Goal: Communication & Community: Answer question/provide support

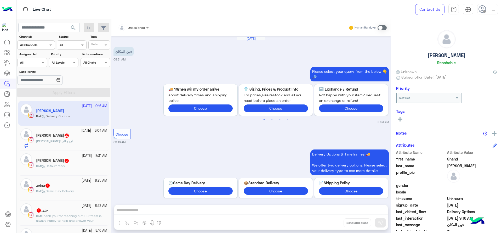
scroll to position [17, 0]
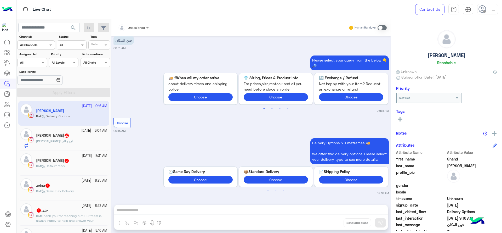
click at [35, 62] on div at bounding box center [32, 61] width 29 height 5
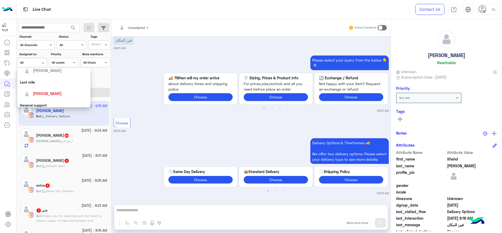
scroll to position [72, 0]
click at [35, 87] on div "[PERSON_NAME]" at bounding box center [47, 84] width 29 height 5
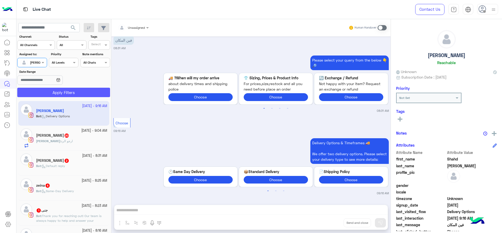
click at [35, 88] on button "Apply Filters" at bounding box center [63, 92] width 93 height 9
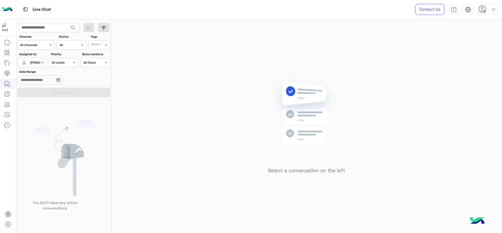
click at [494, 14] on div at bounding box center [487, 9] width 21 height 10
click at [361, 58] on div "Select a conversation on the left" at bounding box center [306, 127] width 390 height 216
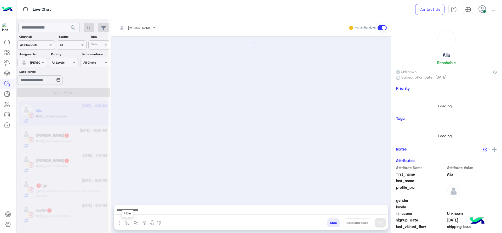
drag, startPoint x: 129, startPoint y: 224, endPoint x: 131, endPoint y: 219, distance: 5.4
click at [129, 223] on img "button" at bounding box center [127, 222] width 4 height 4
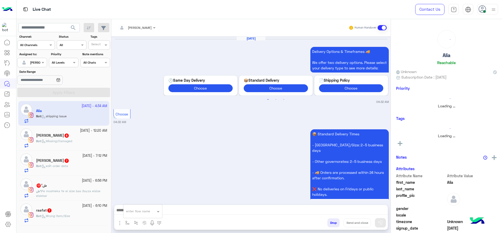
scroll to position [571, 0]
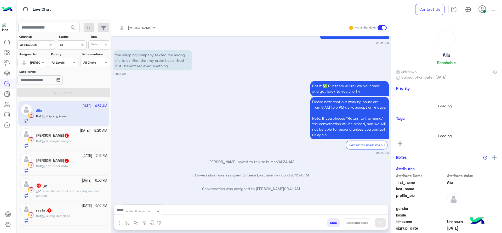
click at [144, 207] on div "enter flow name" at bounding box center [142, 210] width 39 height 9
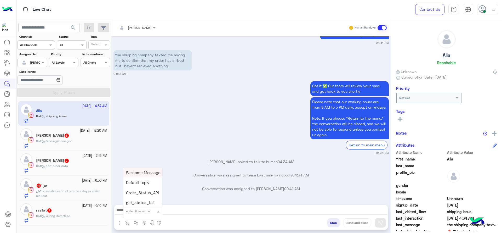
type input "*"
click at [142, 195] on div "J Greeting" at bounding box center [142, 191] width 39 height 10
type textarea "**********"
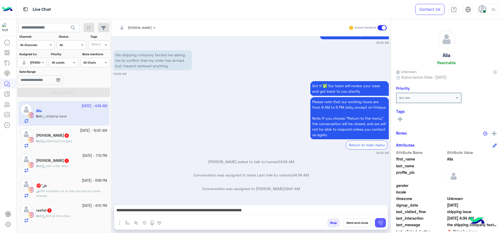
click at [375, 221] on button at bounding box center [380, 222] width 11 height 9
click at [51, 147] on div "Bot : Missing/Damaged" at bounding box center [71, 143] width 71 height 9
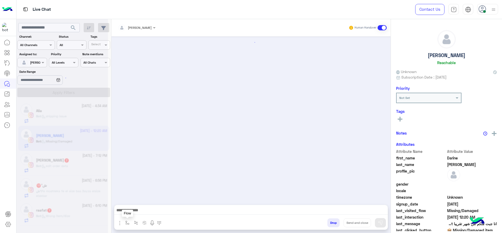
click at [130, 220] on button "button" at bounding box center [127, 222] width 9 height 9
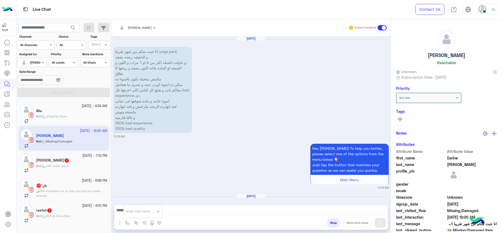
scroll to position [544, 0]
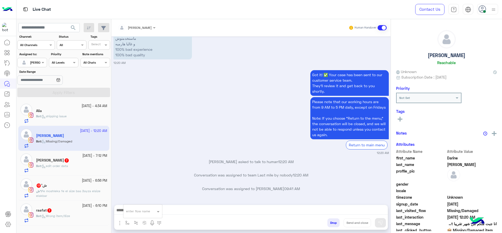
click at [148, 204] on div "enter flow name" at bounding box center [142, 211] width 39 height 14
click at [145, 206] on div "enter flow name" at bounding box center [142, 210] width 39 height 9
type input "*"
click at [153, 187] on div "J Greeting" at bounding box center [142, 191] width 39 height 10
type textarea "**********"
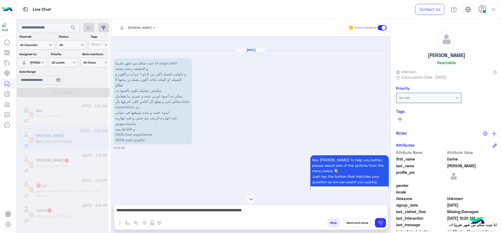
scroll to position [0, 0]
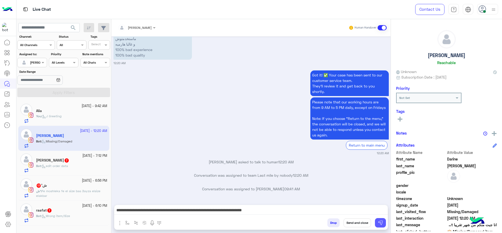
click at [377, 222] on button at bounding box center [380, 222] width 11 height 9
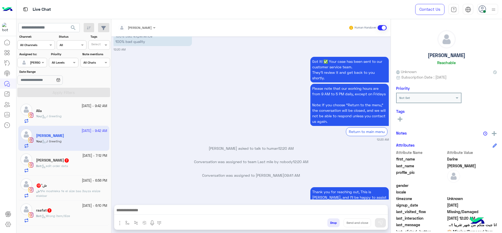
scroll to position [583, 0]
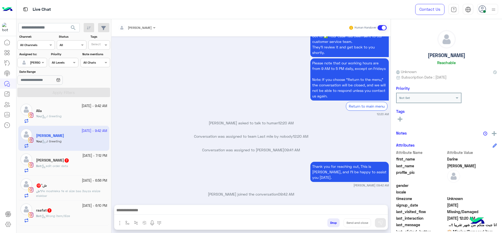
click at [50, 153] on div "7 October - 7:12 PM" at bounding box center [71, 155] width 71 height 5
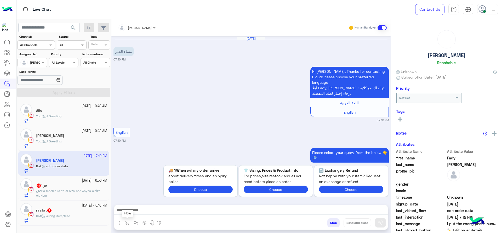
scroll to position [395, 0]
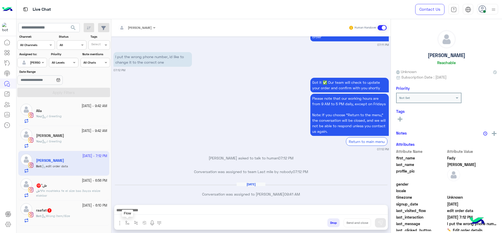
click at [128, 223] on img "button" at bounding box center [127, 222] width 4 height 4
click at [133, 210] on input "text" at bounding box center [136, 210] width 21 height 5
type input "*"
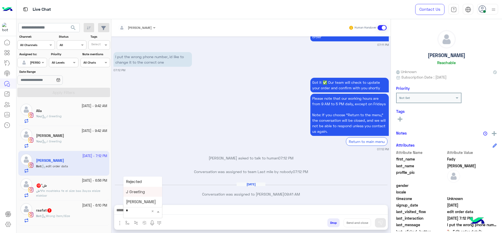
click at [136, 193] on span "J Greeting" at bounding box center [135, 191] width 19 height 5
type textarea "**********"
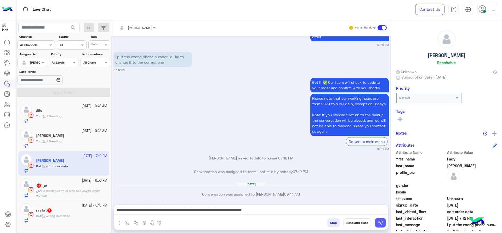
click at [375, 222] on button at bounding box center [380, 222] width 11 height 9
click at [88, 183] on div "ش' 17" at bounding box center [71, 185] width 71 height 5
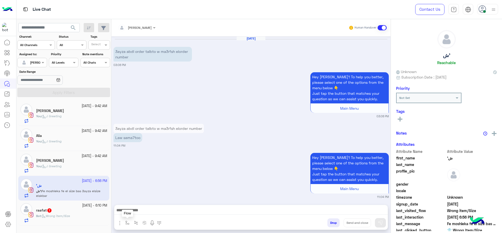
scroll to position [719, 0]
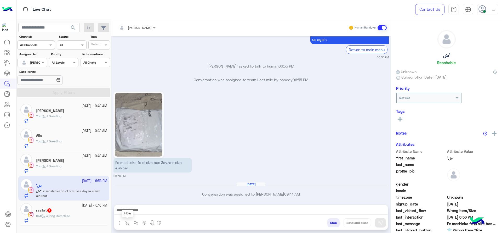
click at [129, 218] on button "button" at bounding box center [127, 222] width 9 height 9
click at [137, 212] on input "text" at bounding box center [136, 210] width 21 height 5
type input "*"
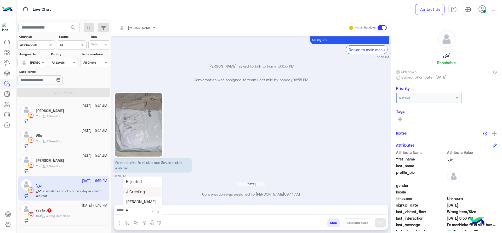
click at [149, 192] on div "J Greeting" at bounding box center [142, 191] width 39 height 10
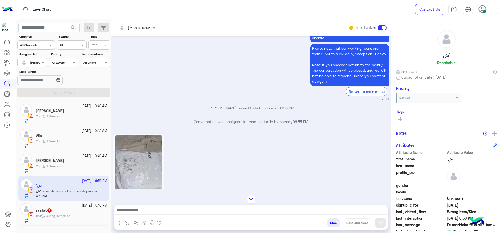
type textarea "**********"
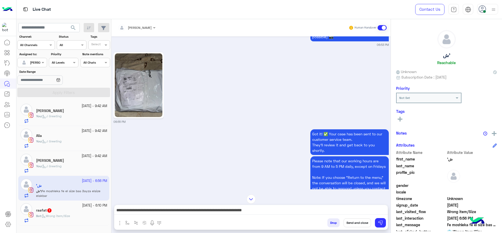
scroll to position [483, 0]
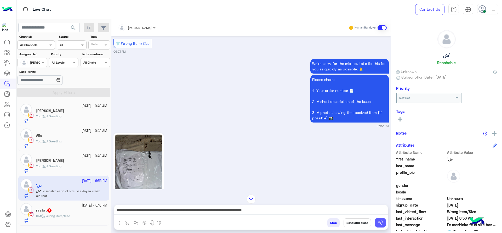
click at [377, 222] on button at bounding box center [380, 222] width 11 height 9
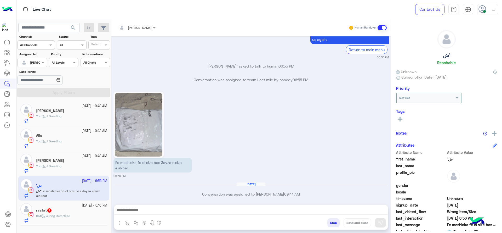
scroll to position [718, 0]
click at [71, 218] on div "Bot : Wrong item/Size" at bounding box center [71, 217] width 71 height 9
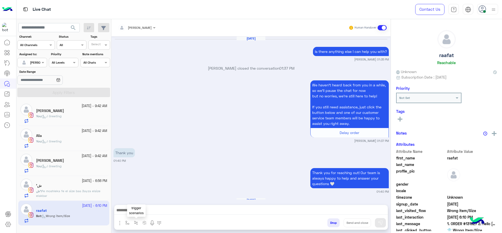
scroll to position [589, 0]
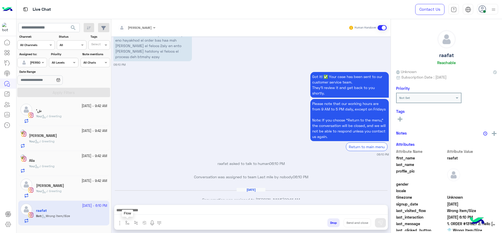
click at [131, 221] on button "button" at bounding box center [127, 222] width 9 height 9
click at [137, 213] on div "enter flow name" at bounding box center [142, 210] width 39 height 9
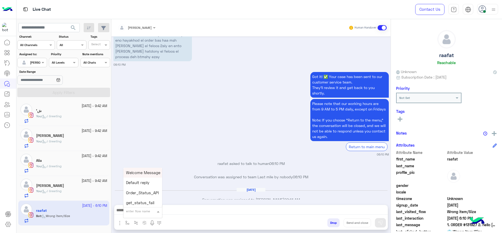
type input "*"
click at [143, 197] on div "Jana close" at bounding box center [142, 202] width 39 height 10
type textarea "**********"
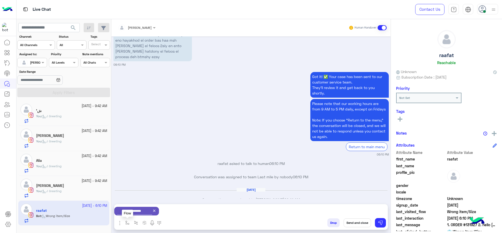
drag, startPoint x: 127, startPoint y: 219, endPoint x: 135, endPoint y: 208, distance: 13.3
click at [128, 219] on button "button" at bounding box center [127, 222] width 9 height 9
click at [135, 208] on input "text" at bounding box center [136, 210] width 21 height 5
type input "*"
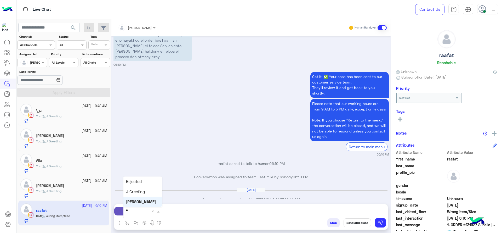
scroll to position [0, 0]
click at [140, 188] on div "J Greeting" at bounding box center [142, 191] width 39 height 10
type textarea "**********"
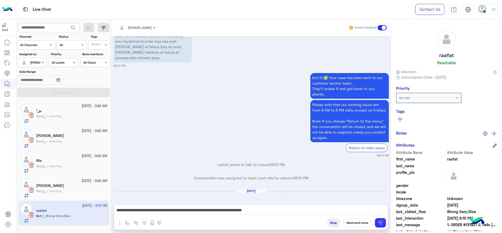
scroll to position [589, 0]
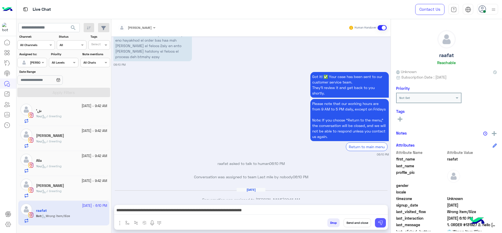
click at [382, 222] on img at bounding box center [380, 222] width 5 height 5
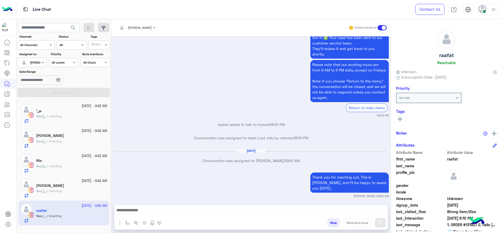
click at [54, 187] on div "Darine Ali" at bounding box center [71, 185] width 71 height 5
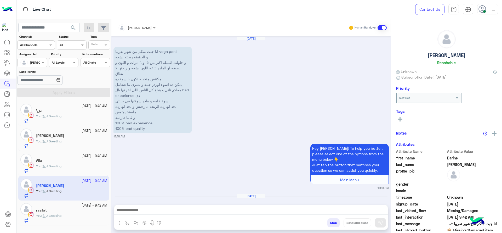
scroll to position [583, 0]
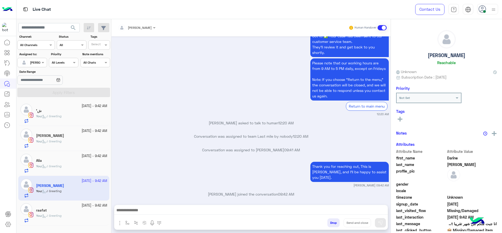
click at [58, 113] on div "ش'" at bounding box center [71, 110] width 71 height 5
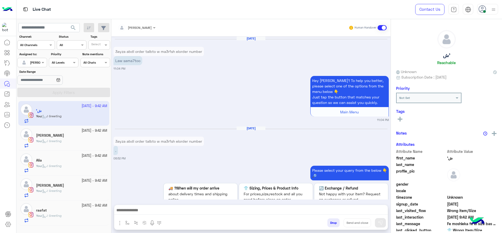
scroll to position [681, 0]
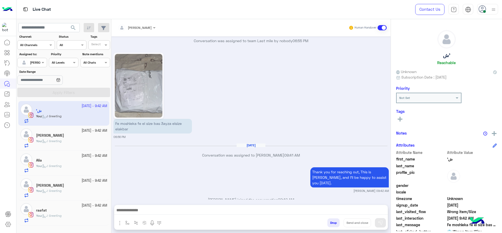
click at [75, 126] on div "8 October - 9:42 AM Fady Besada You : J Greeting" at bounding box center [63, 137] width 91 height 25
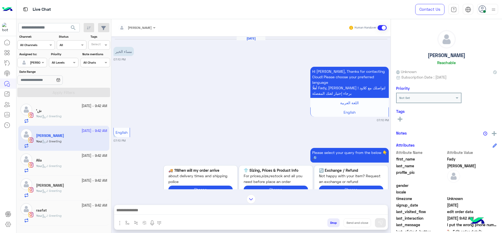
click at [75, 177] on div "8 October - 9:42 AM Darine Ali You : J Greeting" at bounding box center [63, 187] width 91 height 25
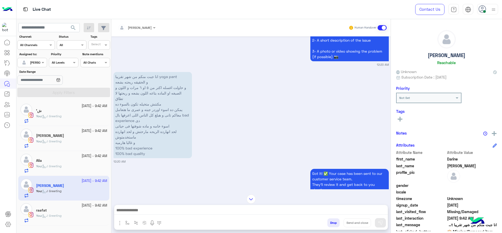
click at [277, 122] on div "انا جبت منكم من شهر تقريبا yoga pant و الحقيقه ريحته بشعه و حاولت اغسله اكتر من…" at bounding box center [250, 117] width 275 height 93
click at [151, 206] on div at bounding box center [250, 211] width 273 height 13
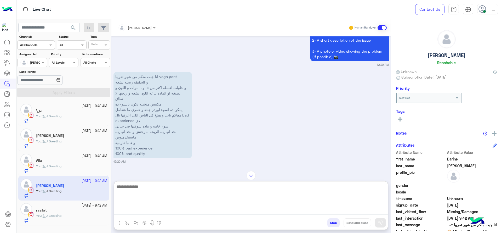
click at [152, 210] on textarea at bounding box center [250, 198] width 273 height 31
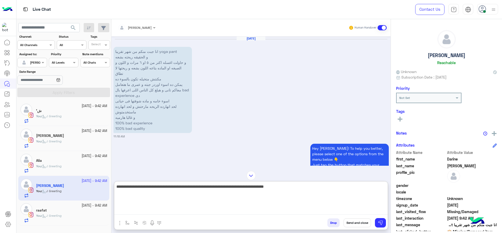
click at [297, 192] on textarea "**********" at bounding box center [250, 198] width 273 height 31
type textarea "**********"
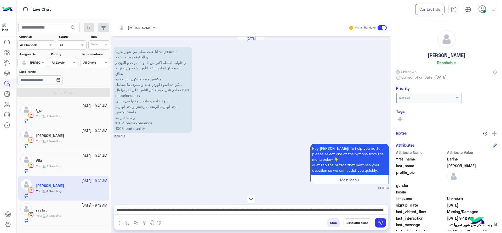
click at [173, 49] on p "انا جبت منكم من شهر تقريبا yoga pant و الحقيقه ريحته بشعه و حاولت اغسله اكتر من…" at bounding box center [152, 90] width 78 height 86
click at [171, 52] on p "انا جبت منكم من شهر تقريبا yoga pant و الحقيقه ريحته بشعه و حاولت اغسله اكتر من…" at bounding box center [152, 90] width 78 height 86
drag, startPoint x: 171, startPoint y: 52, endPoint x: 130, endPoint y: 70, distance: 44.7
click at [130, 108] on p "انا جبت منكم من شهر تقريبا yoga pant و الحقيقه ريحته بشعه و حاولت اغسله اكتر من…" at bounding box center [152, 90] width 78 height 86
click at [132, 61] on p "انا جبت منكم من شهر تقريبا yoga pant و الحقيقه ريحته بشعه و حاولت اغسله اكتر من…" at bounding box center [152, 90] width 78 height 86
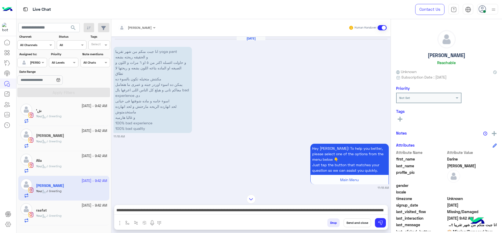
click at [117, 54] on p "انا جبت منكم من شهر تقريبا yoga pant و الحقيقه ريحته بشعه و حاولت اغسله اكتر من…" at bounding box center [152, 90] width 78 height 86
drag, startPoint x: 117, startPoint y: 54, endPoint x: 161, endPoint y: 64, distance: 45.1
click at [161, 64] on p "انا جبت منكم من شهر تقريبا yoga pant و الحقيقه ريحته بشعه و حاولت اغسله اكتر من…" at bounding box center [152, 90] width 78 height 86
click at [123, 52] on p "انا جبت منكم من شهر تقريبا yoga pant و الحقيقه ريحته بشعه و حاولت اغسله اكتر من…" at bounding box center [152, 90] width 78 height 86
click at [115, 52] on p "انا جبت منكم من شهر تقريبا yoga pant و الحقيقه ريحته بشعه و حاولت اغسله اكتر من…" at bounding box center [152, 90] width 78 height 86
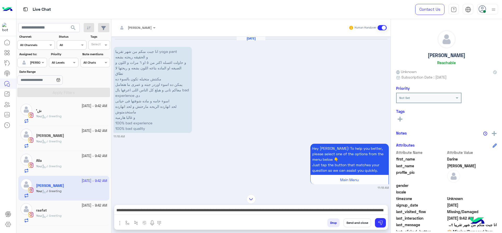
drag, startPoint x: 115, startPoint y: 52, endPoint x: 181, endPoint y: 100, distance: 81.4
click at [181, 102] on p "انا جبت منكم من شهر تقريبا yoga pant و الحقيقه ريحته بشعه و حاولت اغسله اكتر من…" at bounding box center [152, 90] width 78 height 86
click at [169, 53] on p "انا جبت منكم من شهر تقريبا yoga pant و الحقيقه ريحته بشعه و حاولت اغسله اكتر من…" at bounding box center [152, 90] width 78 height 86
click at [142, 48] on p "انا جبت منكم من شهر تقريبا yoga pant و الحقيقه ريحته بشعه و حاولت اغسله اكتر من…" at bounding box center [152, 90] width 78 height 86
click at [178, 53] on p "انا جبت منكم من شهر تقريبا yoga pant و الحقيقه ريحته بشعه و حاولت اغسله اكتر من…" at bounding box center [152, 90] width 78 height 86
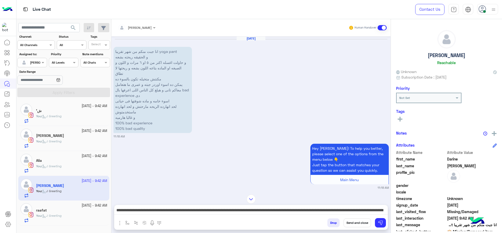
click at [178, 53] on p "انا جبت منكم من شهر تقريبا yoga pant و الحقيقه ريحته بشعه و حاولت اغسله اكتر من…" at bounding box center [152, 90] width 78 height 86
drag, startPoint x: 178, startPoint y: 53, endPoint x: 148, endPoint y: 128, distance: 80.9
click at [148, 128] on p "انا جبت منكم من شهر تقريبا yoga pant و الحقيقه ريحته بشعه و حاولت اغسله اكتر من…" at bounding box center [152, 90] width 78 height 86
copy app-message "انا جبت منكم من شهر تقريبا yoga pant و الحقيقه ريحته بشعه و حاولت اغسله اكتر من…"
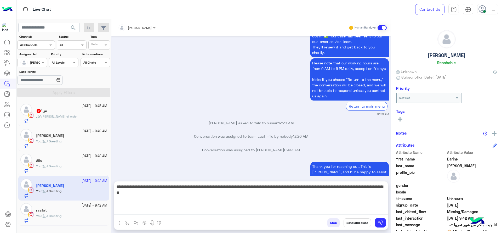
click at [144, 209] on textarea "**********" at bounding box center [250, 198] width 273 height 31
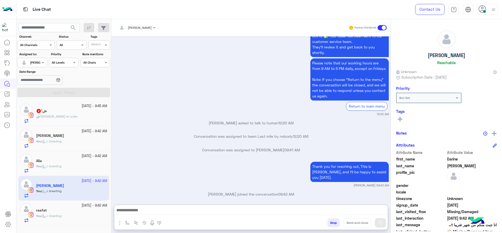
click at [79, 111] on div "ش' 2" at bounding box center [71, 110] width 71 height 5
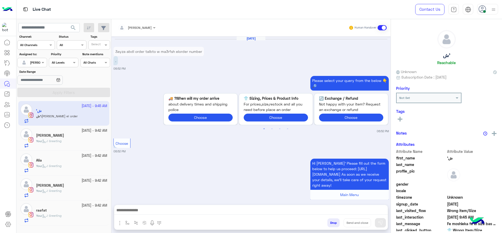
scroll to position [713, 0]
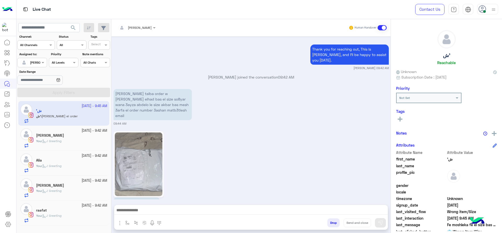
click at [142, 25] on input "text" at bounding box center [130, 27] width 24 height 5
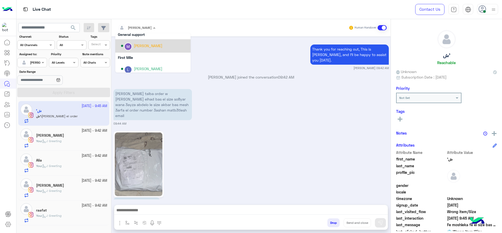
scroll to position [93, 0]
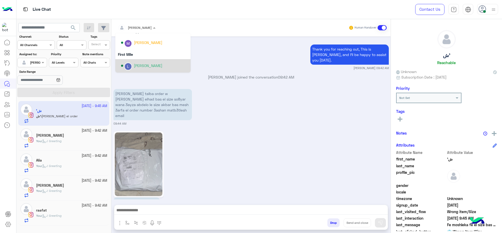
click at [123, 60] on div "[PERSON_NAME]" at bounding box center [152, 65] width 75 height 13
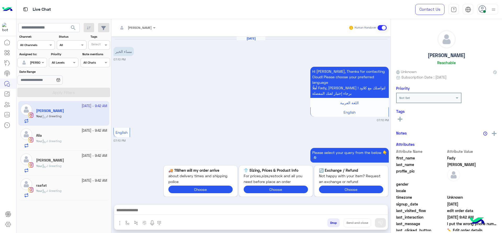
scroll to position [434, 0]
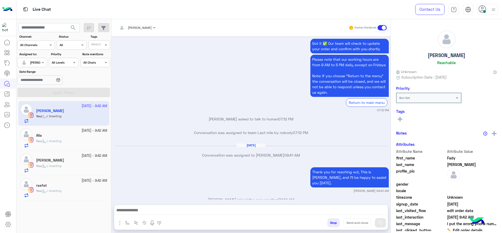
click at [85, 166] on div "You : J Greeting" at bounding box center [71, 167] width 71 height 9
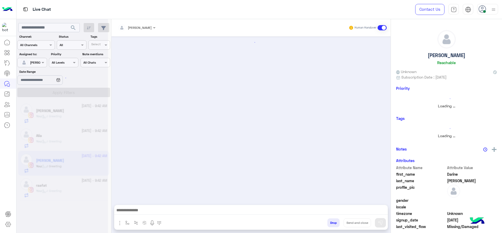
scroll to position [583, 0]
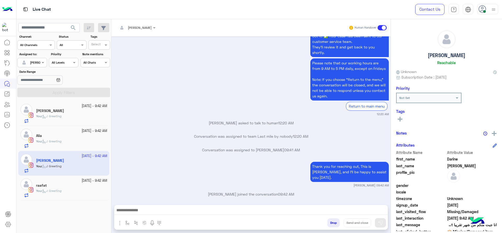
click at [76, 127] on div "8 October - 9:42 AM Alia You : J Greeting" at bounding box center [63, 138] width 91 height 25
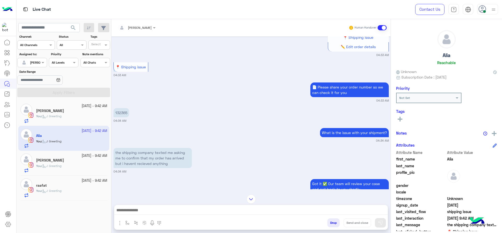
scroll to position [391, 0]
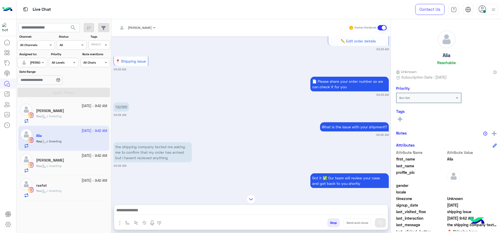
click at [92, 185] on div "raafat️" at bounding box center [71, 185] width 71 height 5
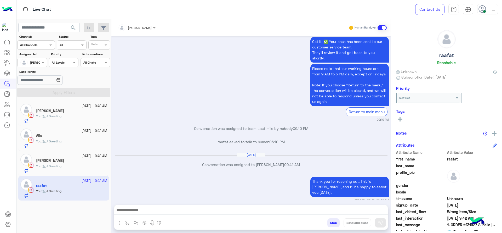
scroll to position [594, 0]
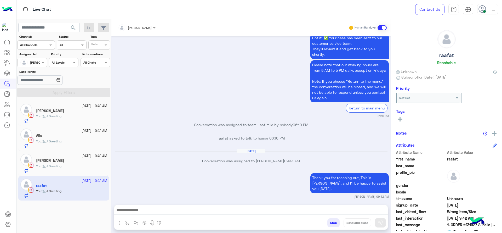
click at [61, 119] on div "You : J Greeting" at bounding box center [71, 118] width 71 height 9
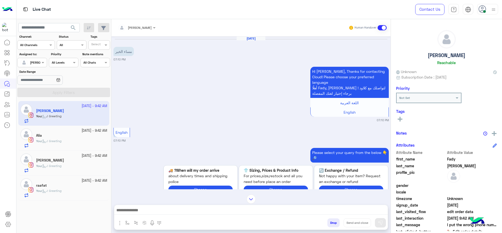
click at [135, 32] on div "[PERSON_NAME]" at bounding box center [135, 27] width 34 height 10
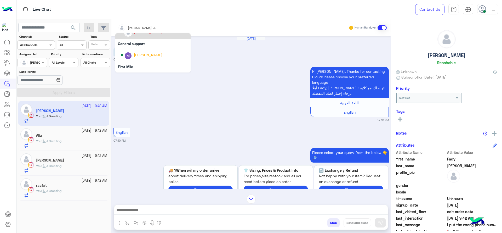
scroll to position [85, 0]
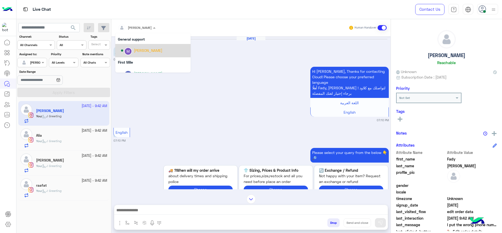
click at [137, 49] on div "Marex George" at bounding box center [148, 50] width 28 height 5
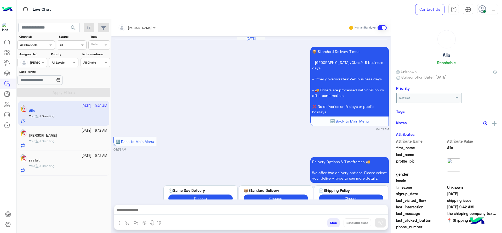
scroll to position [521, 0]
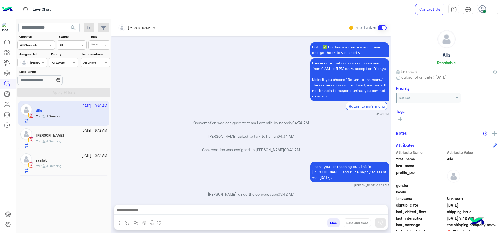
click at [80, 133] on div "Darine Ali" at bounding box center [71, 135] width 71 height 5
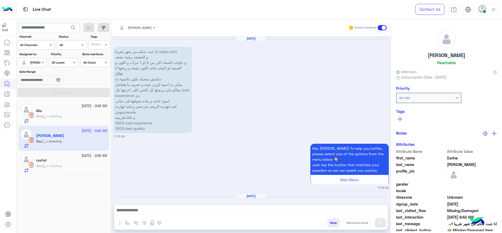
scroll to position [583, 0]
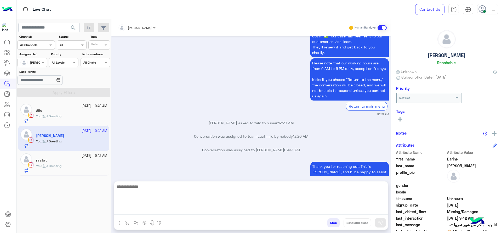
click at [124, 214] on textarea at bounding box center [250, 198] width 273 height 31
paste textarea "**********"
type textarea "**********"
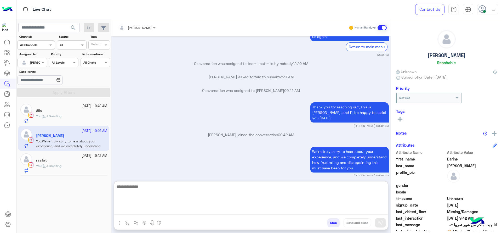
scroll to position [643, 0]
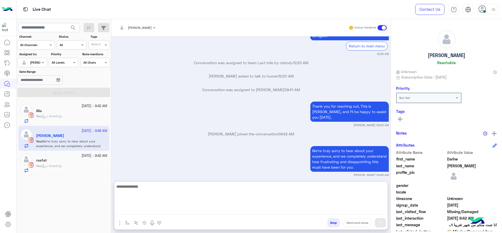
click at [159, 196] on textarea at bounding box center [250, 198] width 273 height 31
paste textarea "**********"
type textarea "**********"
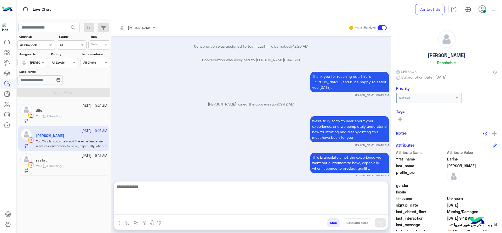
scroll to position [674, 0]
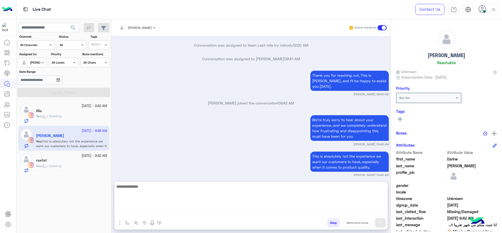
click at [198, 198] on textarea at bounding box center [250, 198] width 273 height 31
paste textarea "**********"
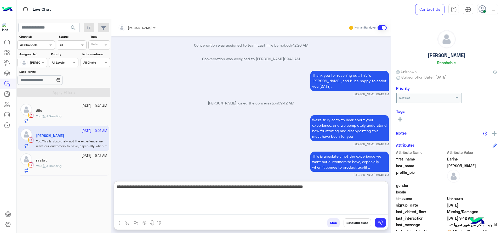
click at [206, 187] on textarea "**********" at bounding box center [250, 198] width 273 height 31
type textarea "**********"
click at [302, 191] on textarea "**********" at bounding box center [250, 198] width 273 height 31
click at [349, 196] on textarea "**********" at bounding box center [250, 198] width 273 height 31
click at [314, 196] on textarea "**********" at bounding box center [250, 198] width 273 height 31
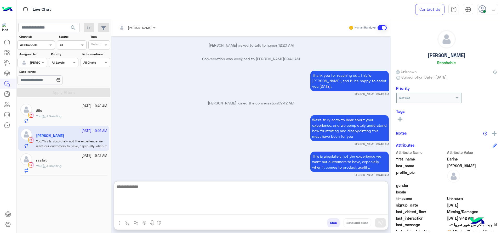
scroll to position [710, 0]
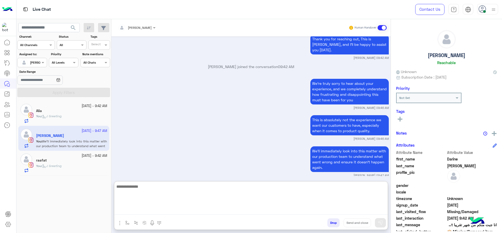
click at [148, 190] on textarea at bounding box center [250, 198] width 273 height 31
paste textarea "**********"
type textarea "**********"
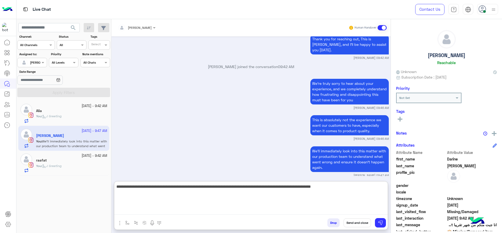
click at [365, 199] on textarea "**********" at bounding box center [250, 198] width 273 height 31
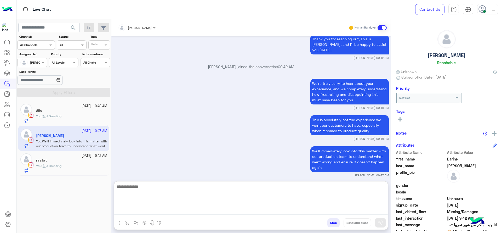
scroll to position [747, 0]
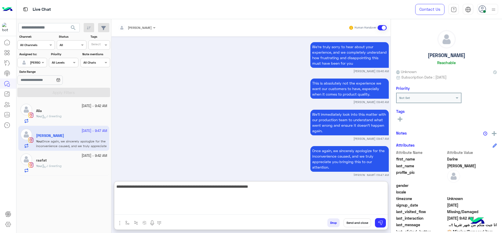
click at [273, 197] on textarea "**********" at bounding box center [250, 198] width 273 height 31
click at [242, 199] on textarea "**********" at bounding box center [250, 198] width 273 height 31
click at [220, 190] on textarea "**********" at bounding box center [250, 198] width 273 height 31
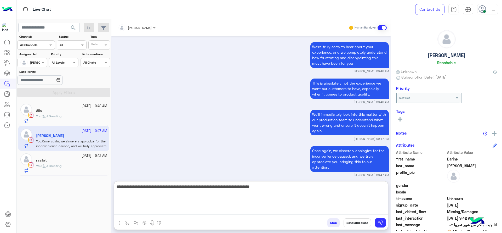
type textarea "**********"
click at [283, 200] on textarea "**********" at bounding box center [250, 198] width 273 height 31
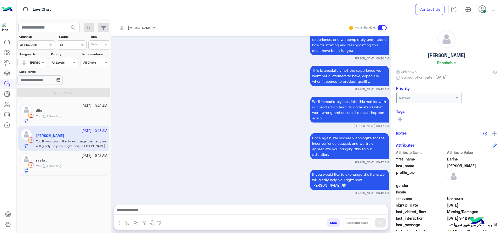
click at [70, 156] on div "8 October - 9:42 AM" at bounding box center [71, 155] width 71 height 5
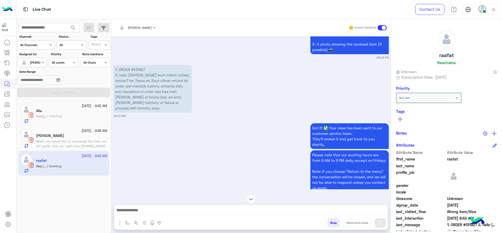
scroll to position [496, 0]
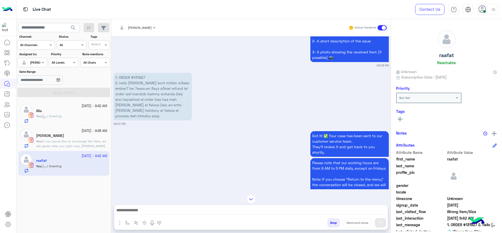
click at [137, 73] on p "1. ORDER #131927 2. hello ana kont mtklm m3ako embar7 be 7esos en 3ayz a3mel re…" at bounding box center [152, 97] width 78 height 48
copy p "131927"
click at [246, 92] on div "1. ORDER #131927 2. hello ana kont mtklm m3ako embar7 be 7esos en 3ayz a3mel re…" at bounding box center [250, 98] width 275 height 54
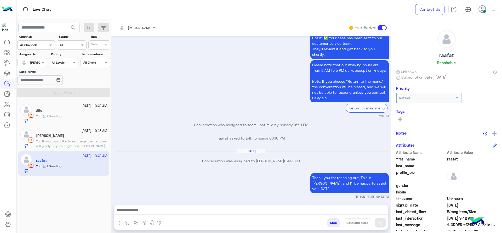
click at [173, 214] on div at bounding box center [250, 211] width 273 height 13
click at [169, 203] on div "Jana Aboelseoud Human Handover Oct 6, 2025 We haven’t heard back from you in a …" at bounding box center [250, 127] width 279 height 216
click at [58, 143] on span "If you would like to exchange the item, we will gladly help you right now, [PER…" at bounding box center [71, 145] width 70 height 13
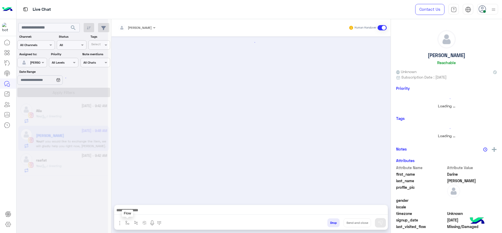
click at [126, 223] on img "button" at bounding box center [127, 222] width 4 height 4
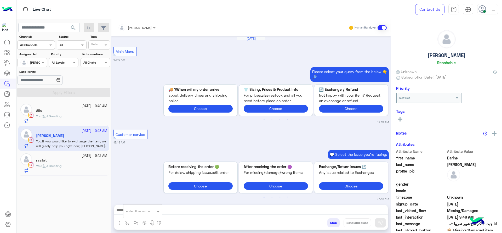
scroll to position [591, 0]
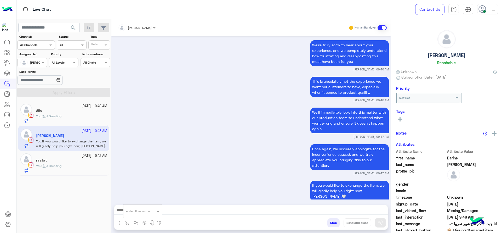
click at [134, 214] on div "enter flow name" at bounding box center [142, 210] width 39 height 9
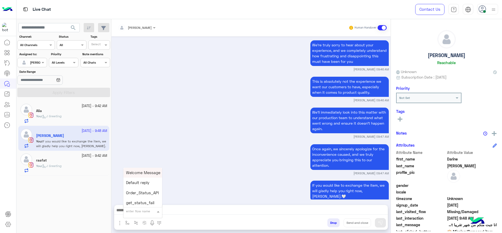
type input "*"
click at [137, 201] on span "[PERSON_NAME]" at bounding box center [141, 201] width 30 height 5
type textarea "**********"
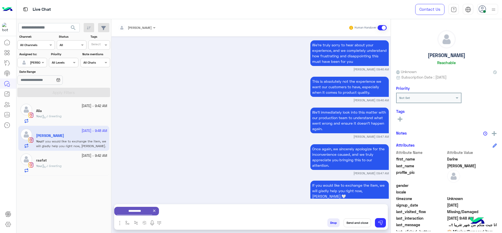
click at [351, 225] on button "Send and close" at bounding box center [356, 222] width 27 height 9
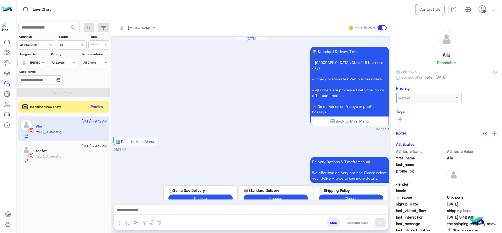
scroll to position [521, 0]
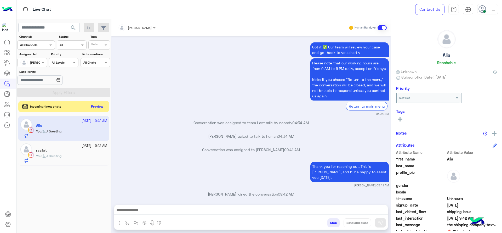
click at [94, 108] on button "Preview" at bounding box center [97, 106] width 16 height 7
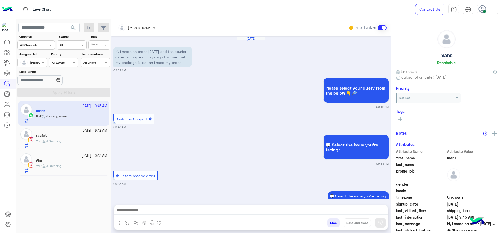
scroll to position [285, 0]
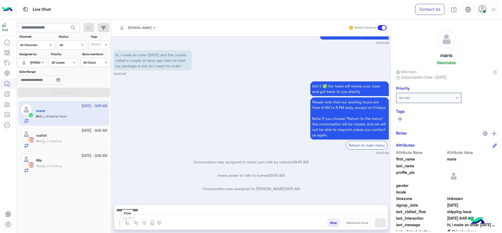
click at [126, 220] on img "button" at bounding box center [127, 222] width 4 height 4
click at [142, 208] on input "text" at bounding box center [136, 210] width 21 height 5
type input "*"
click at [138, 190] on span "J Greeting" at bounding box center [135, 191] width 19 height 5
type textarea "**********"
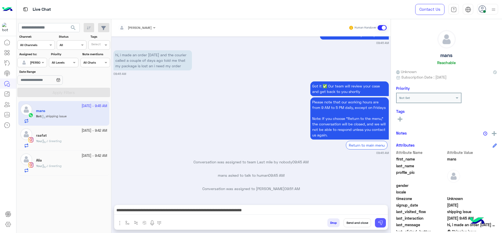
click at [382, 222] on img at bounding box center [380, 222] width 5 height 5
click at [70, 139] on div "You : J Greeting" at bounding box center [71, 143] width 71 height 9
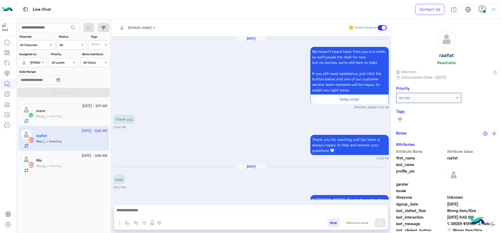
scroll to position [594, 0]
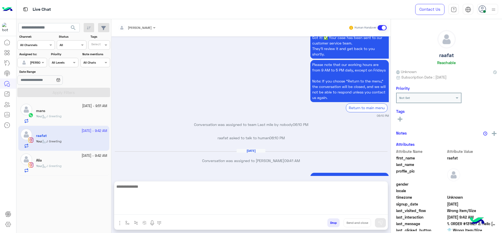
click at [178, 210] on textarea at bounding box center [250, 198] width 273 height 31
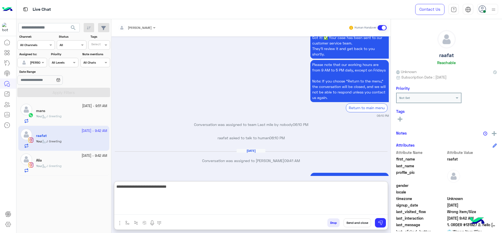
type textarea "**********"
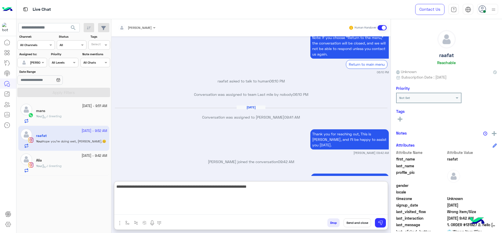
type textarea "**********"
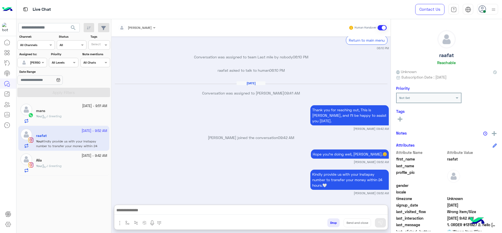
click at [81, 164] on div "You : J Greeting" at bounding box center [71, 167] width 71 height 9
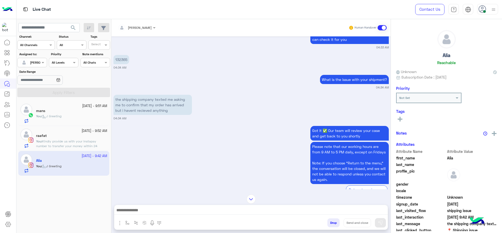
scroll to position [437, 0]
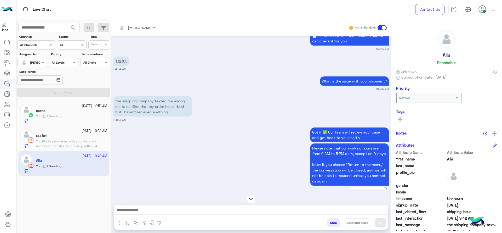
click at [121, 62] on p "132365" at bounding box center [121, 60] width 16 height 9
click at [121, 61] on p "132365" at bounding box center [121, 60] width 16 height 9
copy app-message "132365"
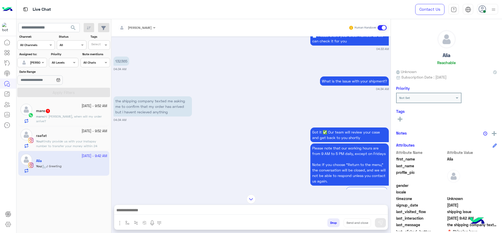
click at [97, 114] on div "mans : hi jana, when will my order arrive?" at bounding box center [71, 118] width 71 height 9
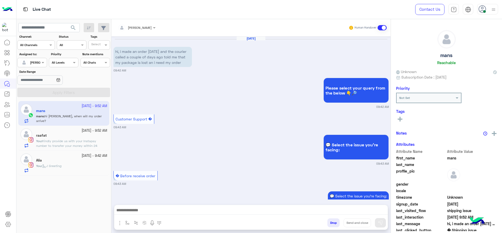
scroll to position [344, 0]
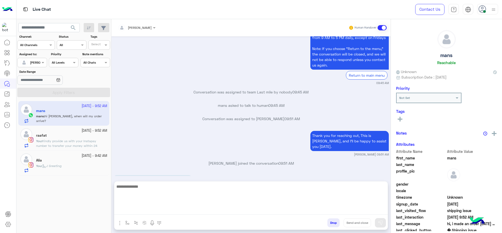
click at [190, 213] on textarea at bounding box center [250, 198] width 273 height 31
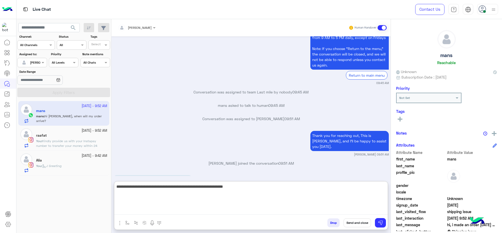
type textarea "**********"
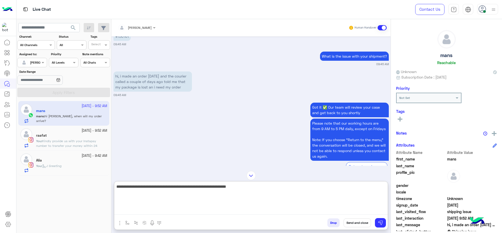
scroll to position [240, 0]
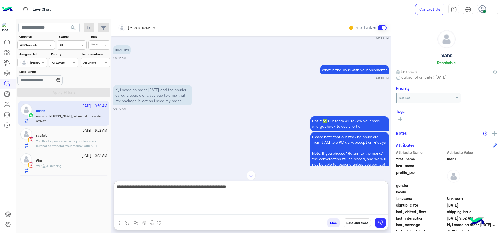
click at [228, 206] on textarea "**********" at bounding box center [250, 198] width 273 height 31
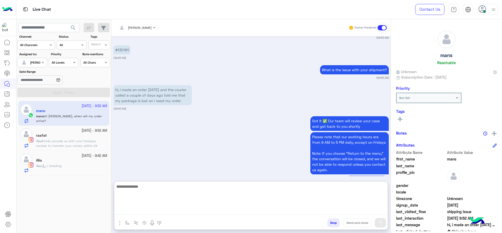
scroll to position [393, 0]
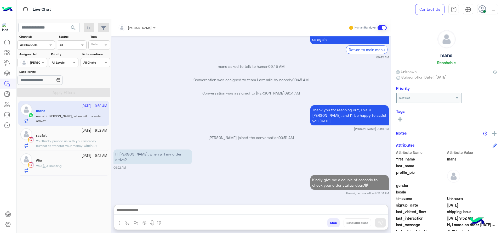
click at [82, 158] on div "Alia" at bounding box center [71, 160] width 71 height 5
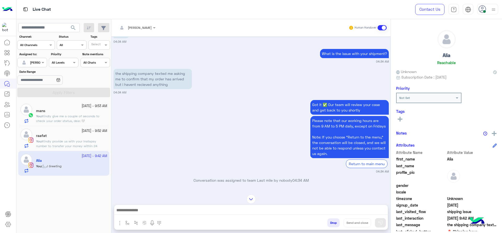
scroll to position [456, 0]
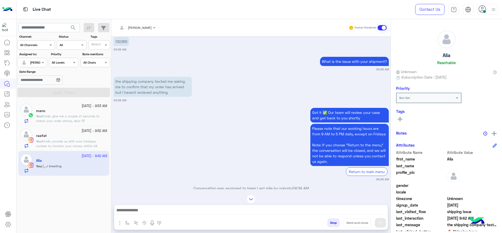
click at [71, 109] on div "mans" at bounding box center [71, 110] width 71 height 5
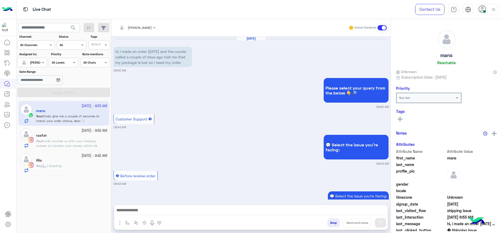
scroll to position [370, 0]
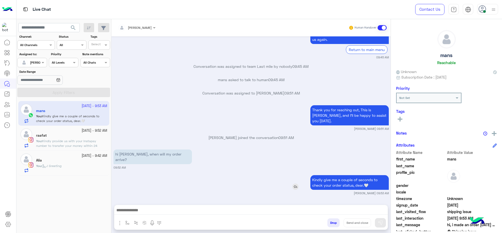
click at [310, 179] on p "Kindly give me a couple of seconds to check your order status, dear.🤍" at bounding box center [349, 182] width 78 height 15
drag, startPoint x: 310, startPoint y: 179, endPoint x: 377, endPoint y: 185, distance: 66.7
click at [377, 185] on p "Kindly give me a couple of seconds to check your order status, dear.🤍" at bounding box center [349, 182] width 78 height 15
click at [78, 171] on div "You : J Greeting" at bounding box center [71, 167] width 71 height 9
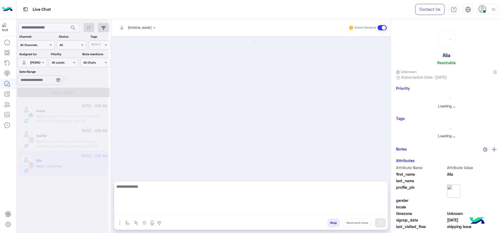
click at [169, 211] on textarea at bounding box center [250, 198] width 273 height 31
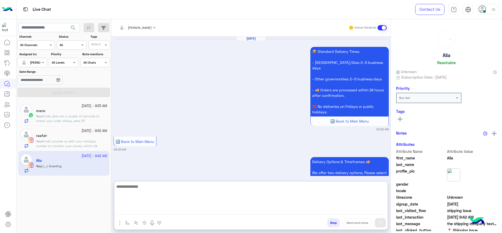
scroll to position [521, 0]
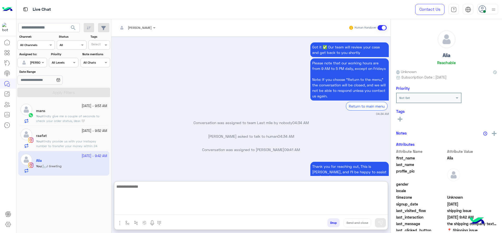
paste textarea "**********"
type textarea "**********"
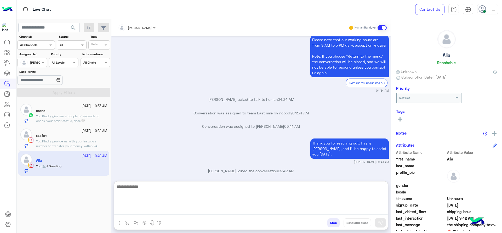
scroll to position [570, 0]
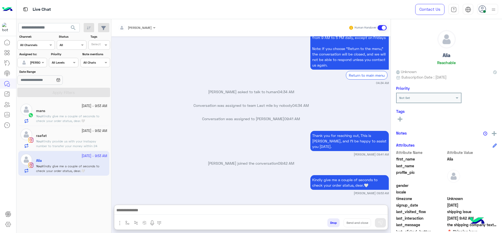
click at [101, 145] on p "You : Kindly provide us with your Instapay number to transfer your money within…" at bounding box center [71, 146] width 71 height 14
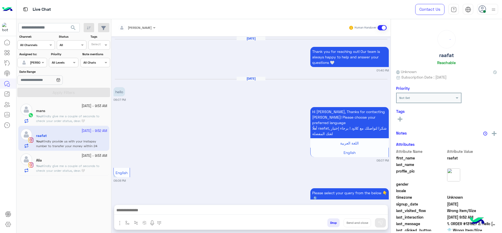
scroll to position [557, 0]
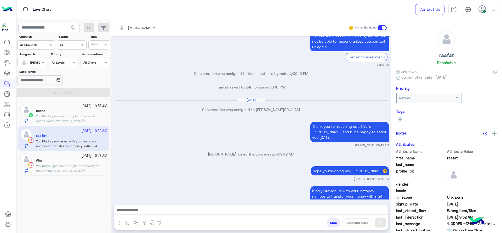
click at [173, 185] on div "Kindly provide us with your Instapay number to transfer your money within 24 ho…" at bounding box center [250, 198] width 275 height 27
click at [127, 221] on img "button" at bounding box center [127, 222] width 4 height 4
click at [136, 213] on div "enter flow name" at bounding box center [138, 211] width 24 height 5
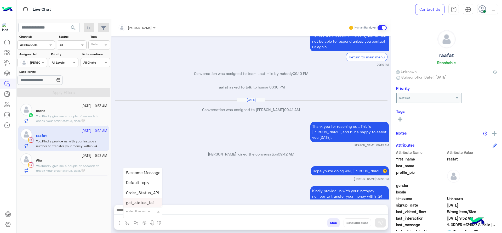
type input "*"
click at [151, 203] on div "[PERSON_NAME]" at bounding box center [142, 202] width 39 height 10
type textarea "**********"
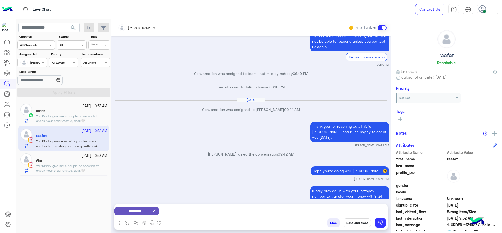
click at [403, 117] on button at bounding box center [400, 119] width 8 height 6
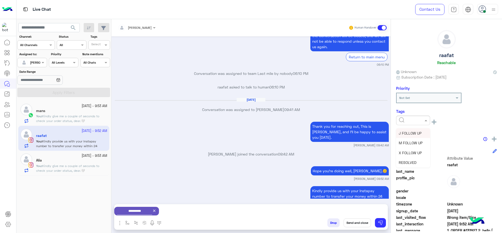
click at [415, 119] on input "text" at bounding box center [407, 119] width 16 height 5
click at [415, 131] on span "J FOLLOW UP" at bounding box center [410, 133] width 23 height 4
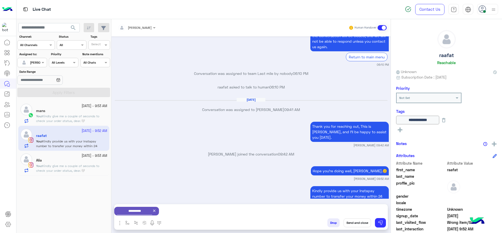
click at [362, 221] on button "Send and close" at bounding box center [356, 222] width 27 height 9
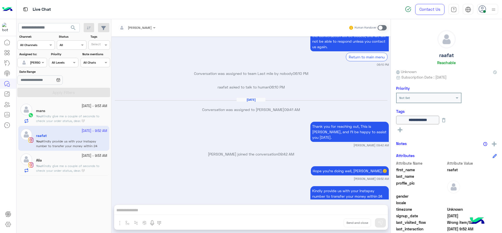
scroll to position [571, 0]
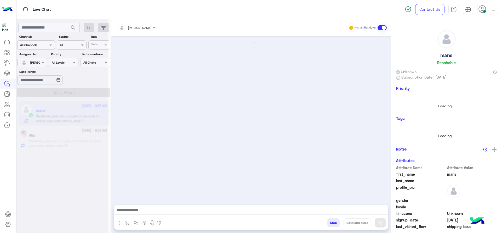
scroll to position [370, 0]
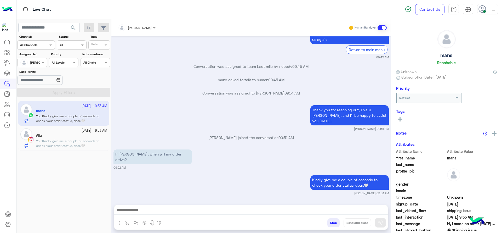
click at [129, 188] on div "Kindly give me a couple of seconds to check your order status, dear.🤍 Jana Aboe…" at bounding box center [250, 184] width 275 height 21
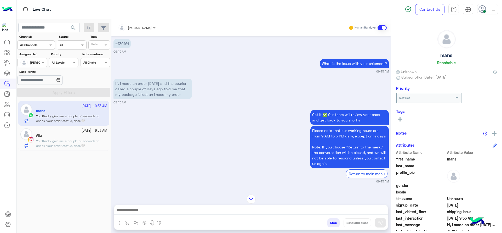
scroll to position [246, 0]
click at [81, 139] on span "Kindly give me a couple of seconds to check your order status, dear.🤍" at bounding box center [67, 143] width 63 height 9
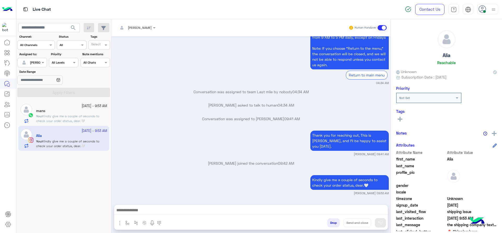
scroll to position [462, 0]
click at [136, 23] on div "[PERSON_NAME]" at bounding box center [135, 27] width 34 height 10
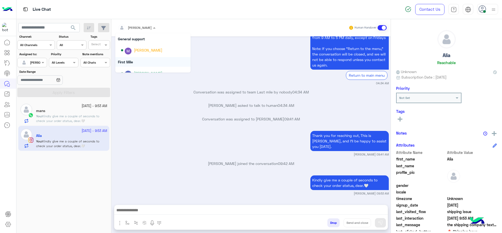
scroll to position [93, 0]
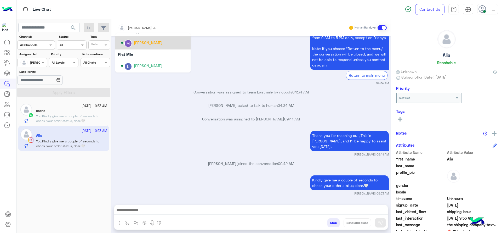
click at [152, 44] on div "Marex George" at bounding box center [148, 42] width 28 height 5
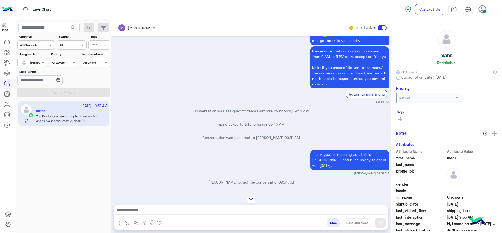
scroll to position [220, 0]
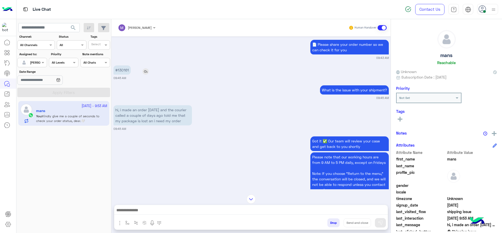
click at [121, 74] on p "#130161" at bounding box center [121, 69] width 17 height 9
copy p "130161"
click at [192, 158] on div "Got it ✅ Our team will review your case and get back to you shortly Please note…" at bounding box center [250, 172] width 275 height 75
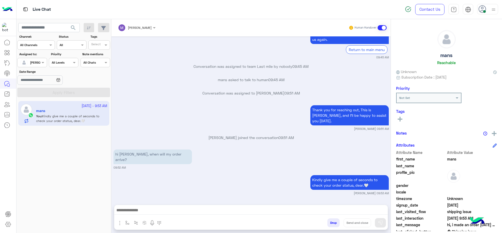
scroll to position [370, 0]
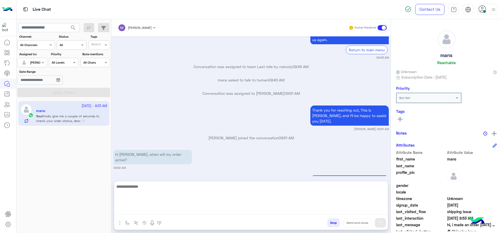
drag, startPoint x: 164, startPoint y: 209, endPoint x: 164, endPoint y: 203, distance: 6.0
click at [164, 208] on textarea at bounding box center [250, 198] width 273 height 31
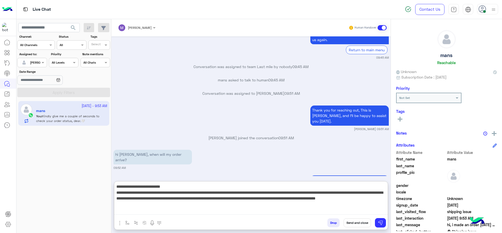
type textarea "**********"
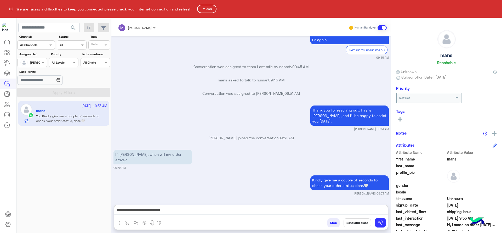
click at [171, 216] on html "We are facing a difficulties to keep you connected please check your internet c…" at bounding box center [251, 116] width 502 height 233
click at [172, 210] on html "We are facing a difficulties to keep you connected please check your internet c…" at bounding box center [251, 116] width 502 height 233
click at [191, 209] on html "We are facing a difficulties to keep you connected please check your internet c…" at bounding box center [251, 116] width 502 height 233
click at [223, 212] on html "We are facing a difficulties to keep you connected please check your internet c…" at bounding box center [251, 116] width 502 height 233
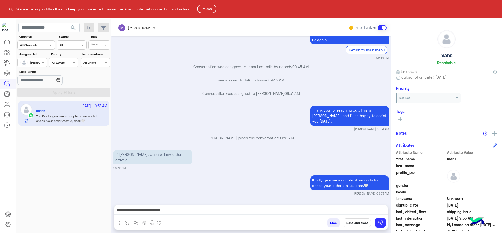
click at [223, 212] on html "We are facing a difficulties to keep you connected please check your internet c…" at bounding box center [251, 116] width 502 height 233
click at [209, 9] on button "Reload" at bounding box center [206, 9] width 19 height 8
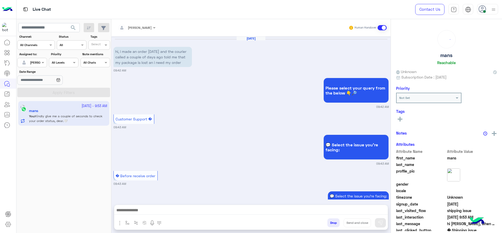
scroll to position [370, 0]
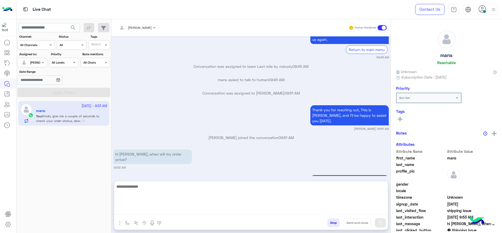
drag, startPoint x: 172, startPoint y: 211, endPoint x: 174, endPoint y: 216, distance: 5.6
click at [174, 216] on div at bounding box center [250, 199] width 273 height 37
paste textarea "**********"
click at [271, 210] on textarea "**********" at bounding box center [250, 198] width 273 height 31
type textarea "**********"
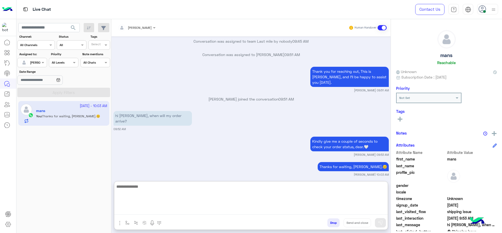
scroll to position [413, 0]
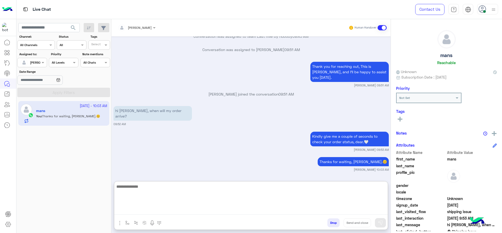
click at [175, 202] on textarea at bounding box center [250, 198] width 273 height 31
paste textarea "**********"
type textarea "**********"
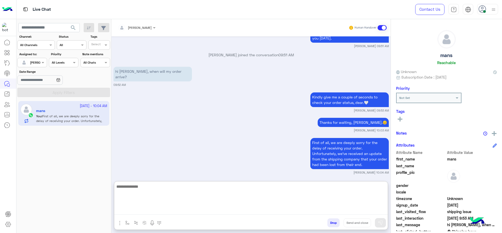
scroll to position [455, 0]
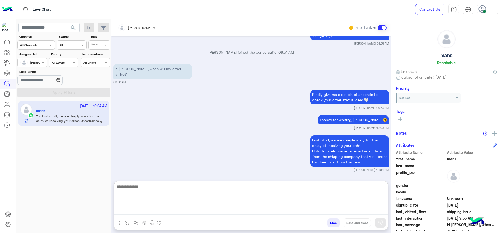
click at [167, 187] on textarea at bounding box center [250, 198] width 273 height 31
paste textarea "**********"
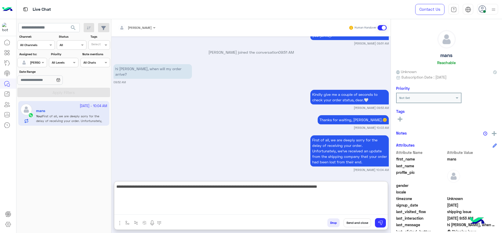
type textarea "**********"
click at [371, 198] on textarea "**********" at bounding box center [250, 198] width 273 height 31
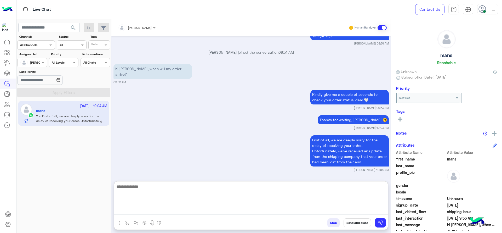
scroll to position [492, 0]
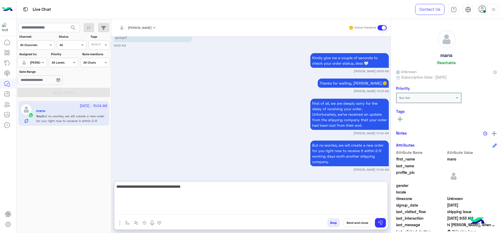
type textarea "**********"
click at [157, 202] on textarea "**********" at bounding box center [250, 198] width 273 height 31
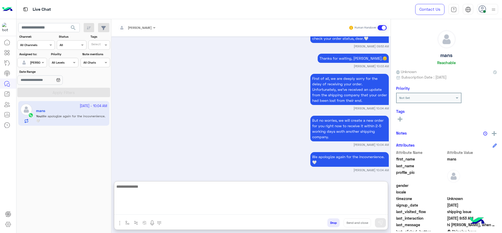
scroll to position [517, 0]
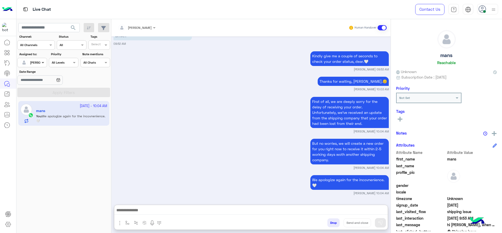
click at [42, 63] on span at bounding box center [43, 62] width 7 height 5
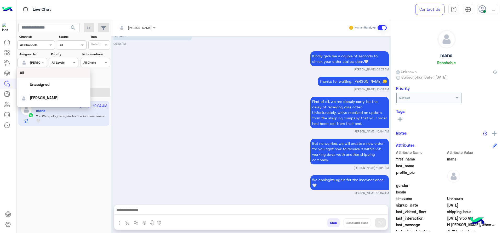
scroll to position [493, 0]
drag, startPoint x: 50, startPoint y: 85, endPoint x: 91, endPoint y: 47, distance: 56.4
click at [50, 84] on span "Unassigned" at bounding box center [40, 84] width 20 height 4
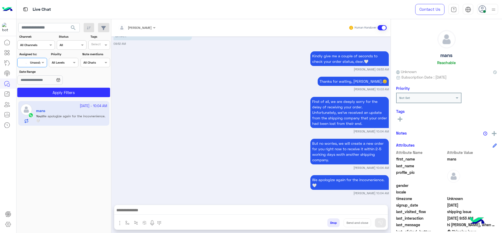
click at [106, 35] on label "Tags" at bounding box center [99, 36] width 19 height 5
click at [101, 48] on div at bounding box center [96, 46] width 13 height 6
click at [99, 55] on div "J FOLLOW UP" at bounding box center [114, 55] width 46 height 5
click at [59, 87] on section "Channel: Channel All Channels Status Channel All Tags Select × J FOLLOW UP Assi…" at bounding box center [63, 65] width 87 height 63
click at [59, 90] on button "Apply Filters" at bounding box center [63, 92] width 93 height 9
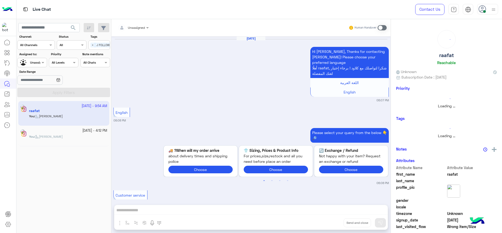
scroll to position [578, 0]
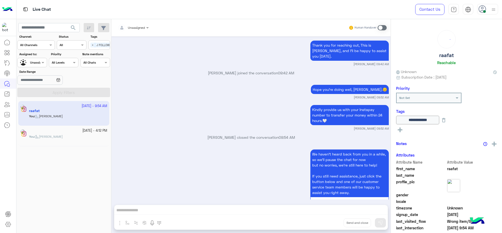
click at [87, 140] on div "You : Jana close" at bounding box center [68, 138] width 78 height 9
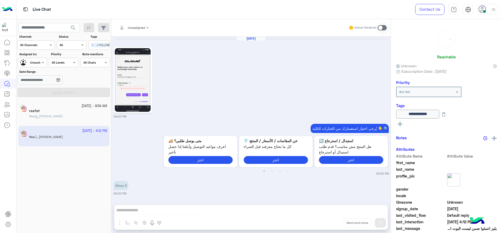
scroll to position [427, 0]
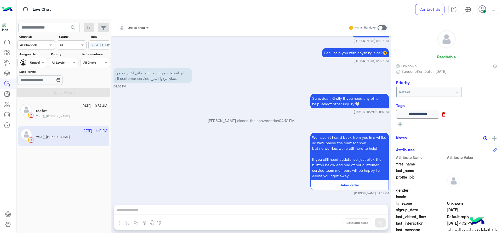
click at [445, 115] on icon at bounding box center [443, 114] width 3 height 4
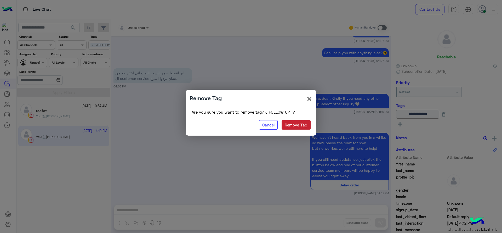
click at [296, 124] on button "Remove Tag" at bounding box center [296, 124] width 29 height 9
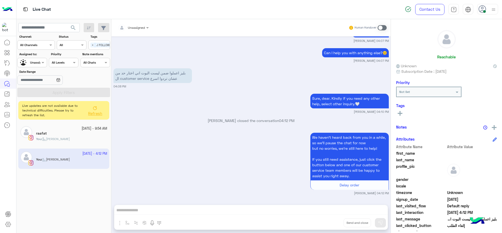
click at [101, 110] on button "Refresh" at bounding box center [94, 110] width 21 height 15
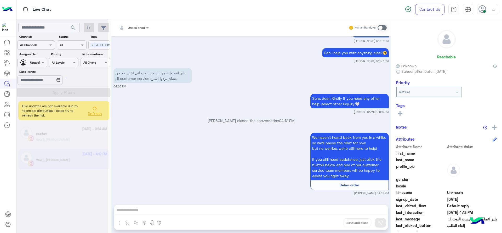
click at [92, 43] on div at bounding box center [61, 118] width 91 height 233
click at [92, 47] on div at bounding box center [61, 118] width 91 height 233
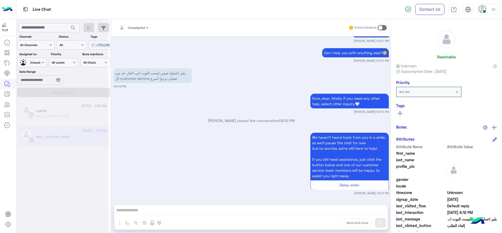
click at [94, 44] on div at bounding box center [61, 118] width 91 height 233
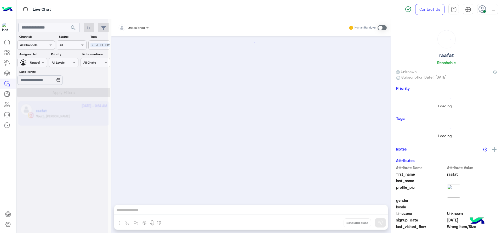
click at [94, 44] on div at bounding box center [61, 118] width 91 height 233
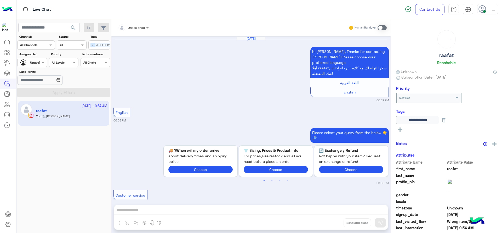
scroll to position [578, 0]
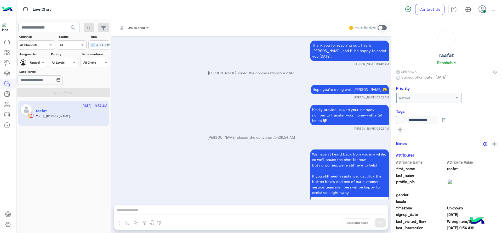
drag, startPoint x: 90, startPoint y: 44, endPoint x: 82, endPoint y: 48, distance: 9.8
click at [91, 44] on span "×" at bounding box center [92, 45] width 5 height 5
click at [53, 55] on label "Priority" at bounding box center [64, 54] width 27 height 5
click at [44, 63] on span at bounding box center [43, 62] width 7 height 5
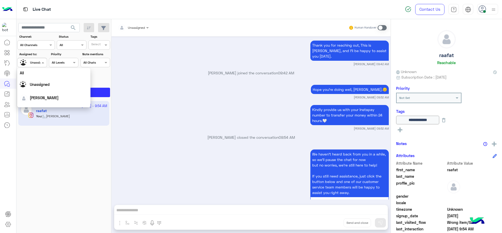
scroll to position [85, 0]
click at [42, 73] on span "[PERSON_NAME]" at bounding box center [47, 72] width 29 height 4
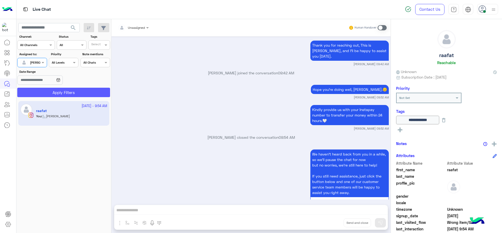
click at [48, 90] on button "Apply Filters" at bounding box center [63, 92] width 93 height 9
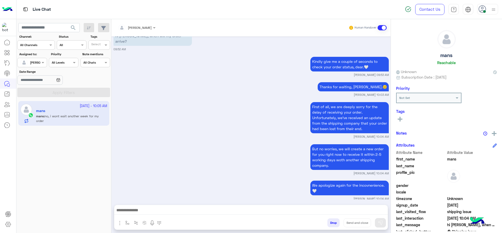
scroll to position [420, 0]
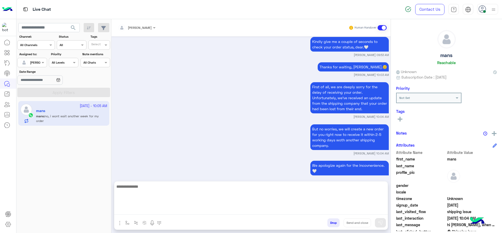
click at [197, 211] on textarea at bounding box center [250, 198] width 273 height 31
click at [122, 188] on textarea "**********" at bounding box center [250, 198] width 273 height 31
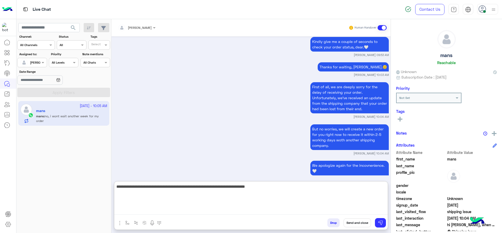
type textarea "**********"
click at [259, 197] on textarea "**********" at bounding box center [250, 198] width 273 height 31
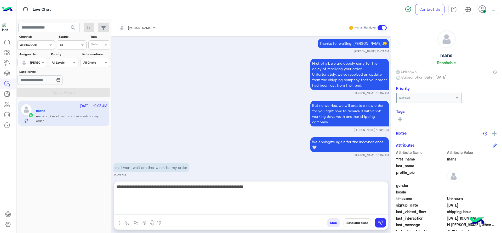
click at [231, 200] on textarea "**********" at bounding box center [250, 198] width 273 height 31
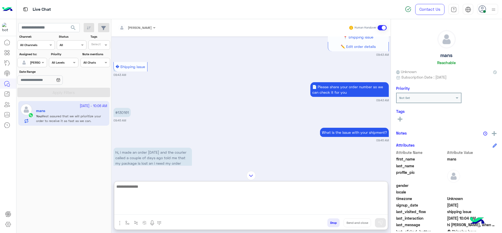
scroll to position [58, 0]
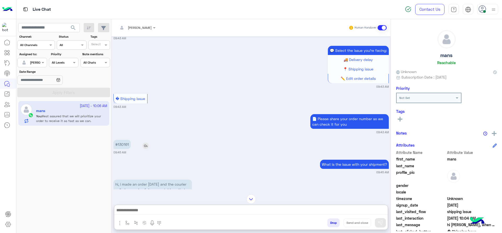
click at [128, 145] on p "#130161" at bounding box center [121, 144] width 17 height 9
copy p "130161"
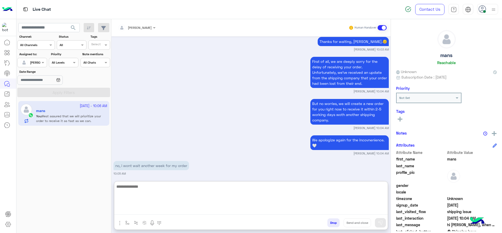
click at [139, 210] on textarea at bounding box center [250, 198] width 273 height 31
type textarea "**********"
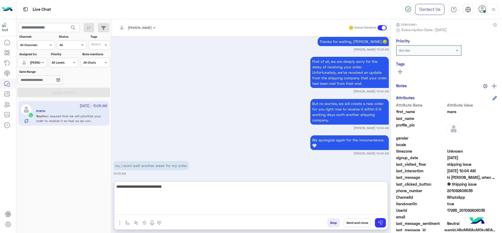
scroll to position [55, 0]
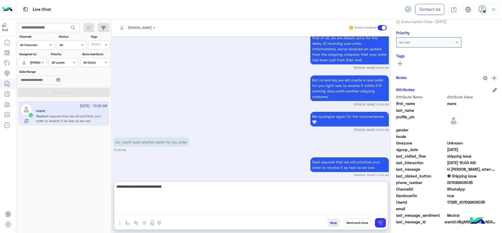
click at [250, 191] on textarea "**********" at bounding box center [250, 198] width 273 height 31
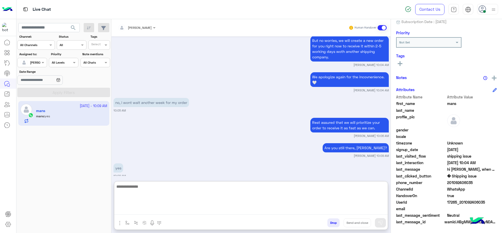
scroll to position [509, 0]
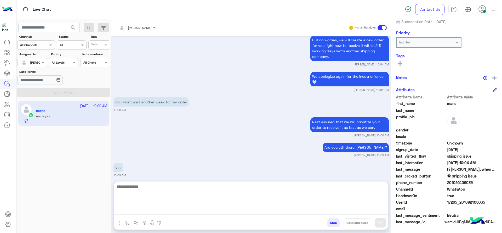
click at [144, 191] on textarea at bounding box center [250, 198] width 273 height 31
type textarea "*"
click at [184, 187] on textarea "**********" at bounding box center [250, 198] width 273 height 31
type textarea "**********"
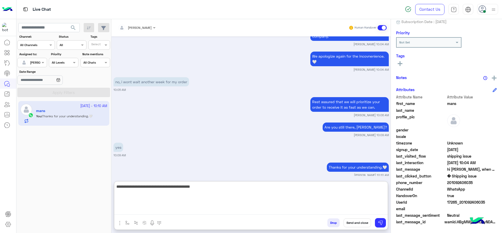
click at [160, 200] on textarea "**********" at bounding box center [250, 198] width 273 height 31
click at [164, 183] on textarea "**********" at bounding box center [250, 198] width 273 height 31
type textarea "**********"
click at [187, 201] on textarea "**********" at bounding box center [250, 198] width 273 height 31
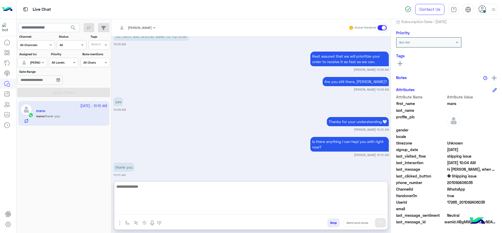
scroll to position [575, 0]
click at [148, 187] on textarea at bounding box center [250, 198] width 273 height 31
paste textarea "**********"
type textarea "**********"
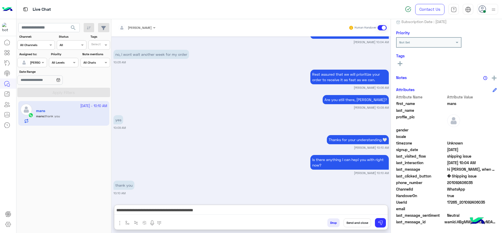
click at [356, 225] on button "Send and close" at bounding box center [356, 222] width 27 height 9
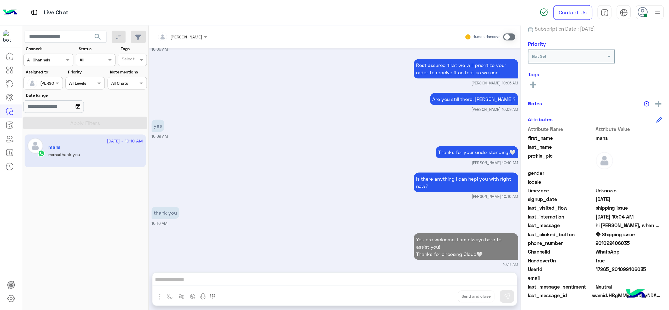
scroll to position [595, 0]
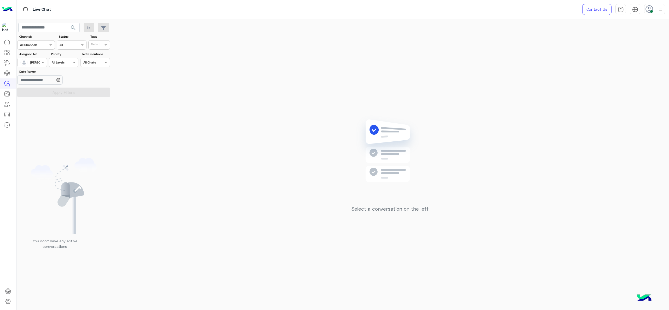
click at [40, 64] on span "[PERSON_NAME]" at bounding box center [42, 62] width 24 height 4
click at [47, 87] on div "All Unassigned Maram Ahmed Yasmin Ragaa Unassigned team Heba Elmahdy Last mile …" at bounding box center [54, 139] width 73 height 142
click at [42, 76] on span "Unassigned" at bounding box center [40, 76] width 20 height 4
click at [96, 48] on input "text" at bounding box center [96, 45] width 11 height 5
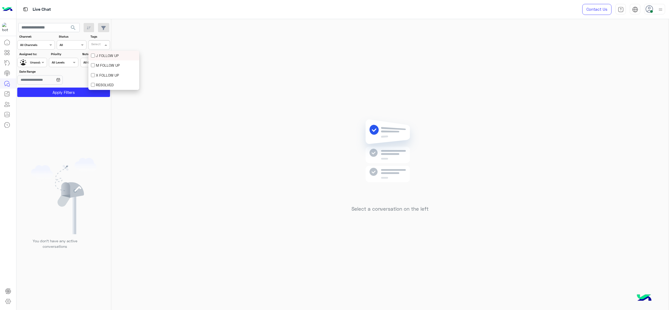
click at [96, 58] on div "J FOLLOW UP" at bounding box center [113, 56] width 51 height 10
click at [84, 86] on section "Channel: Channel All Channels Status Channel All Tags Select × J FOLLOW UP Assi…" at bounding box center [63, 65] width 87 height 63
click at [84, 91] on button "Apply Filters" at bounding box center [63, 92] width 93 height 9
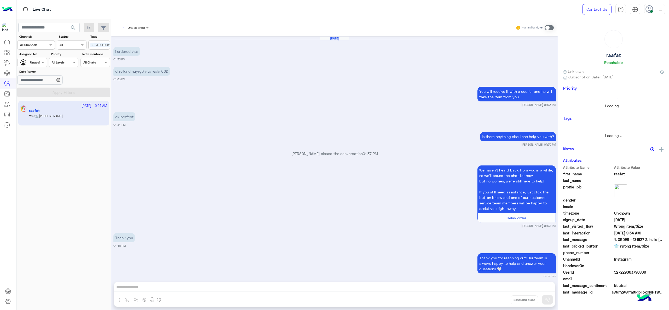
scroll to position [769, 0]
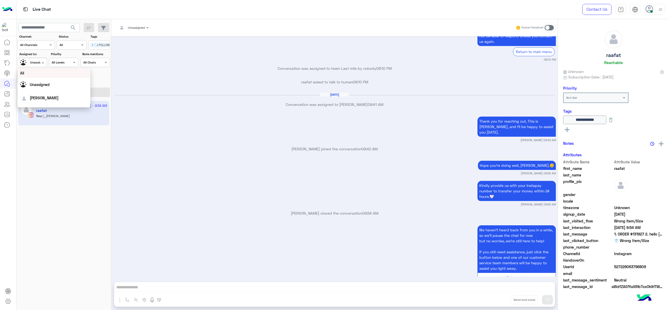
click at [38, 59] on div at bounding box center [32, 61] width 29 height 5
click at [48, 94] on span "[PERSON_NAME]" at bounding box center [47, 96] width 29 height 4
click at [68, 89] on button "Apply Filters" at bounding box center [63, 92] width 93 height 9
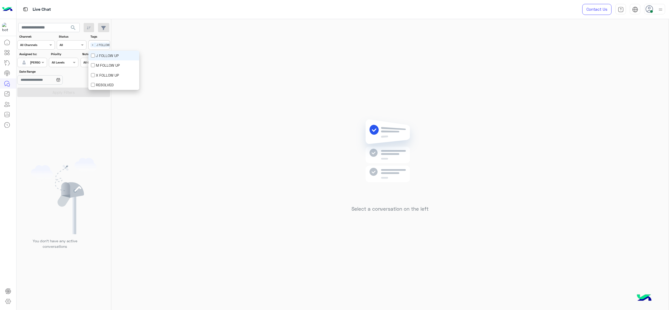
click at [95, 42] on div "Select × J FOLLOW UP" at bounding box center [103, 44] width 28 height 7
click at [94, 58] on div "J FOLLOW UP" at bounding box center [113, 56] width 51 height 10
click at [64, 93] on button "Apply Filters" at bounding box center [63, 92] width 93 height 9
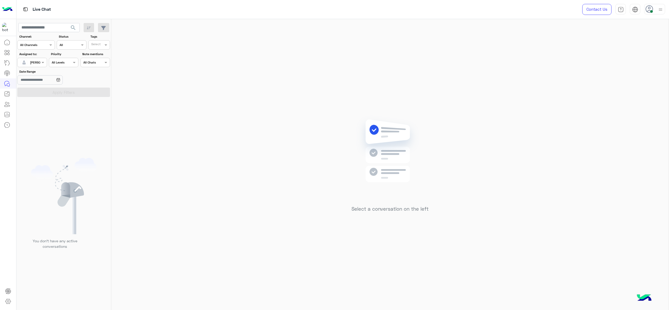
click at [168, 141] on div "Select a conversation on the left" at bounding box center [390, 165] width 558 height 293
click at [607, 150] on div "Select a conversation on the left" at bounding box center [390, 165] width 558 height 293
click at [331, 227] on div "Select a conversation on the left" at bounding box center [390, 165] width 558 height 293
click at [446, 75] on div "Select a conversation on the left" at bounding box center [390, 165] width 558 height 293
click at [237, 156] on div "Select a conversation on the left" at bounding box center [390, 165] width 558 height 293
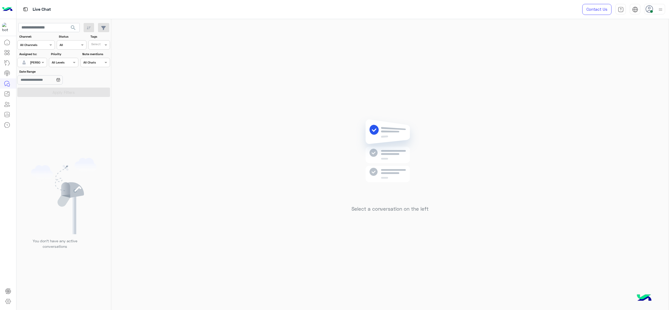
click at [241, 112] on div "Select a conversation on the left" at bounding box center [390, 165] width 558 height 293
click at [655, 9] on div at bounding box center [654, 9] width 21 height 10
click at [660, 55] on label "Break" at bounding box center [632, 51] width 57 height 9
click at [582, 86] on div "Select a conversation on the left" at bounding box center [390, 165] width 558 height 293
click at [660, 8] on img at bounding box center [660, 9] width 7 height 7
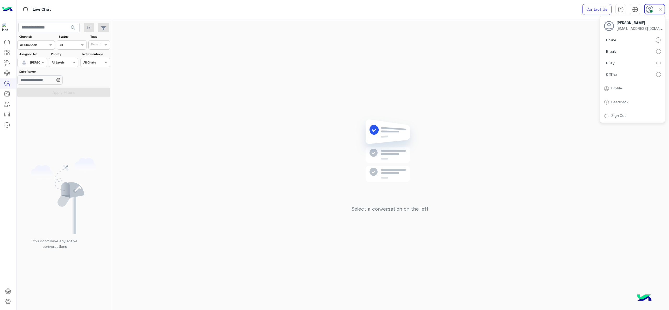
drag, startPoint x: 548, startPoint y: 221, endPoint x: 322, endPoint y: 17, distance: 304.8
click at [547, 220] on div "Select a conversation on the left" at bounding box center [390, 165] width 558 height 293
click at [235, 112] on div "Select a conversation on the left" at bounding box center [390, 165] width 558 height 293
click at [412, 105] on div "Select a conversation on the left" at bounding box center [390, 165] width 558 height 293
click at [275, 153] on div "Select a conversation on the left" at bounding box center [390, 165] width 558 height 293
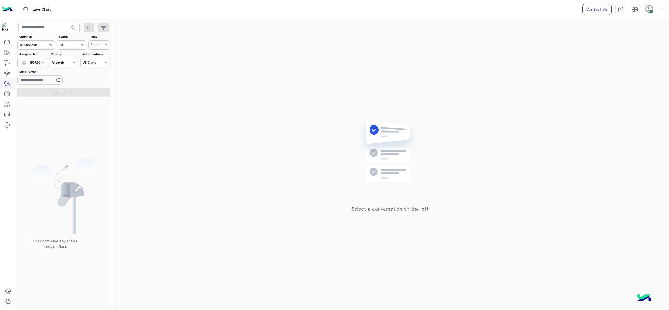
click at [366, 213] on div "Select a conversation on the left" at bounding box center [390, 165] width 77 height 101
click at [40, 61] on span at bounding box center [43, 62] width 7 height 5
click at [40, 81] on div "Unassigned" at bounding box center [54, 84] width 68 height 9
click at [106, 39] on div "Tags Select" at bounding box center [99, 41] width 22 height 15
click at [105, 41] on div "Select" at bounding box center [99, 44] width 22 height 9
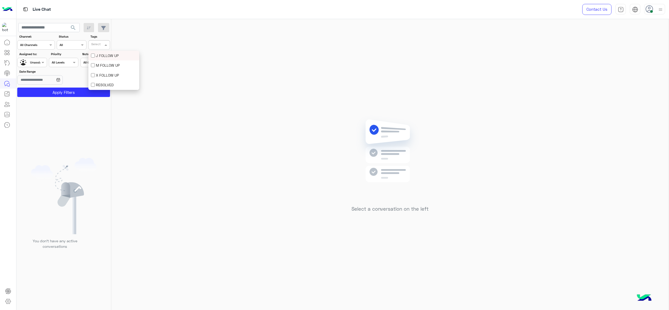
click at [104, 55] on div "J FOLLOW UP" at bounding box center [114, 55] width 46 height 5
drag, startPoint x: 95, startPoint y: 97, endPoint x: 97, endPoint y: 88, distance: 9.8
click at [97, 88] on app-inbox-users-filters "search Channel: Channel All Channels Status Channel All Tags Select × J FOLLOW …" at bounding box center [63, 59] width 95 height 80
click at [97, 88] on button "Apply Filters" at bounding box center [63, 92] width 93 height 9
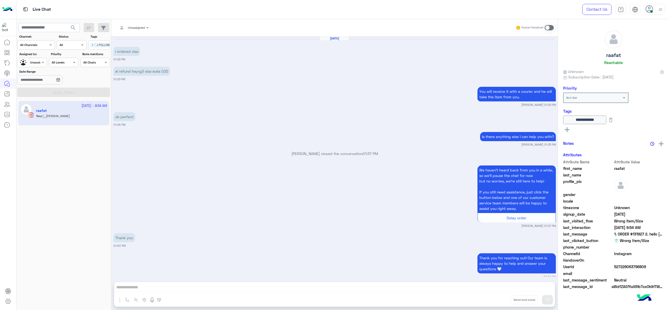
scroll to position [769, 0]
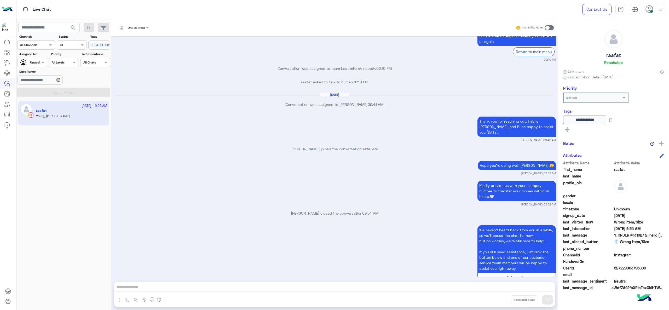
click at [93, 42] on div "Select × J FOLLOW UP" at bounding box center [103, 44] width 28 height 7
click at [99, 55] on div "J FOLLOW UP" at bounding box center [114, 55] width 46 height 5
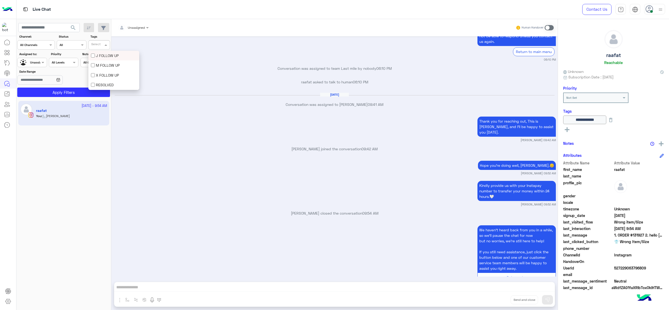
scroll to position [0, 0]
click at [42, 61] on span at bounding box center [43, 62] width 7 height 5
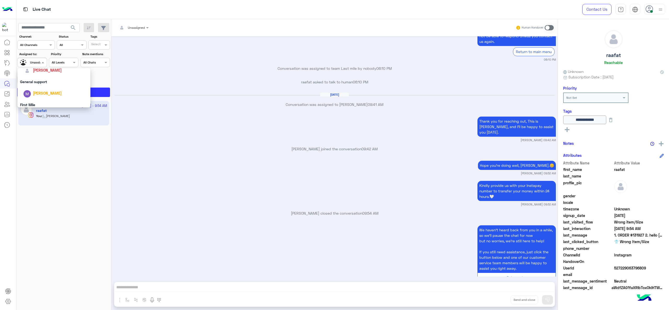
scroll to position [70, 0]
click at [58, 89] on span "[PERSON_NAME]" at bounding box center [47, 87] width 29 height 4
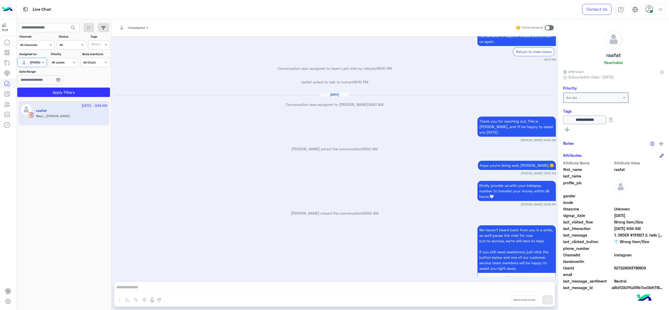
click at [58, 88] on button "Apply Filters" at bounding box center [63, 92] width 93 height 9
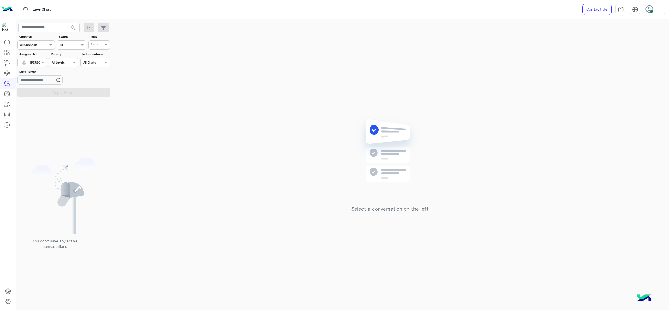
click at [206, 86] on div "Select a conversation on the left" at bounding box center [390, 165] width 558 height 293
click at [226, 205] on div "Select a conversation on the left" at bounding box center [390, 165] width 558 height 293
click at [340, 161] on div "Select a conversation on the left" at bounding box center [390, 165] width 558 height 293
click at [37, 56] on label "Assigned to:" at bounding box center [32, 54] width 27 height 5
click at [39, 59] on div at bounding box center [32, 61] width 29 height 5
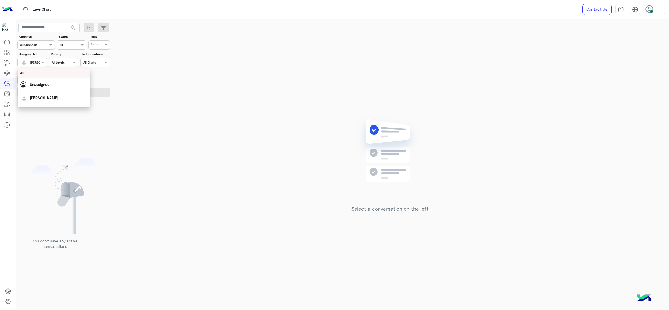
click at [36, 79] on div "Unassigned" at bounding box center [54, 84] width 73 height 13
click at [102, 47] on input "text" at bounding box center [96, 45] width 11 height 5
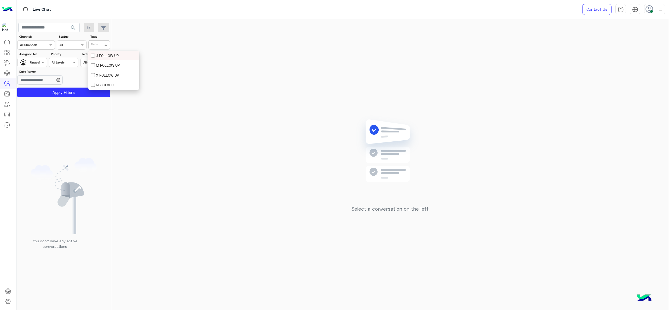
click at [98, 56] on div "J FOLLOW UP" at bounding box center [114, 55] width 46 height 5
click at [84, 90] on button "Apply Filters" at bounding box center [63, 92] width 93 height 9
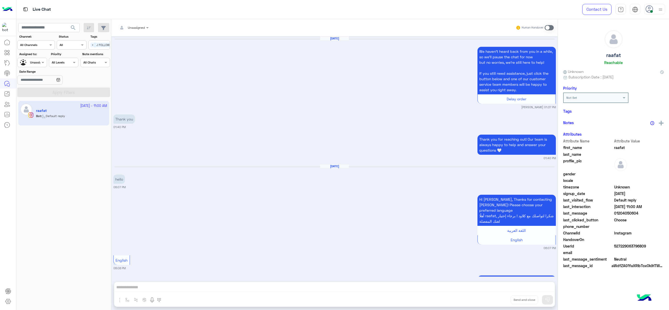
scroll to position [948, 0]
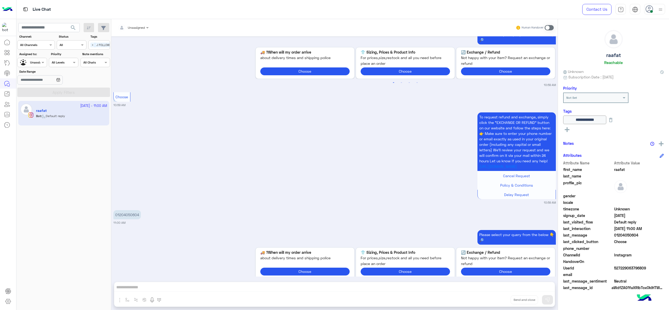
click at [138, 210] on p "01204050604" at bounding box center [126, 214] width 27 height 9
click at [137, 210] on p "01204050604" at bounding box center [126, 214] width 27 height 9
copy p "01204050604"
click at [273, 180] on div "To request refund and exchange, simply click the “EXCHANGE OR REFUND” button on…" at bounding box center [334, 158] width 443 height 94
click at [133, 33] on div "Unassigned Human Handover" at bounding box center [334, 27] width 446 height 17
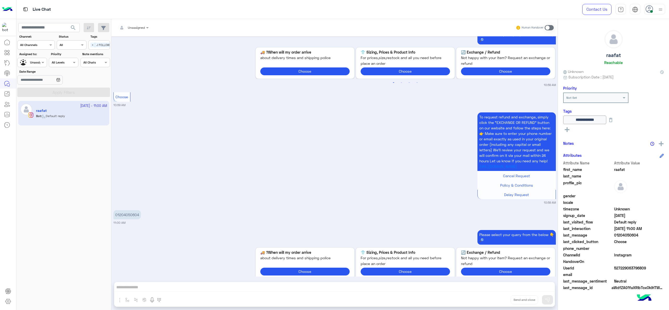
click at [129, 29] on input "text" at bounding box center [127, 27] width 18 height 5
click at [130, 59] on img "Options list" at bounding box center [128, 61] width 7 height 7
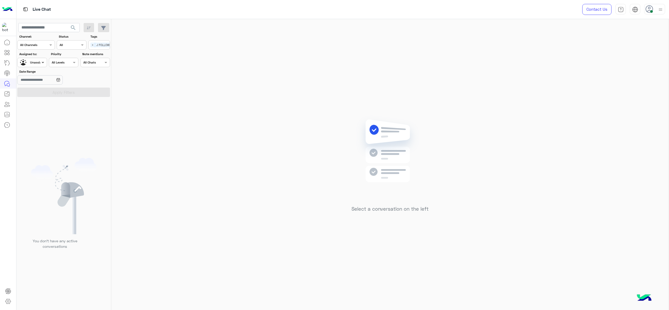
click at [39, 59] on div "Unassigned" at bounding box center [30, 62] width 20 height 9
click at [44, 85] on span "[PERSON_NAME]" at bounding box center [47, 87] width 29 height 4
click at [55, 102] on div "You don’t have any active conversations" at bounding box center [63, 205] width 95 height 213
click at [56, 93] on button "Apply Filters" at bounding box center [63, 92] width 93 height 9
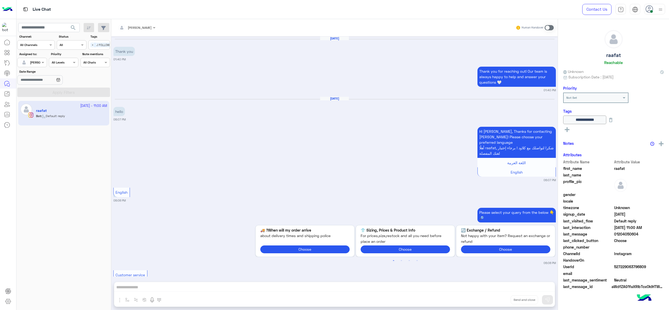
scroll to position [893, 0]
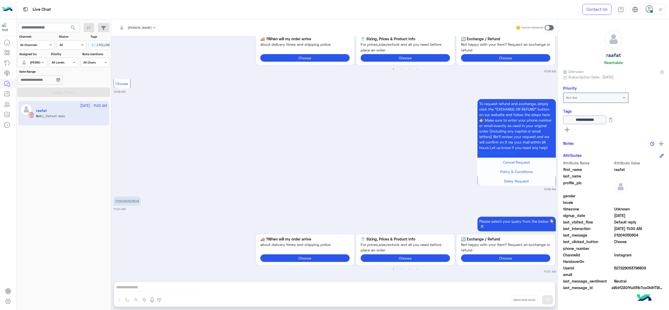
click at [549, 26] on span at bounding box center [549, 27] width 9 height 5
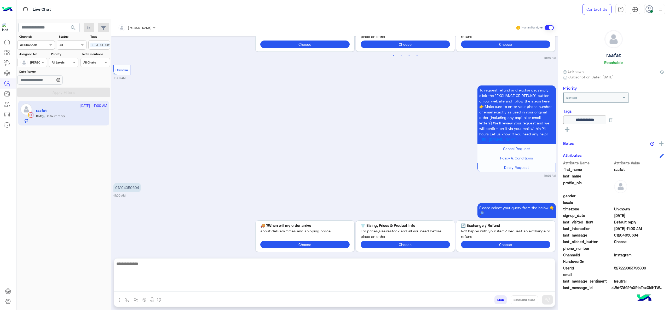
click at [289, 288] on textarea at bounding box center [334, 275] width 441 height 31
paste textarea "**********"
type textarea "**********"
click at [187, 272] on textarea "**********" at bounding box center [334, 275] width 441 height 31
click at [262, 271] on textarea "**********" at bounding box center [334, 275] width 441 height 31
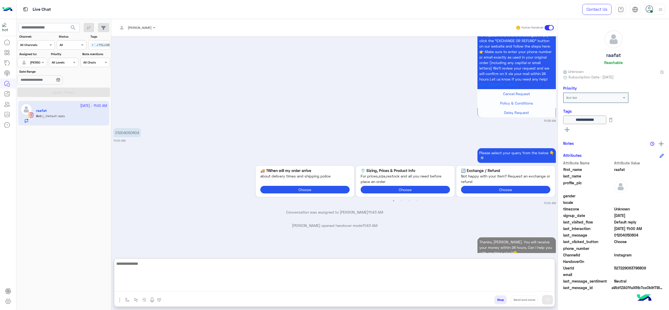
scroll to position [975, 0]
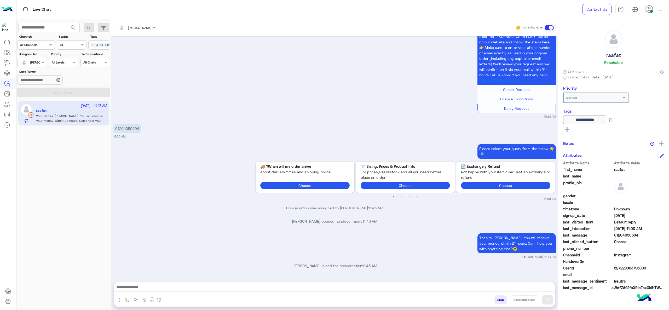
click at [95, 43] on span "J FOLLOW UP" at bounding box center [105, 45] width 20 height 5
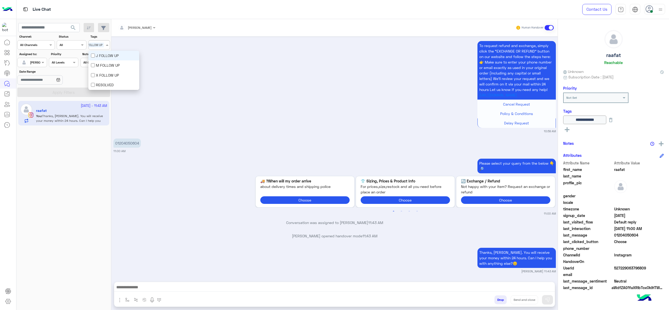
scroll to position [0, 0]
click at [77, 89] on button "Apply Filters" at bounding box center [63, 92] width 93 height 9
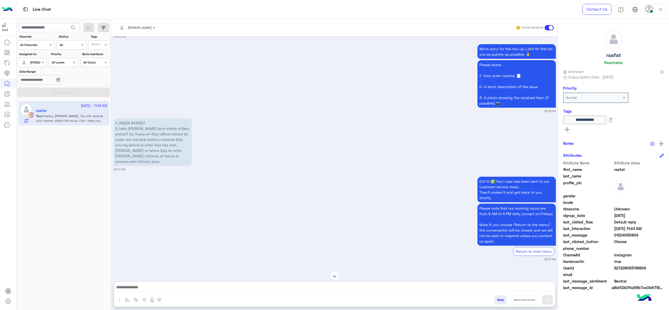
scroll to position [305, 0]
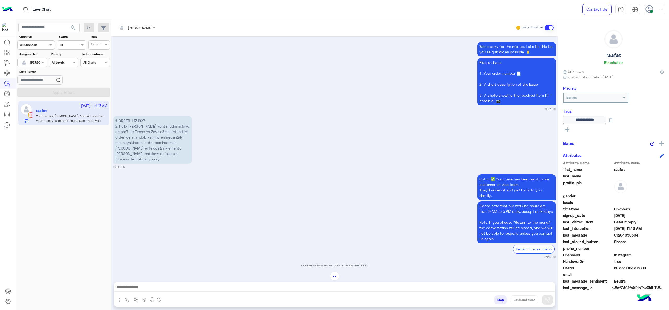
click at [137, 116] on p "1. ORDER #131927 2. hello ana kont mtklm m3ako embar7 be 7esos en 3ayz a3mel re…" at bounding box center [152, 140] width 78 height 48
copy p "131927"
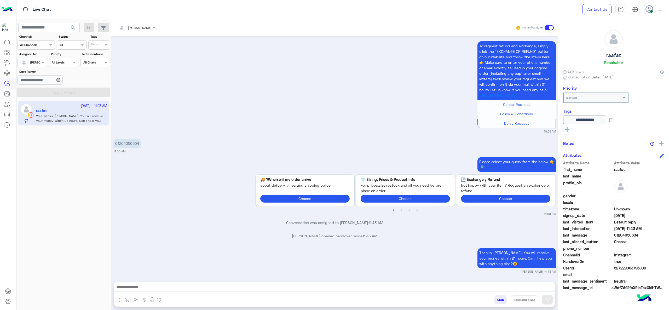
scroll to position [2, 0]
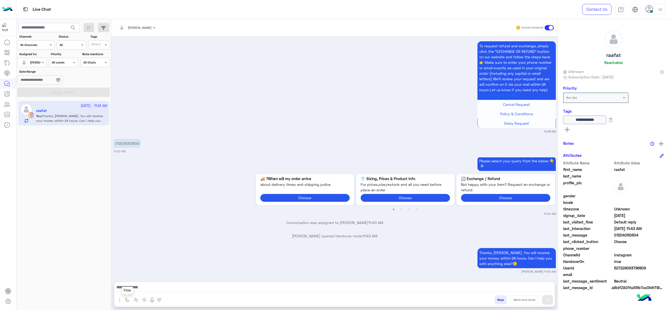
click at [131, 298] on button "button" at bounding box center [127, 299] width 9 height 9
click at [135, 291] on div "enter flow name" at bounding box center [142, 288] width 39 height 9
type input "*"
click at [141, 279] on span "Jana close" at bounding box center [141, 279] width 30 height 5
type textarea "**********"
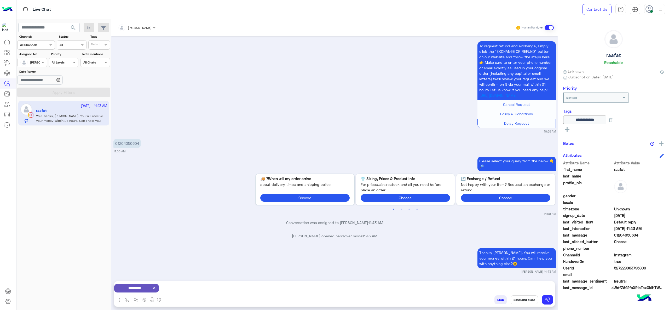
click at [524, 302] on button "Send and close" at bounding box center [524, 299] width 27 height 9
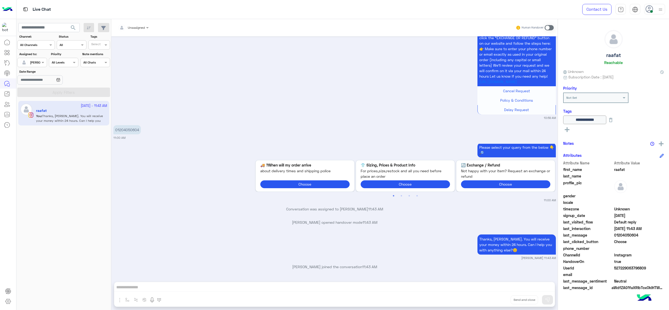
scroll to position [952, 0]
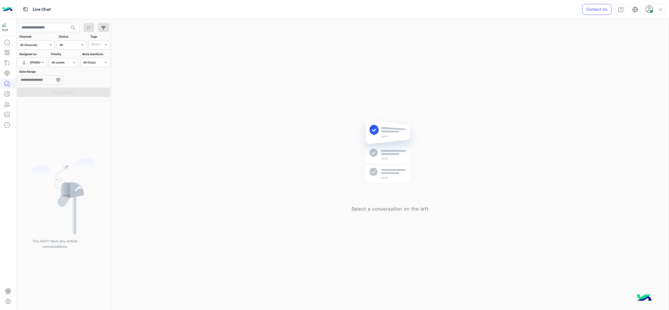
click at [656, 11] on div at bounding box center [654, 9] width 21 height 10
click at [286, 156] on div "Select a conversation on the left" at bounding box center [390, 165] width 558 height 293
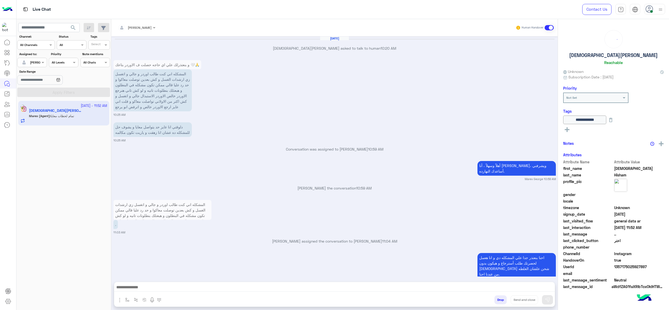
scroll to position [587, 0]
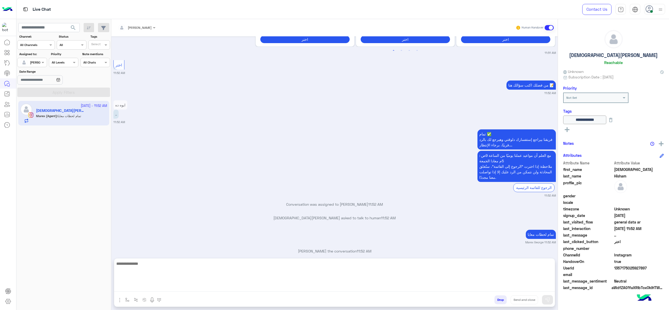
click at [277, 291] on textarea at bounding box center [334, 275] width 441 height 31
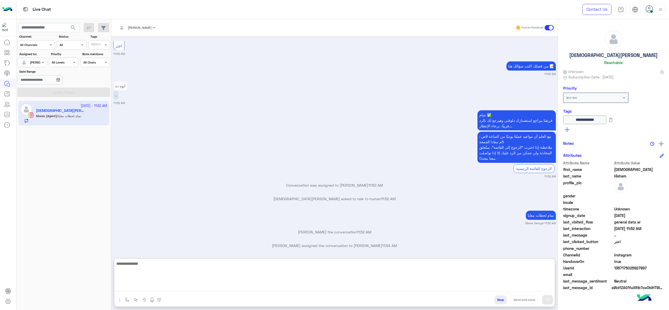
scroll to position [611, 0]
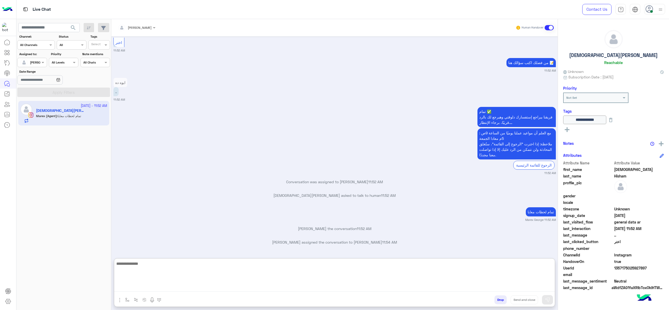
click at [283, 279] on textarea at bounding box center [334, 275] width 441 height 31
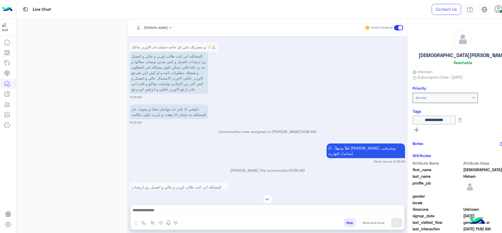
scroll to position [869, 0]
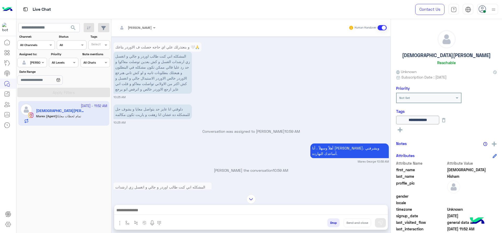
click at [300, 99] on div "و بنعتذرلك علي اي حاجه حصلت ف الاوردر بتاعك 🤍🙏 المشكله اني كنت طالب اوردر و جال…" at bounding box center [250, 70] width 275 height 58
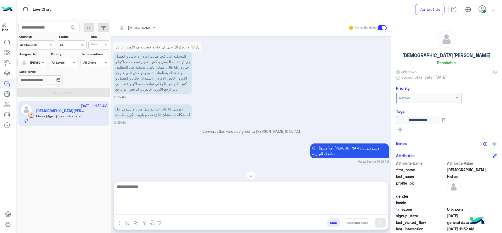
click at [172, 214] on textarea at bounding box center [250, 198] width 273 height 31
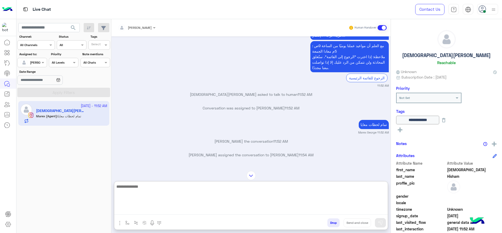
scroll to position [1551, 0]
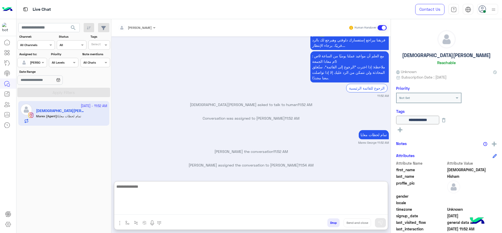
click at [219, 207] on textarea at bounding box center [250, 198] width 273 height 31
type textarea "*"
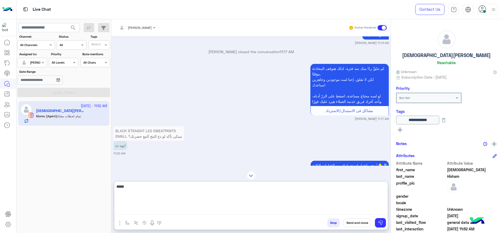
scroll to position [1211, 0]
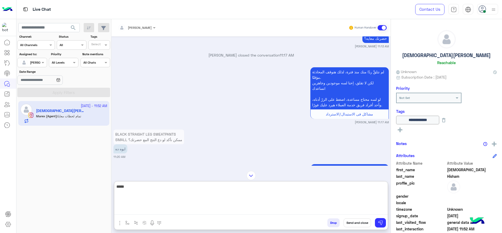
type textarea "*****"
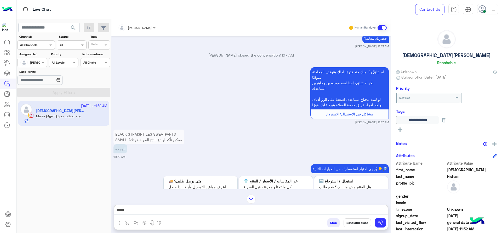
click at [164, 144] on p "BLACK STRAIGHT LEG SWEATPANTS SMALL ممكن نأكد لو دع النتج المع حضرتك؟" at bounding box center [148, 136] width 71 height 15
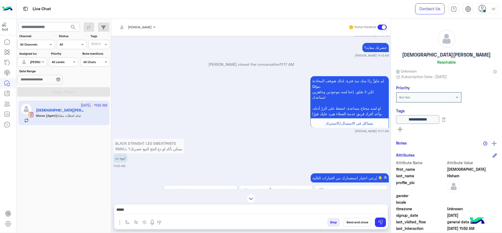
scroll to position [677, 0]
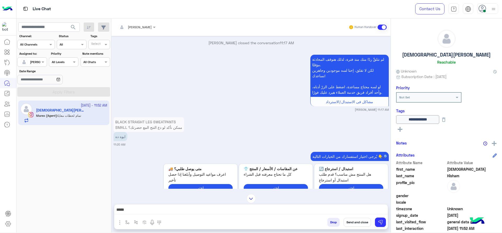
click at [136, 30] on div "[PERSON_NAME]" at bounding box center [135, 27] width 34 height 10
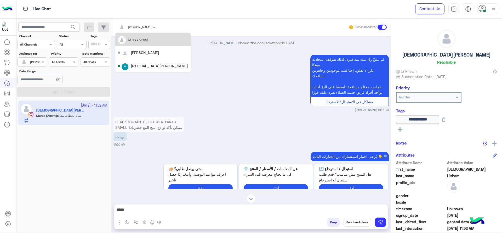
click at [232, 100] on div "لم نتلقَّ ردًا منك منذ فترة، لذلك هنوقف المحادثة مؤقتًا. لكن لا تقلق، إحنا لسه …" at bounding box center [250, 82] width 275 height 58
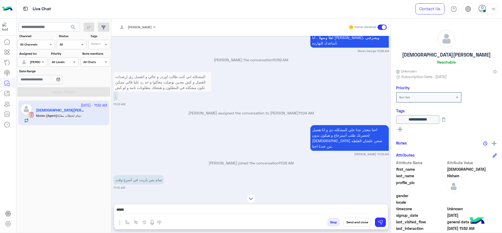
scroll to position [974, 0]
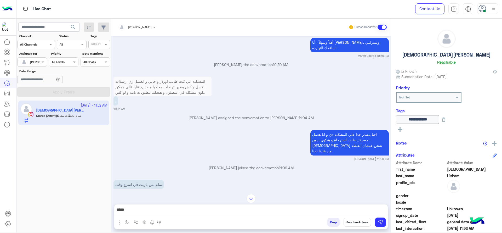
click at [151, 30] on div "[PERSON_NAME]" at bounding box center [135, 27] width 34 height 10
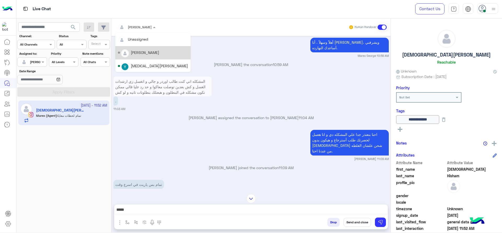
scroll to position [93, 0]
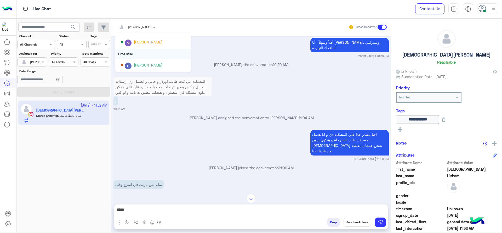
click at [145, 51] on div "First Mile" at bounding box center [152, 54] width 75 height 10
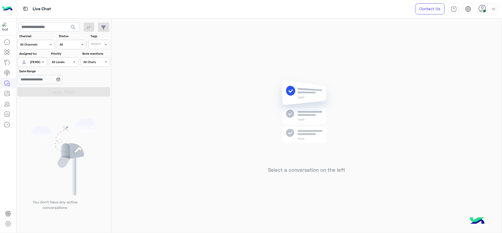
click at [38, 64] on div "[PERSON_NAME]" at bounding box center [42, 62] width 24 height 5
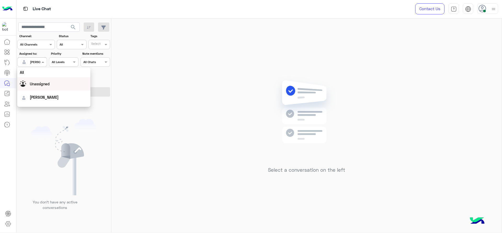
click at [51, 82] on div "Unassigned" at bounding box center [54, 83] width 68 height 9
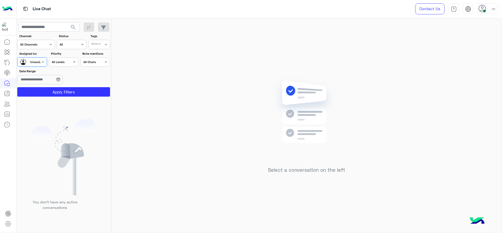
click at [109, 39] on div "Tags Select" at bounding box center [99, 41] width 22 height 15
click at [97, 44] on input "text" at bounding box center [96, 45] width 11 height 5
click at [92, 95] on button "Apply Filters" at bounding box center [63, 91] width 93 height 9
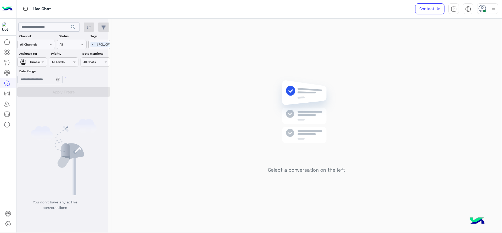
click at [93, 43] on div at bounding box center [61, 118] width 91 height 233
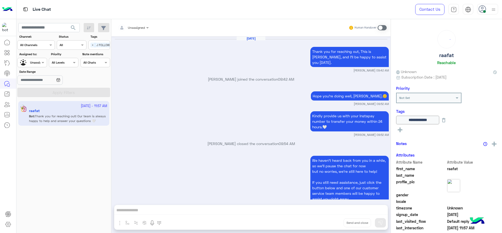
scroll to position [518, 0]
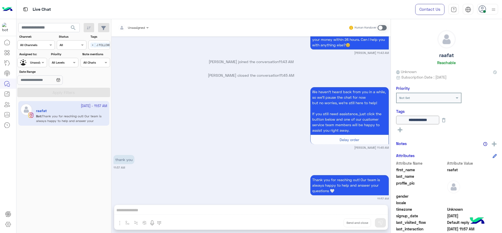
click at [133, 29] on span "Unassigned" at bounding box center [136, 28] width 17 height 4
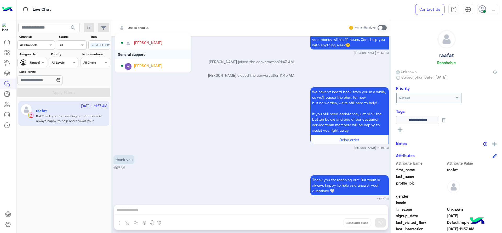
scroll to position [65, 0]
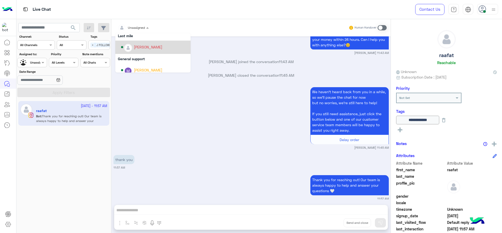
click at [128, 48] on img "Options list" at bounding box center [128, 47] width 7 height 7
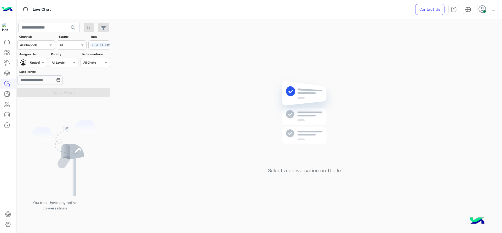
click at [95, 46] on span "J FOLLOW UP" at bounding box center [105, 45] width 20 height 5
click at [115, 54] on div "J FOLLOW UP" at bounding box center [114, 55] width 46 height 5
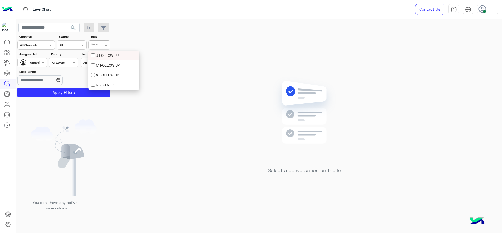
scroll to position [0, 0]
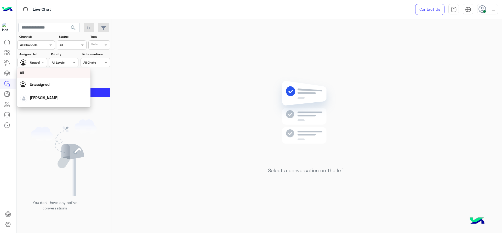
click at [31, 65] on div "Unassigned" at bounding box center [38, 62] width 17 height 5
click at [36, 88] on div "[PERSON_NAME]" at bounding box center [55, 91] width 65 height 9
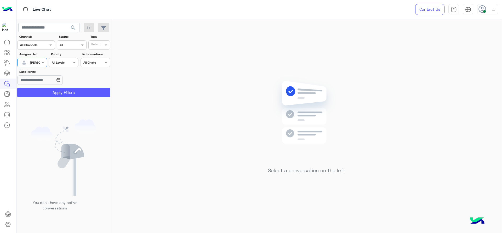
click at [37, 88] on button "Apply Filters" at bounding box center [63, 92] width 93 height 9
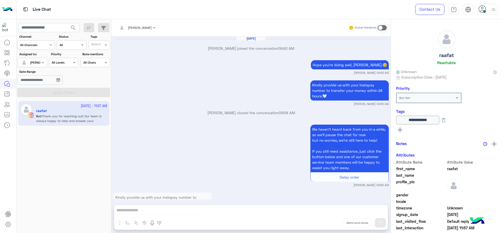
scroll to position [506, 0]
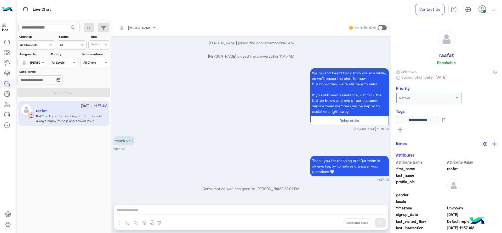
click at [380, 29] on span at bounding box center [381, 27] width 9 height 5
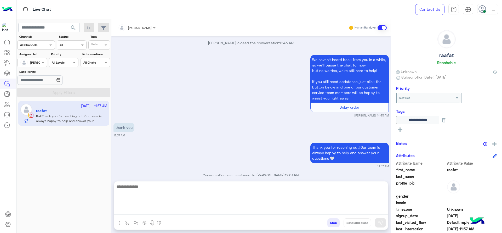
click at [168, 210] on textarea at bounding box center [250, 198] width 273 height 31
paste textarea "**********"
type textarea "**********"
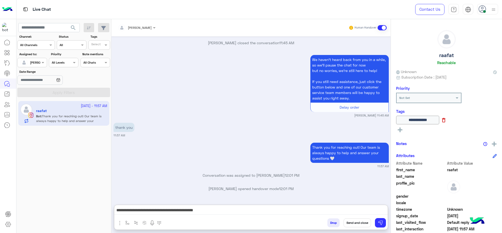
click at [446, 122] on icon at bounding box center [444, 120] width 6 height 6
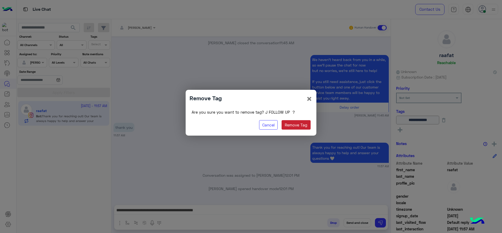
click at [302, 126] on button "Remove Tag" at bounding box center [296, 124] width 29 height 9
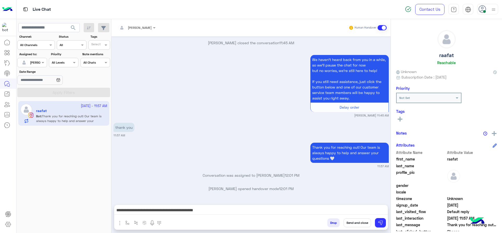
click at [356, 220] on button "Send and close" at bounding box center [356, 222] width 27 height 9
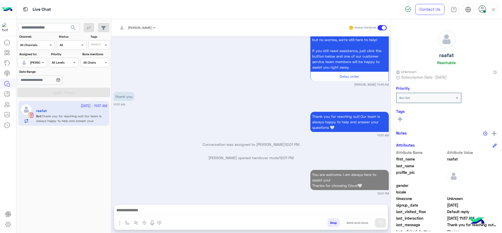
scroll to position [564, 0]
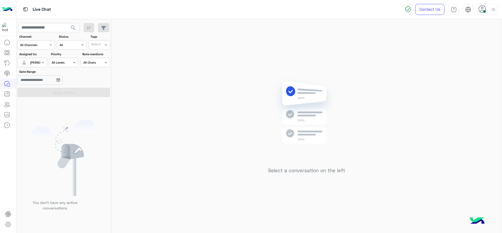
click at [491, 7] on img at bounding box center [493, 9] width 7 height 7
drag, startPoint x: 295, startPoint y: 79, endPoint x: 310, endPoint y: 26, distance: 55.4
click at [295, 79] on img at bounding box center [307, 120] width 76 height 87
click at [498, 10] on div "Contact Us Help Center عربي English" at bounding box center [451, 9] width 101 height 19
click at [491, 7] on img at bounding box center [493, 9] width 7 height 7
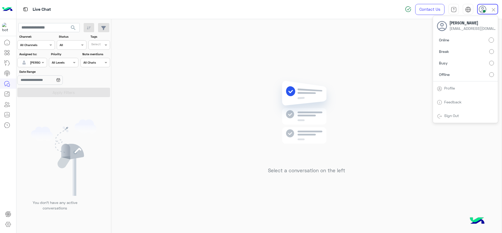
click at [262, 98] on div "Select a conversation on the left" at bounding box center [306, 127] width 390 height 216
click at [167, 106] on div "Select a conversation on the left" at bounding box center [306, 127] width 390 height 216
click at [41, 64] on span at bounding box center [43, 62] width 7 height 5
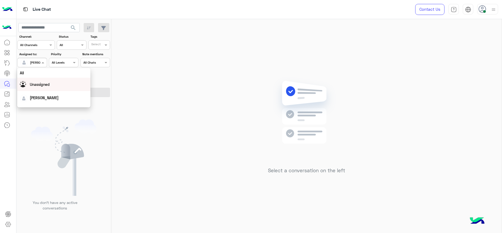
click at [44, 90] on div "Unassigned" at bounding box center [53, 84] width 73 height 13
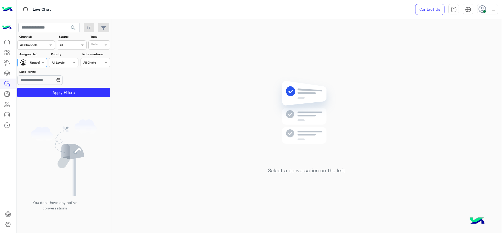
click at [96, 42] on div "Select" at bounding box center [95, 45] width 10 height 6
click at [103, 54] on div "J FOLLOW UP" at bounding box center [114, 55] width 46 height 5
click at [65, 108] on div "You don’t have any active conversations" at bounding box center [63, 167] width 95 height 136
click at [73, 86] on section "Channel: Channel All Channels Status Channel All Tags Select × J FOLLOW UP Assi…" at bounding box center [63, 65] width 87 height 63
click at [72, 99] on div "You don’t have any active conversations" at bounding box center [63, 167] width 95 height 136
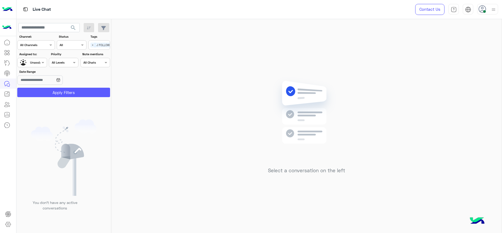
click at [73, 90] on button "Apply Filters" at bounding box center [63, 92] width 93 height 9
click at [92, 46] on span "×" at bounding box center [92, 45] width 5 height 5
click at [31, 66] on div "Unassigned" at bounding box center [30, 62] width 20 height 9
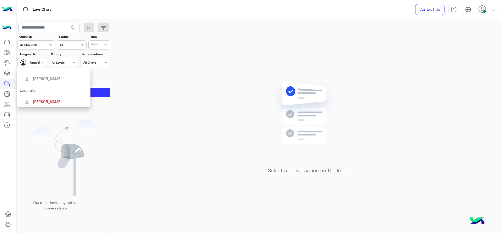
scroll to position [59, 0]
click at [37, 95] on div "[PERSON_NAME]" at bounding box center [55, 98] width 65 height 9
click at [38, 96] on button "Apply Filters" at bounding box center [63, 92] width 93 height 9
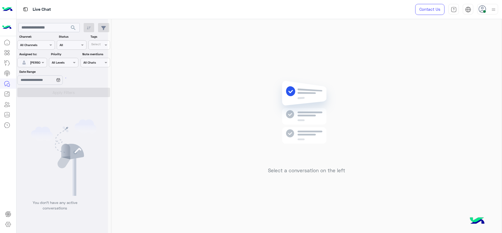
click at [319, 61] on div "Select a conversation on the left" at bounding box center [306, 127] width 390 height 216
click at [490, 8] on div at bounding box center [487, 9] width 21 height 10
click at [375, 64] on div "Select a conversation on the left" at bounding box center [306, 127] width 390 height 216
click at [397, 88] on div "Select a conversation on the left" at bounding box center [306, 127] width 390 height 216
click at [484, 15] on div "Contact Us Help Center عربي English" at bounding box center [454, 9] width 95 height 19
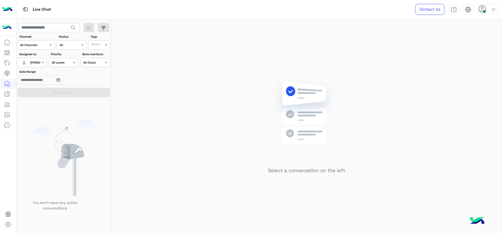
click at [491, 14] on div "Contact Us Help Center عربي English" at bounding box center [454, 9] width 95 height 19
click at [489, 8] on div at bounding box center [487, 9] width 21 height 10
click at [277, 109] on img at bounding box center [307, 120] width 76 height 87
click at [201, 85] on div "Select a conversation on the left" at bounding box center [306, 127] width 390 height 216
click at [358, 99] on div "Select a conversation on the left" at bounding box center [306, 127] width 390 height 216
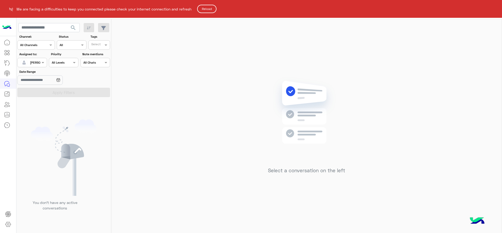
click at [206, 7] on button "Reload" at bounding box center [206, 9] width 19 height 8
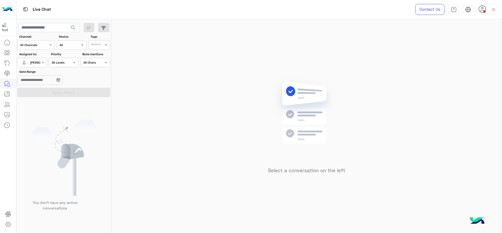
click at [490, 9] on img at bounding box center [493, 9] width 7 height 7
click at [344, 57] on div "Select a conversation on the left" at bounding box center [306, 127] width 390 height 216
click at [313, 48] on div "Select a conversation on the left" at bounding box center [306, 127] width 390 height 216
click at [133, 97] on div "Select a conversation on the left" at bounding box center [306, 127] width 390 height 216
click at [190, 95] on div "Select a conversation on the left" at bounding box center [306, 127] width 390 height 216
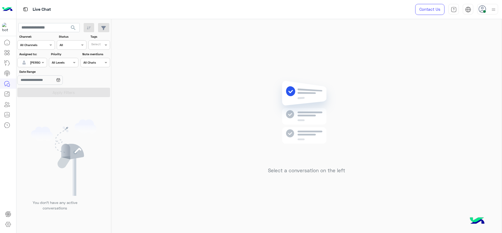
click at [250, 82] on div "Select a conversation on the left" at bounding box center [306, 127] width 390 height 216
click at [319, 139] on img at bounding box center [307, 120] width 76 height 87
click at [359, 51] on div "Select a conversation on the left" at bounding box center [306, 127] width 390 height 216
click at [149, 113] on div "Select a conversation on the left" at bounding box center [306, 127] width 390 height 216
click at [136, 48] on div "Select a conversation on the left" at bounding box center [306, 127] width 390 height 216
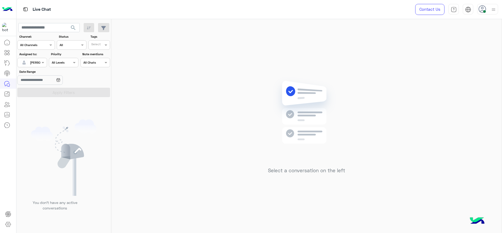
click at [182, 75] on div "Select a conversation on the left" at bounding box center [306, 127] width 390 height 216
click at [291, 91] on img at bounding box center [307, 120] width 76 height 87
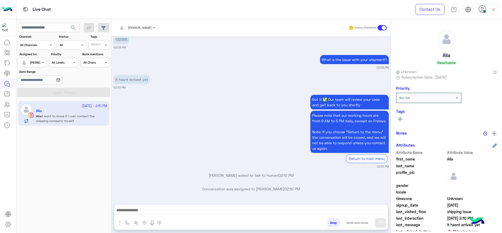
scroll to position [455, 0]
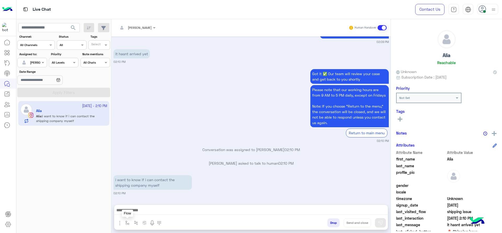
click at [129, 224] on button "button" at bounding box center [127, 222] width 9 height 9
click at [139, 206] on ng-select "enter flow name" at bounding box center [142, 210] width 39 height 9
click at [139, 209] on input "text" at bounding box center [136, 210] width 21 height 5
type input "*"
click at [147, 194] on div "J Greeting" at bounding box center [142, 191] width 39 height 10
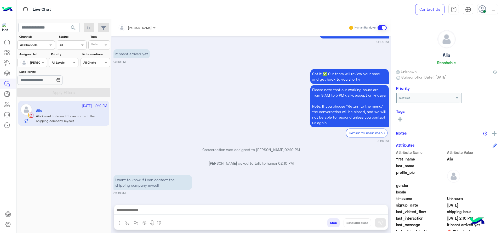
type textarea "**********"
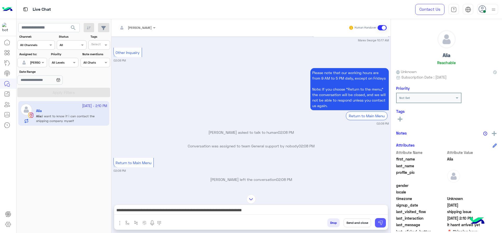
click at [381, 223] on img at bounding box center [380, 222] width 5 height 5
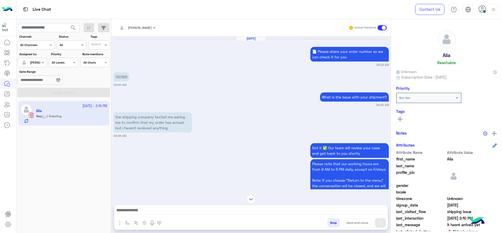
click at [122, 76] on p "132365" at bounding box center [121, 76] width 16 height 9
copy p "132365"
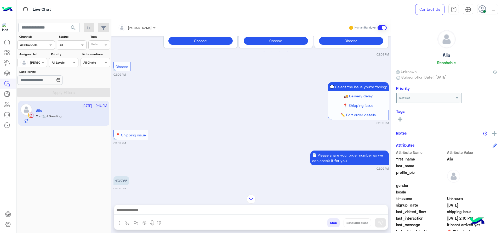
scroll to position [1011, 0]
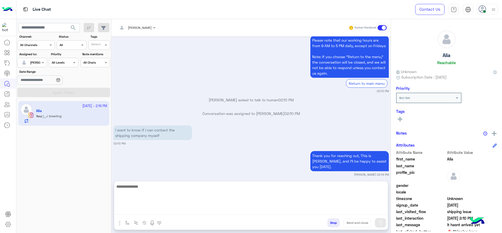
click at [196, 211] on textarea at bounding box center [250, 198] width 273 height 31
type textarea "*"
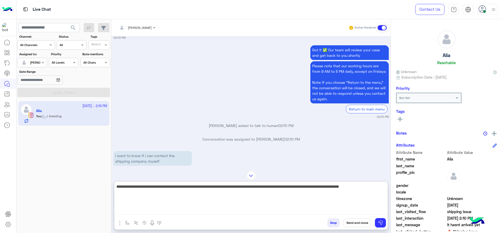
scroll to position [773, 0]
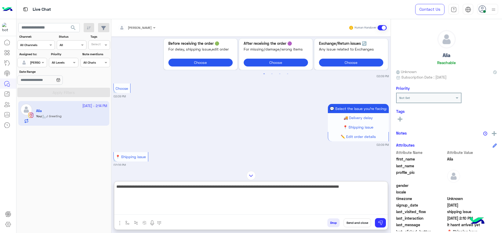
type textarea "**********"
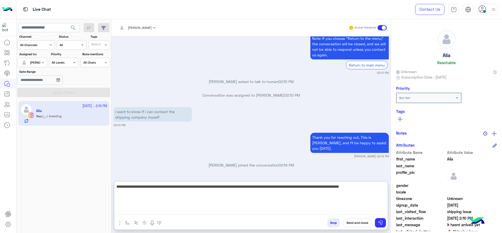
click at [186, 184] on textarea "**********" at bounding box center [250, 198] width 273 height 31
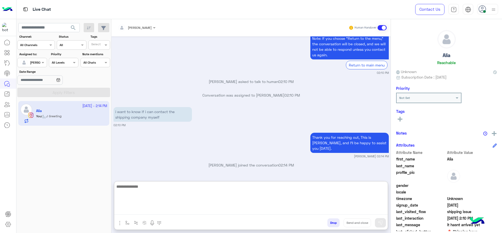
type textarea "*"
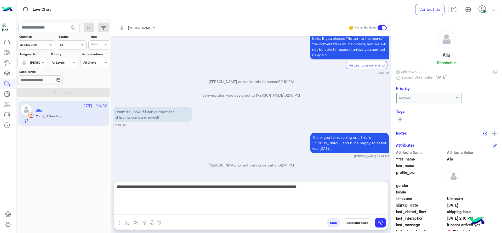
type textarea "**********"
click at [211, 199] on textarea "**********" at bounding box center [250, 198] width 273 height 31
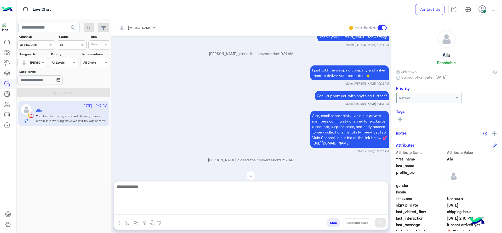
scroll to position [1104, 0]
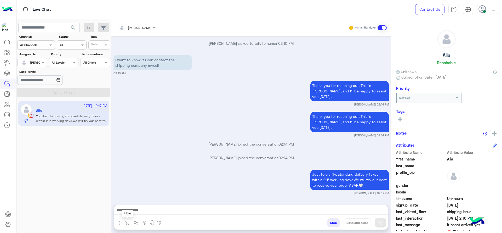
click at [123, 223] on button "button" at bounding box center [127, 222] width 9 height 9
click at [129, 212] on div "enter flow name" at bounding box center [138, 211] width 24 height 5
type input "*"
click at [140, 203] on span "Jana close" at bounding box center [141, 201] width 30 height 5
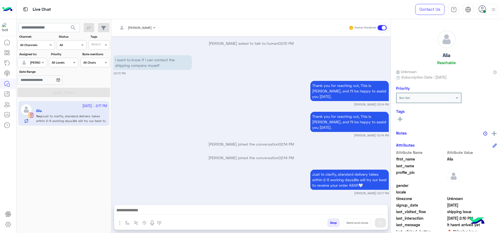
type textarea "**********"
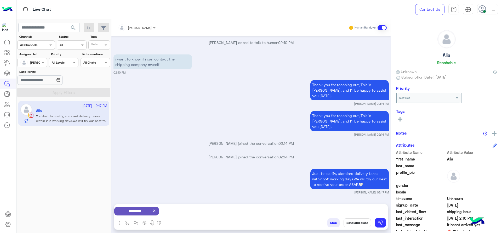
click at [361, 222] on button "Send and close" at bounding box center [356, 222] width 27 height 9
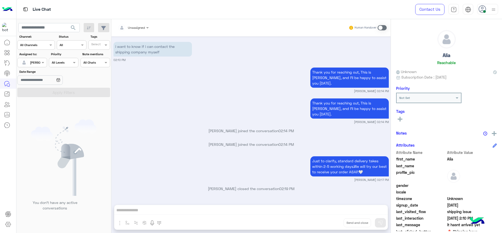
scroll to position [1162, 0]
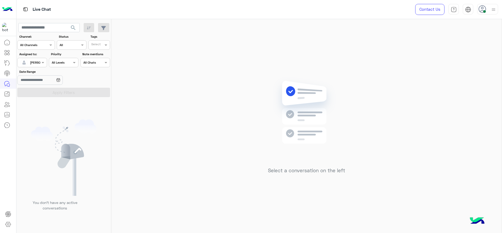
click at [38, 65] on div "[PERSON_NAME]" at bounding box center [42, 62] width 24 height 5
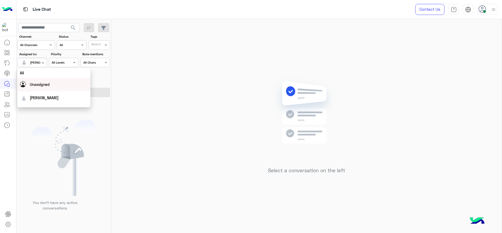
click at [47, 80] on div "Unassigned" at bounding box center [54, 84] width 68 height 9
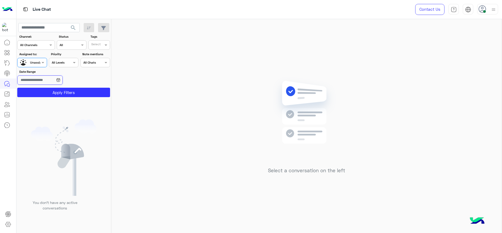
click at [53, 84] on input "Date Range" at bounding box center [39, 79] width 45 height 9
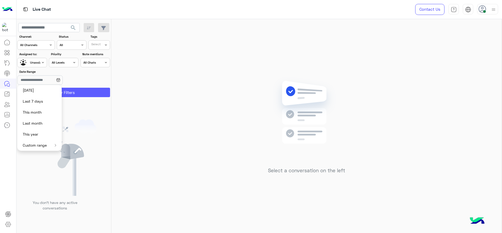
click at [76, 90] on button "Apply Filters" at bounding box center [63, 92] width 93 height 9
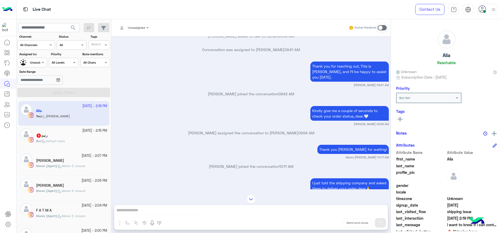
scroll to position [10, 0]
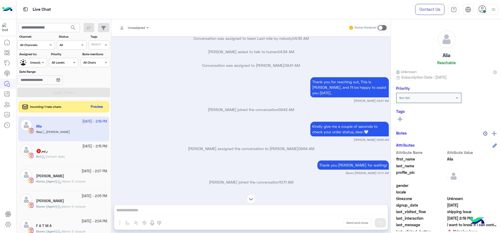
click at [33, 66] on div "Unassigned" at bounding box center [30, 62] width 20 height 9
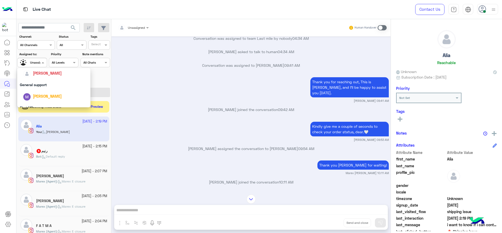
scroll to position [85, 0]
click at [43, 75] on div "[PERSON_NAME]" at bounding box center [55, 71] width 65 height 9
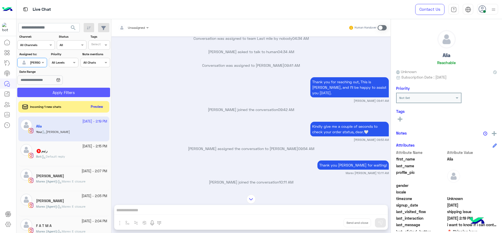
click at [52, 88] on button "Apply Filters" at bounding box center [63, 92] width 93 height 9
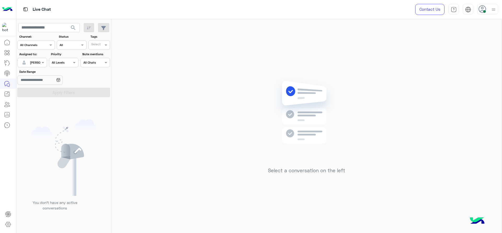
click at [224, 128] on div "Select a conversation on the left" at bounding box center [306, 127] width 390 height 216
click at [451, 81] on div "Select a conversation on the left" at bounding box center [306, 127] width 390 height 216
click at [41, 64] on span at bounding box center [43, 62] width 7 height 5
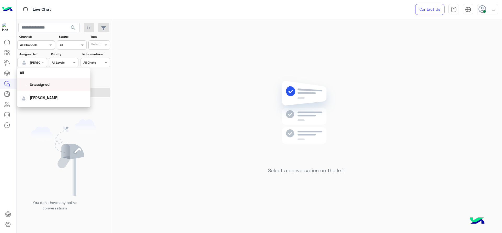
click at [44, 79] on div "Unassigned" at bounding box center [53, 84] width 73 height 13
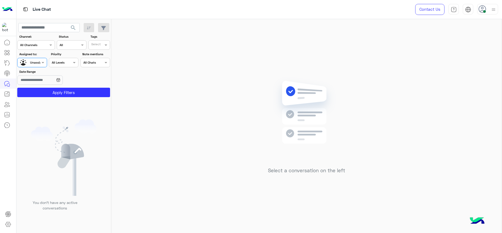
click at [97, 46] on input "text" at bounding box center [96, 45] width 11 height 5
click at [104, 55] on div "J FOLLOW UP" at bounding box center [114, 55] width 46 height 5
click at [86, 89] on button "Apply Filters" at bounding box center [63, 92] width 93 height 9
click at [41, 65] on span at bounding box center [43, 62] width 7 height 5
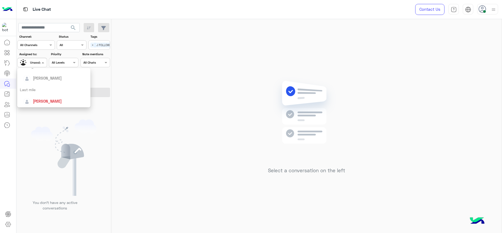
scroll to position [59, 0]
click at [55, 95] on div "[PERSON_NAME]" at bounding box center [55, 98] width 65 height 9
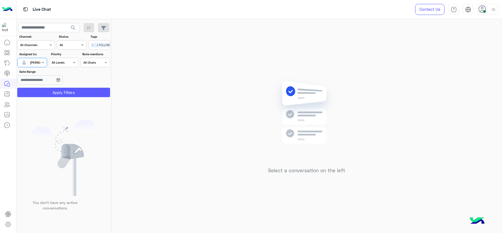
click at [54, 92] on button "Apply Filters" at bounding box center [63, 92] width 93 height 9
click at [94, 47] on span "×" at bounding box center [92, 45] width 5 height 5
click at [73, 91] on button "Apply Filters" at bounding box center [63, 92] width 93 height 9
click at [310, 83] on img at bounding box center [307, 120] width 76 height 87
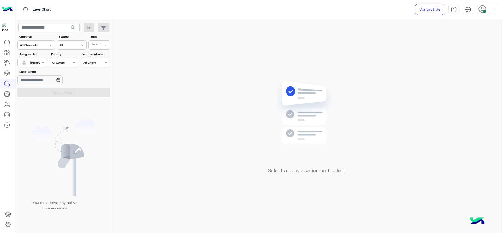
click at [224, 60] on div "Select a conversation on the left" at bounding box center [306, 127] width 390 height 216
click at [267, 208] on div "Select a conversation on the left" at bounding box center [306, 127] width 390 height 216
click at [282, 114] on img at bounding box center [307, 120] width 76 height 87
click at [165, 90] on div "Select a conversation on the left" at bounding box center [306, 127] width 390 height 216
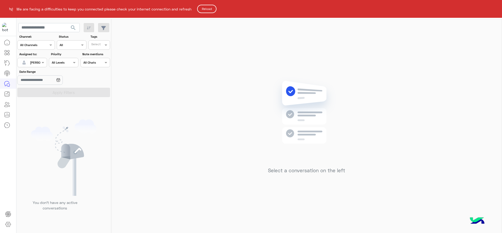
click at [206, 5] on button "Reload" at bounding box center [206, 9] width 19 height 8
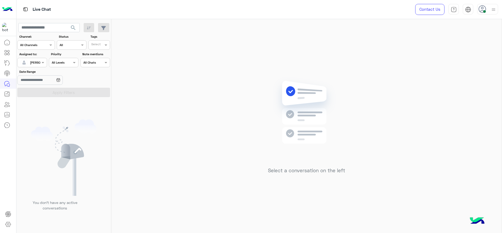
click at [412, 94] on div "Select a conversation on the left" at bounding box center [306, 127] width 390 height 216
click at [395, 195] on div "Select a conversation on the left" at bounding box center [306, 127] width 390 height 216
click at [161, 95] on div "Select a conversation on the left" at bounding box center [306, 127] width 390 height 216
click at [158, 100] on div "Select a conversation on the left" at bounding box center [306, 127] width 390 height 216
click at [265, 63] on div "Select a conversation on the left" at bounding box center [306, 127] width 390 height 216
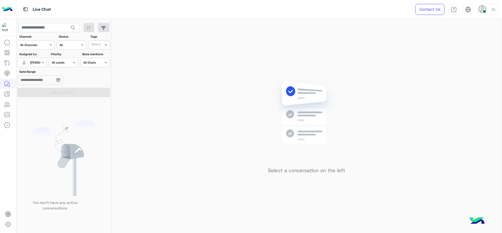
click at [262, 95] on div "Select a conversation on the left" at bounding box center [306, 127] width 390 height 216
click at [240, 142] on div "Select a conversation on the left" at bounding box center [306, 127] width 390 height 216
click at [297, 65] on div "Select a conversation on the left" at bounding box center [306, 127] width 390 height 216
click at [246, 181] on div "Select a conversation on the left" at bounding box center [306, 127] width 390 height 216
click at [168, 111] on div "Select a conversation on the left" at bounding box center [306, 127] width 390 height 216
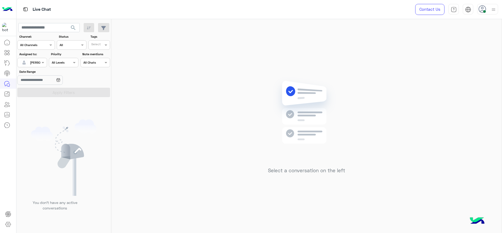
click at [399, 128] on div "Select a conversation on the left" at bounding box center [306, 127] width 390 height 216
click at [495, 4] on div at bounding box center [493, 9] width 7 height 10
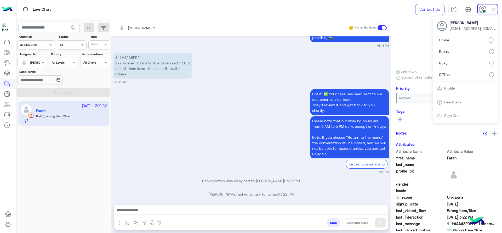
scroll to position [628, 0]
click at [128, 226] on button "button" at bounding box center [127, 222] width 9 height 9
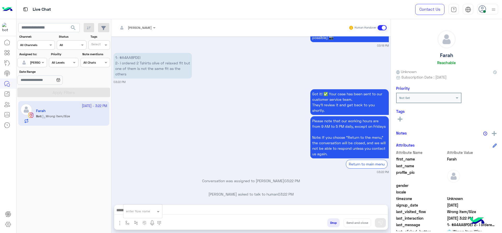
click at [132, 213] on div "enter flow name" at bounding box center [142, 210] width 39 height 9
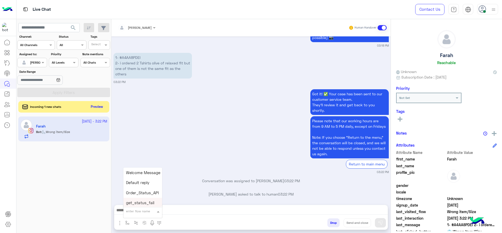
type input "*"
click at [145, 191] on div "J Greeting" at bounding box center [142, 191] width 39 height 10
type textarea "**********"
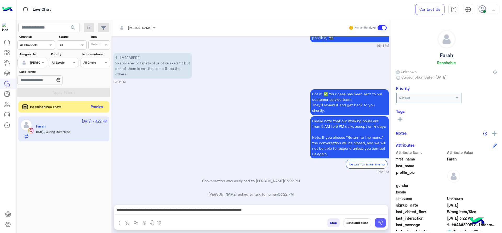
click at [382, 224] on img at bounding box center [380, 222] width 5 height 5
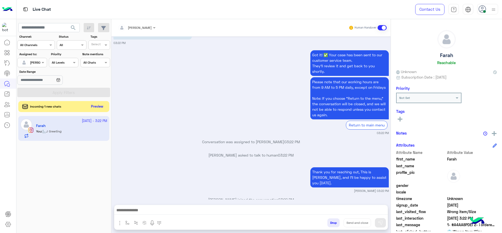
click at [96, 107] on button "Preview" at bounding box center [97, 106] width 16 height 7
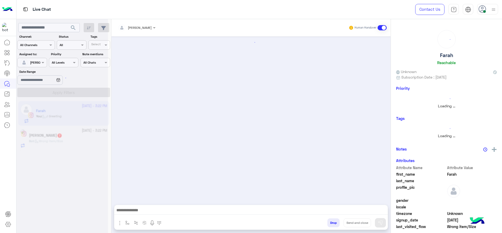
scroll to position [0, 0]
click at [87, 139] on div at bounding box center [61, 118] width 91 height 233
click at [86, 141] on div at bounding box center [61, 118] width 91 height 233
click at [86, 140] on div at bounding box center [61, 118] width 91 height 233
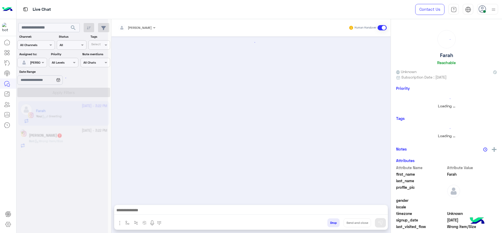
click at [86, 140] on div at bounding box center [61, 118] width 91 height 233
click at [86, 139] on div at bounding box center [61, 118] width 91 height 233
click at [86, 138] on div at bounding box center [61, 118] width 91 height 233
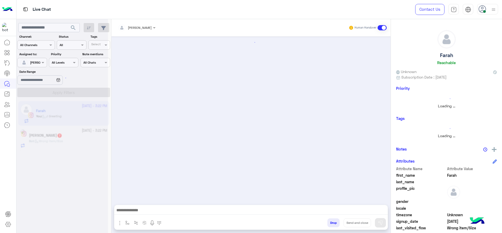
click at [86, 137] on div at bounding box center [61, 118] width 91 height 233
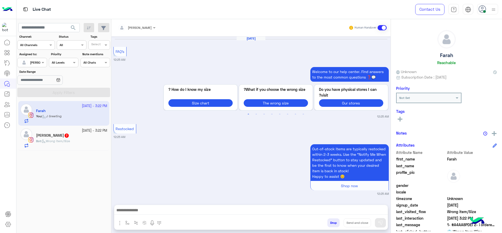
scroll to position [596, 0]
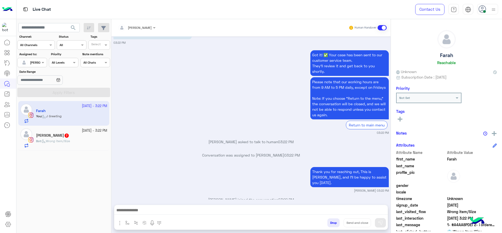
click at [78, 135] on div "Judy Ahmed 7" at bounding box center [71, 135] width 71 height 5
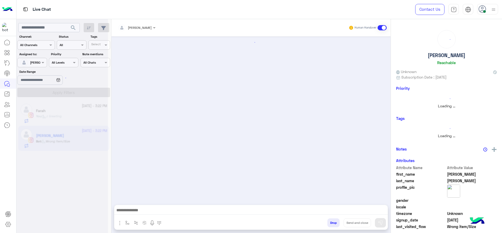
click at [127, 225] on button "button" at bounding box center [127, 222] width 9 height 9
click at [130, 211] on input "text" at bounding box center [136, 210] width 21 height 5
type input "*"
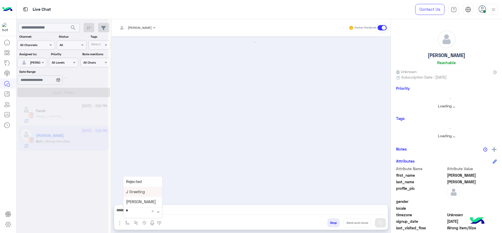
click at [131, 192] on span "J Greeting" at bounding box center [135, 191] width 19 height 5
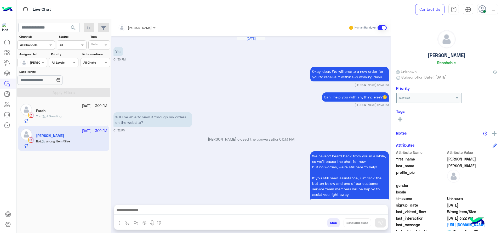
scroll to position [586, 0]
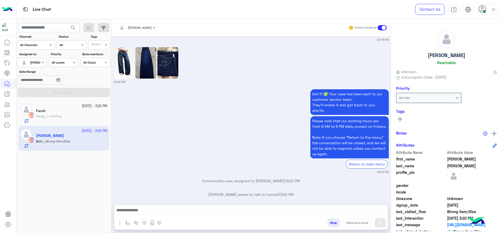
type textarea "**********"
click at [379, 222] on img at bounding box center [380, 222] width 5 height 5
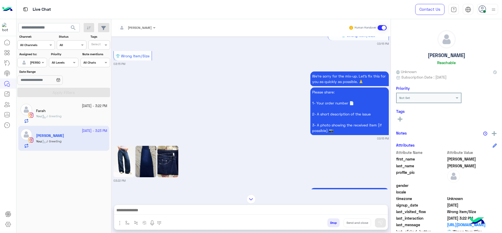
scroll to position [492, 0]
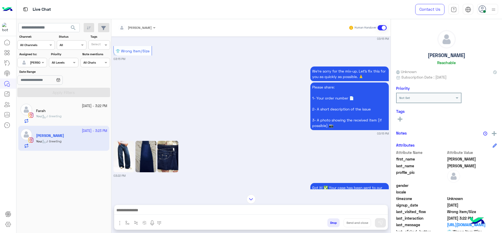
click at [174, 157] on img at bounding box center [167, 156] width 21 height 31
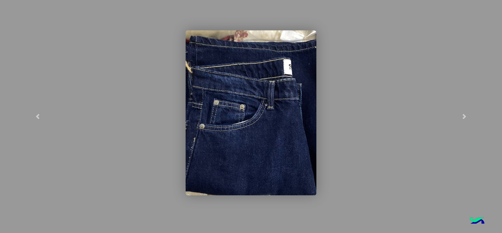
click at [150, 90] on modal-container at bounding box center [251, 116] width 502 height 233
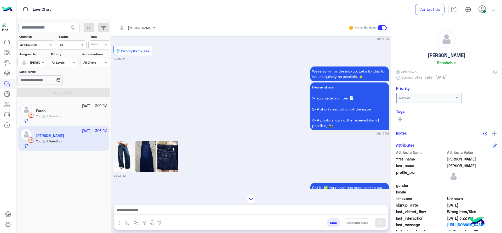
click at [119, 156] on img at bounding box center [123, 156] width 21 height 31
click at [60, 120] on div "You : J Greeting" at bounding box center [71, 118] width 71 height 9
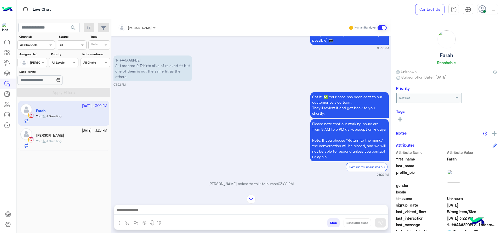
scroll to position [550, 0]
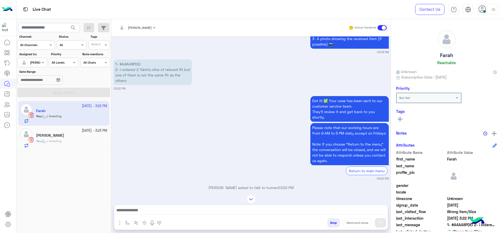
click at [133, 28] on input "text" at bounding box center [130, 27] width 24 height 5
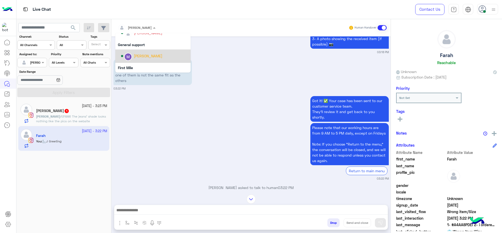
scroll to position [93, 0]
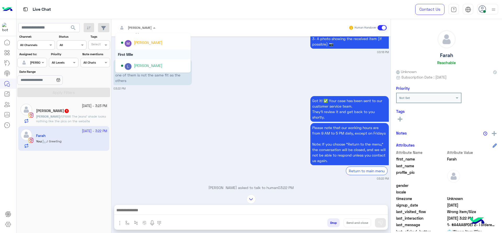
click at [139, 56] on div "First Mile" at bounding box center [152, 54] width 75 height 10
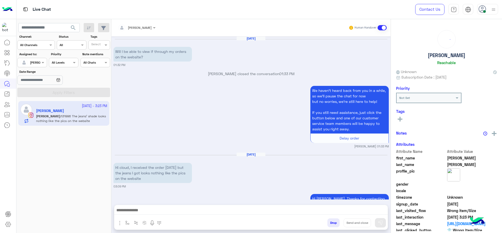
scroll to position [596, 0]
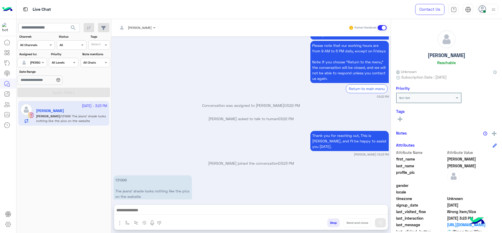
click at [137, 132] on div "Thank you for reaching out, This is Jana, and I’ll be happy to assist you today…" at bounding box center [250, 142] width 275 height 27
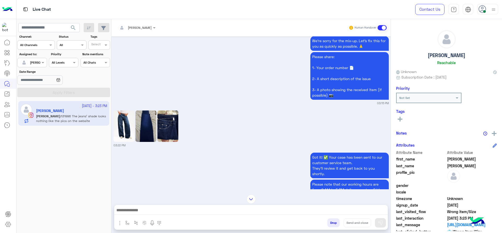
scroll to position [459, 0]
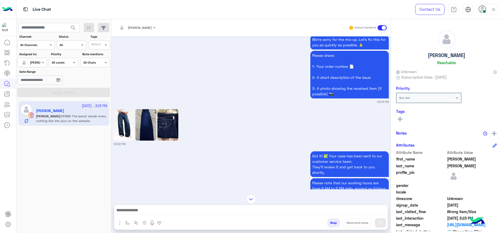
click at [121, 111] on img at bounding box center [123, 124] width 21 height 31
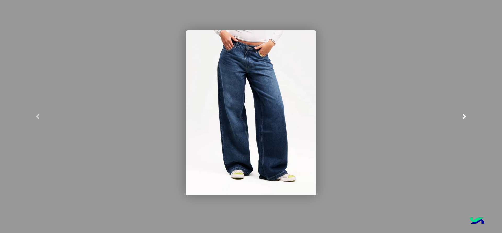
click at [470, 120] on link at bounding box center [464, 116] width 75 height 233
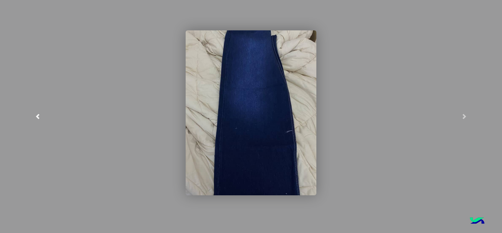
click at [41, 115] on link at bounding box center [37, 116] width 75 height 233
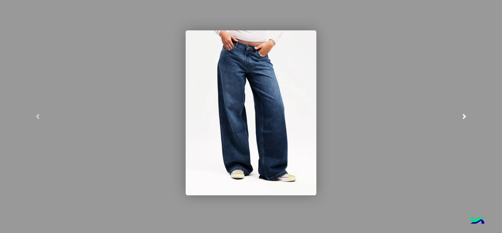
click at [464, 116] on span at bounding box center [464, 116] width 5 height 5
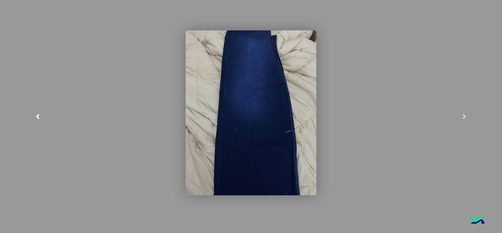
click at [55, 130] on link at bounding box center [37, 116] width 75 height 233
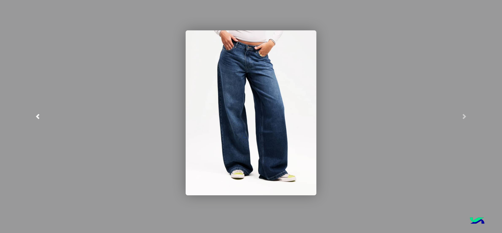
click at [46, 121] on link at bounding box center [37, 116] width 75 height 233
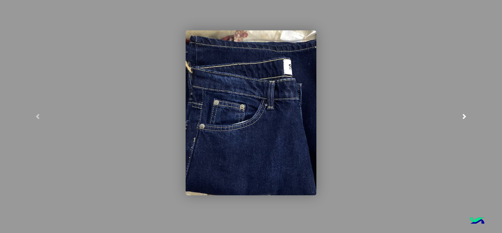
click at [458, 122] on link at bounding box center [464, 116] width 75 height 233
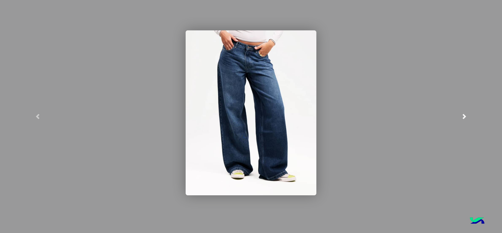
click at [466, 112] on link at bounding box center [464, 116] width 75 height 233
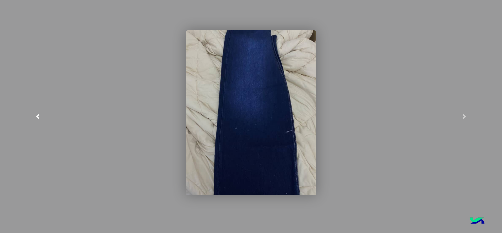
click at [33, 123] on link at bounding box center [37, 116] width 75 height 233
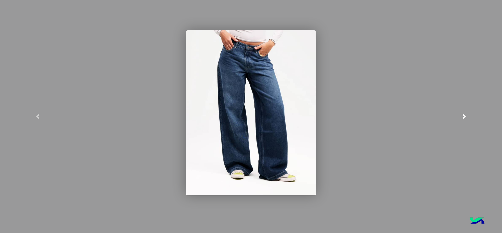
click at [464, 122] on link at bounding box center [464, 116] width 75 height 233
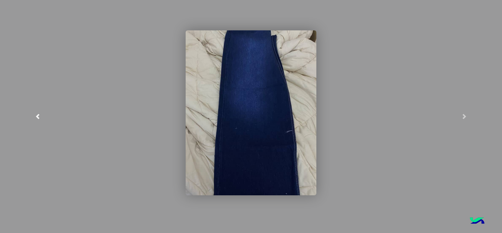
click at [20, 142] on link at bounding box center [37, 116] width 75 height 233
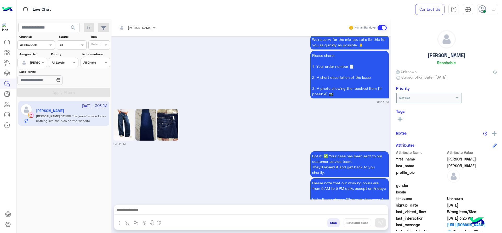
scroll to position [596, 0]
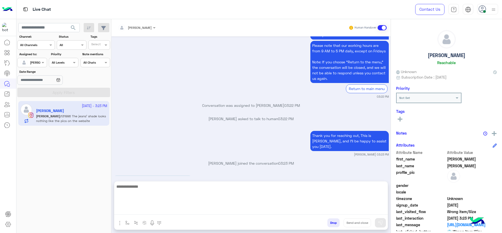
click at [192, 212] on textarea at bounding box center [250, 198] width 273 height 31
type textarea "**********"
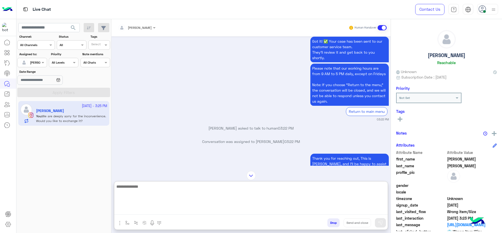
scroll to position [645, 0]
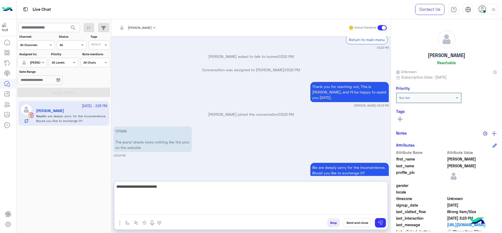
type textarea "**********"
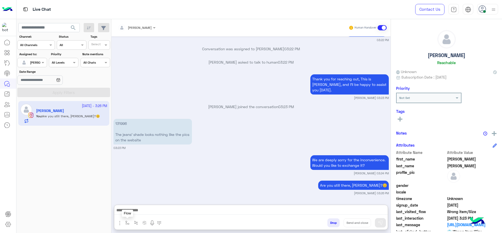
click at [127, 222] on img "button" at bounding box center [127, 222] width 4 height 4
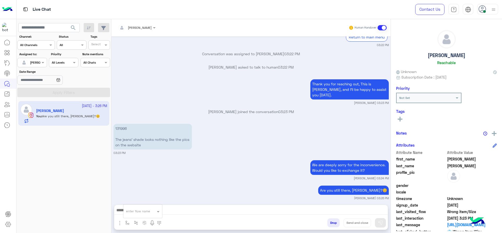
scroll to position [641, 0]
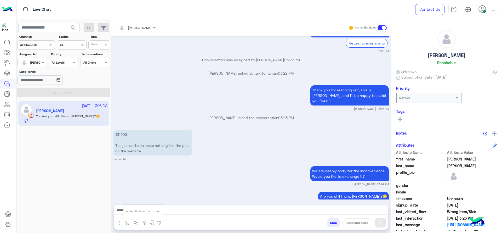
click at [137, 215] on div "enter flow name" at bounding box center [142, 210] width 39 height 9
type input "*"
click at [141, 202] on span "Jana close" at bounding box center [141, 201] width 30 height 5
type textarea "**********"
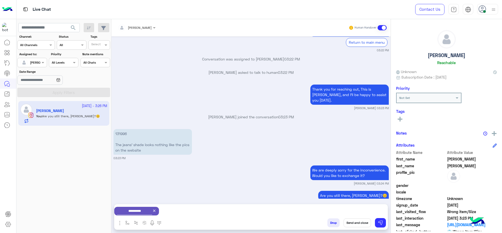
click at [156, 210] on icon at bounding box center [154, 210] width 4 height 4
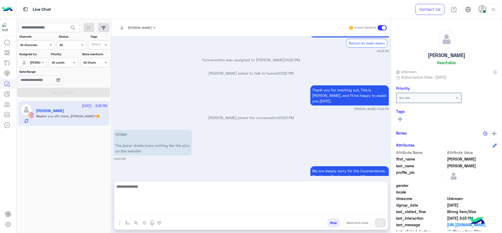
click at [171, 207] on textarea at bounding box center [250, 198] width 273 height 31
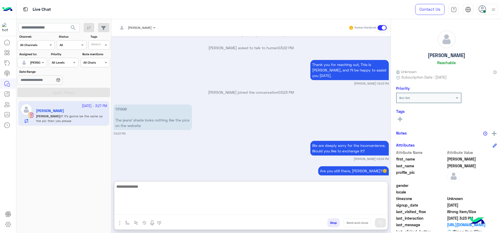
scroll to position [690, 0]
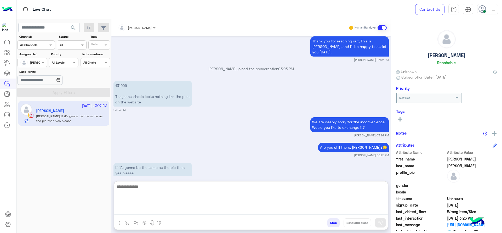
click at [178, 199] on textarea at bounding box center [250, 198] width 273 height 31
type textarea "*"
type textarea "**********"
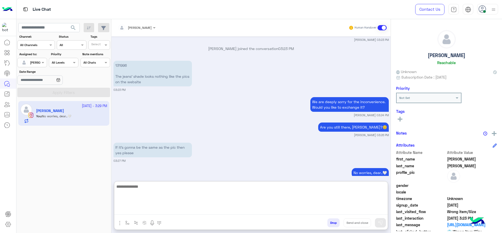
paste textarea "**********"
type textarea "**********"
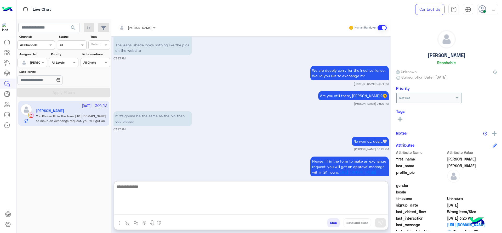
scroll to position [747, 0]
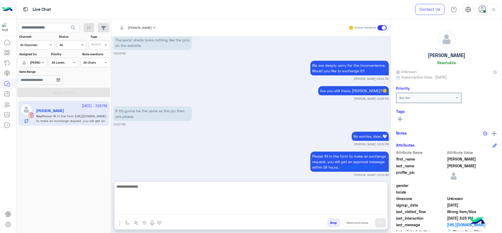
click at [199, 207] on textarea at bounding box center [250, 198] width 273 height 31
paste textarea "**********"
type textarea "**********"
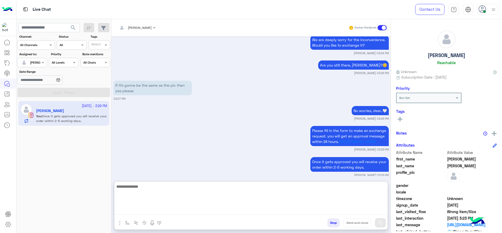
click at [220, 204] on textarea at bounding box center [250, 198] width 273 height 31
paste textarea "**********"
type textarea "**********"
click at [340, 199] on textarea "**********" at bounding box center [250, 198] width 273 height 31
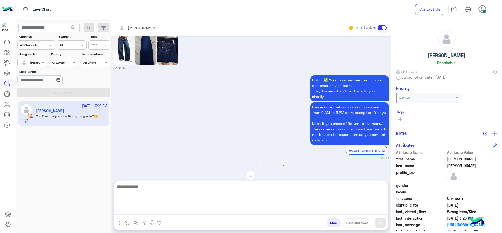
scroll to position [524, 0]
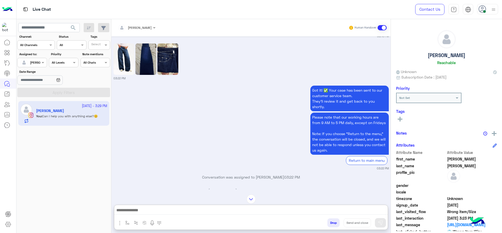
click at [158, 58] on img at bounding box center [167, 58] width 21 height 31
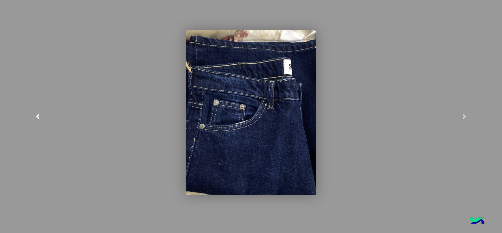
click at [37, 102] on link at bounding box center [37, 116] width 75 height 233
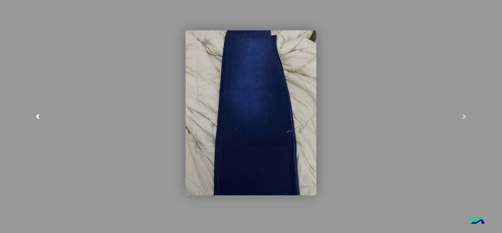
scroll to position [794, 0]
click at [39, 55] on link at bounding box center [37, 116] width 75 height 233
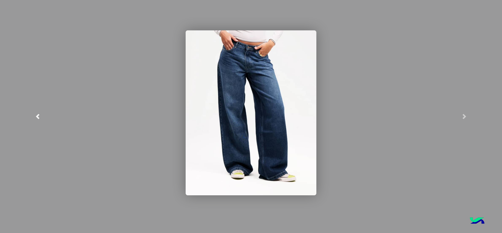
click at [3, 93] on link at bounding box center [37, 116] width 75 height 233
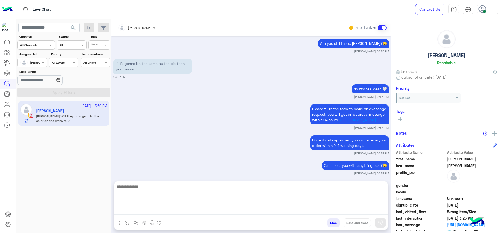
click at [198, 209] on textarea at bounding box center [250, 198] width 273 height 31
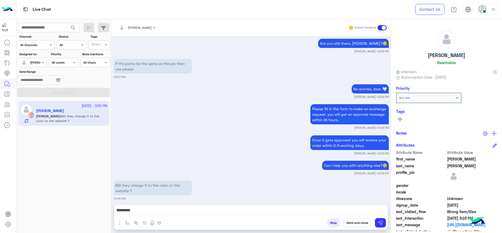
click at [144, 205] on div "*********" at bounding box center [250, 211] width 273 height 13
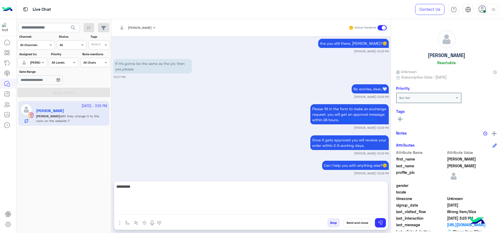
click at [144, 211] on textarea "*********" at bounding box center [250, 198] width 273 height 31
type textarea "**********"
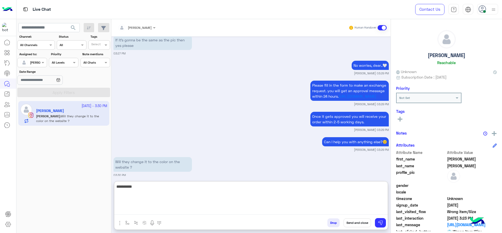
click at [192, 189] on textarea "**********" at bounding box center [250, 198] width 273 height 31
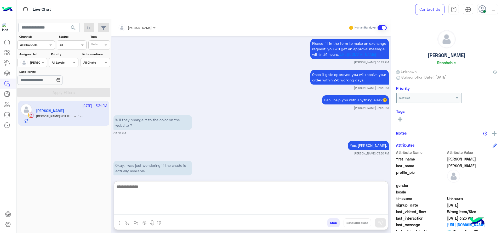
scroll to position [903, 0]
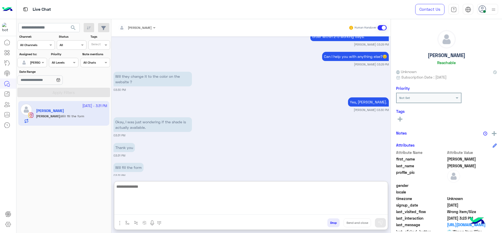
click at [160, 203] on textarea at bounding box center [250, 198] width 273 height 31
paste textarea "**********"
type textarea "**********"
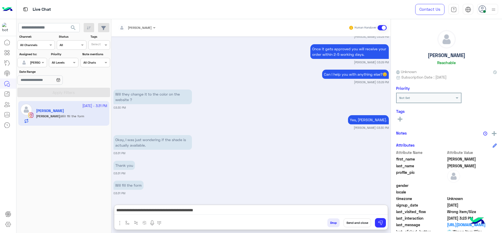
click at [358, 226] on button "Send and close" at bounding box center [356, 222] width 27 height 9
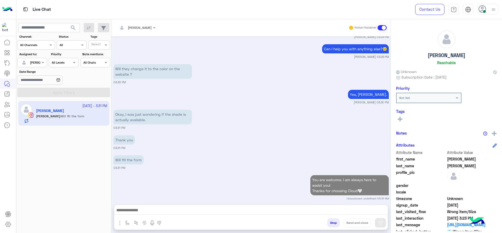
scroll to position [924, 0]
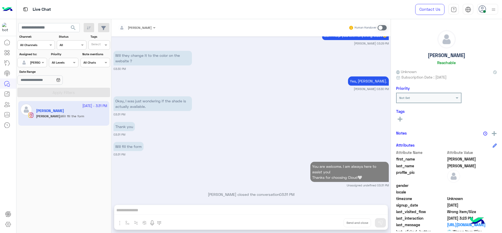
click at [39, 66] on div "[PERSON_NAME]" at bounding box center [30, 62] width 20 height 10
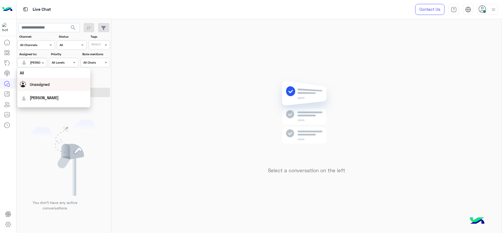
click at [48, 82] on div "Unassigned" at bounding box center [40, 84] width 20 height 5
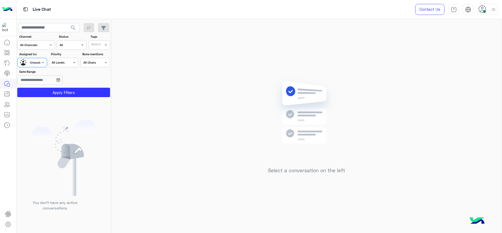
click at [54, 87] on section "Channel: Channel All Channels Status Channel All Tags Select Assigned to: Assig…" at bounding box center [63, 65] width 87 height 63
click at [55, 88] on button "Apply Filters" at bounding box center [63, 92] width 93 height 9
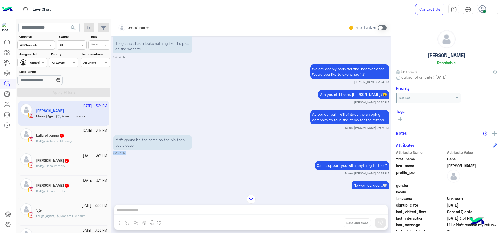
drag, startPoint x: 144, startPoint y: 138, endPoint x: 150, endPoint y: 164, distance: 26.7
click at [150, 164] on div "Oct 8, 2025 Choose 12:54 PM To request refund and exchange, simply click the “E…" at bounding box center [250, 112] width 279 height 153
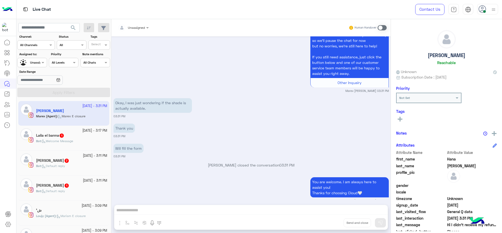
scroll to position [1111, 0]
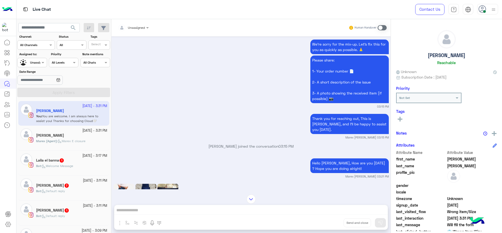
scroll to position [2167, 0]
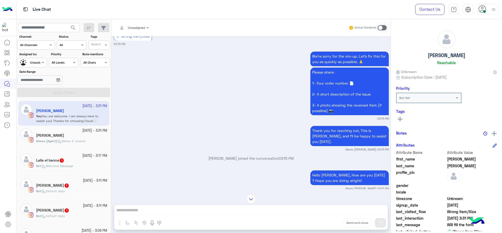
click at [163, 196] on img at bounding box center [167, 211] width 21 height 31
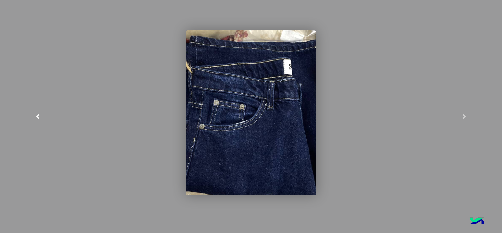
click at [56, 64] on link at bounding box center [37, 116] width 75 height 233
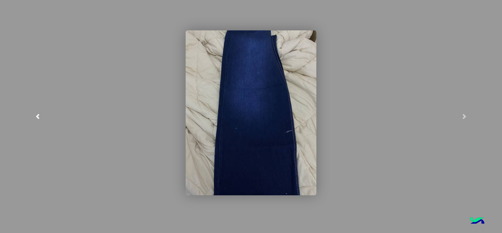
click at [33, 37] on link at bounding box center [37, 116] width 75 height 233
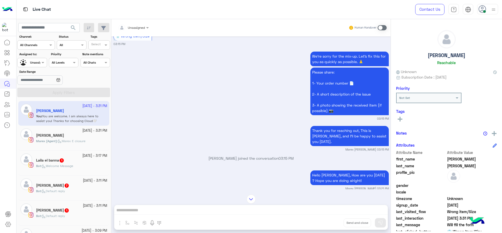
click at [39, 65] on div "Unassigned" at bounding box center [30, 62] width 20 height 9
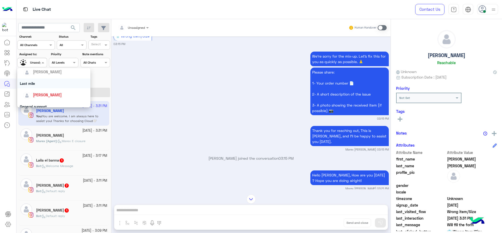
scroll to position [63, 0]
click at [52, 90] on div "[PERSON_NAME]" at bounding box center [55, 93] width 65 height 9
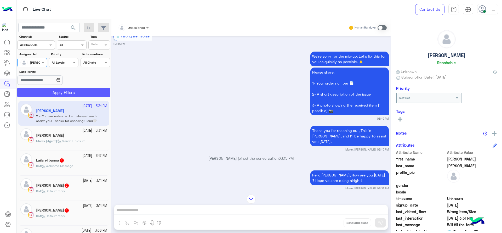
click at [55, 96] on button "Apply Filters" at bounding box center [63, 92] width 93 height 9
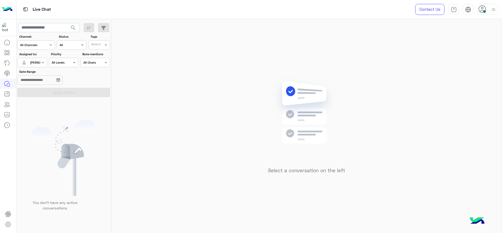
click at [487, 19] on div "Live Chat Contact Us Help Center عربي English" at bounding box center [259, 9] width 486 height 19
click at [490, 11] on div at bounding box center [487, 9] width 21 height 10
click at [355, 34] on div "Select a conversation on the left" at bounding box center [306, 127] width 390 height 216
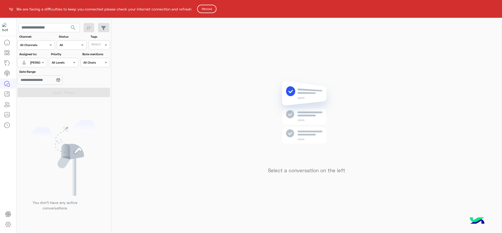
click at [212, 6] on button "Reload" at bounding box center [206, 9] width 19 height 8
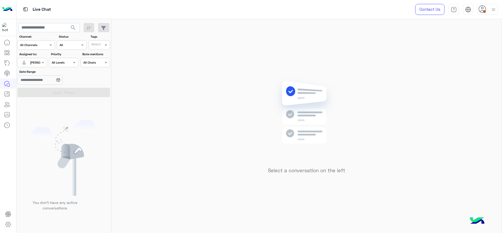
click at [500, 4] on div "Contact Us Help Center عربي English" at bounding box center [454, 9] width 95 height 19
click at [498, 4] on div "Contact Us Help Center عربي English" at bounding box center [454, 9] width 95 height 19
click at [491, 9] on img at bounding box center [493, 9] width 7 height 7
click at [490, 37] on label "Online" at bounding box center [465, 39] width 57 height 9
click at [335, 56] on div "Select a conversation on the left" at bounding box center [306, 127] width 390 height 216
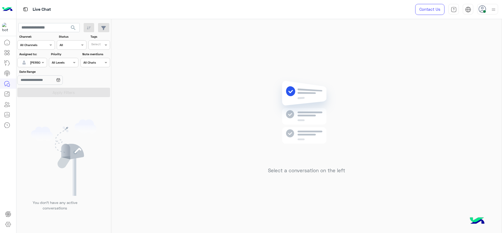
click at [337, 105] on img at bounding box center [307, 120] width 76 height 87
click at [204, 22] on div "Select a conversation on the left" at bounding box center [306, 127] width 390 height 216
click at [147, 41] on div "Select a conversation on the left" at bounding box center [306, 127] width 390 height 216
click at [170, 87] on div "Select a conversation on the left" at bounding box center [306, 127] width 390 height 216
click at [177, 150] on div "Select a conversation on the left" at bounding box center [306, 127] width 390 height 216
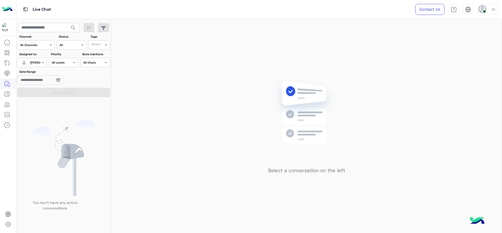
click at [307, 101] on img at bounding box center [307, 120] width 76 height 87
click at [242, 103] on div "Select a conversation on the left" at bounding box center [306, 127] width 390 height 216
click at [193, 62] on div "Select a conversation on the left" at bounding box center [306, 127] width 390 height 216
click at [240, 116] on div "Select a conversation on the left" at bounding box center [306, 127] width 390 height 216
click at [206, 130] on div "Select a conversation on the left" at bounding box center [306, 127] width 390 height 216
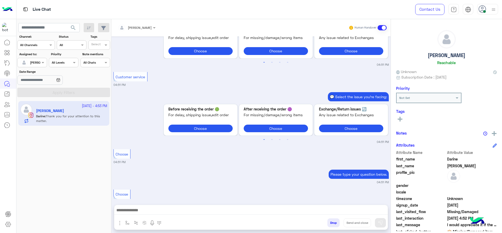
scroll to position [1500, 0]
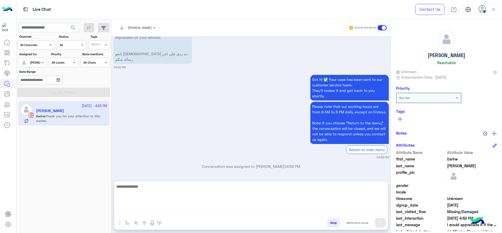
click at [227, 210] on textarea at bounding box center [250, 198] width 273 height 31
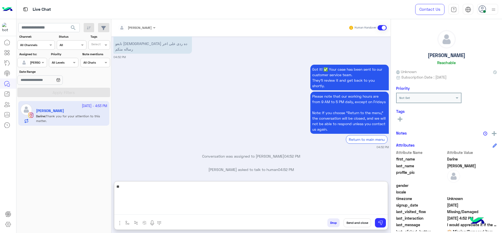
type textarea "*"
click at [227, 209] on textarea at bounding box center [250, 198] width 273 height 31
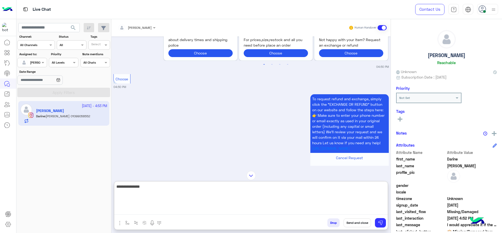
scroll to position [933, 0]
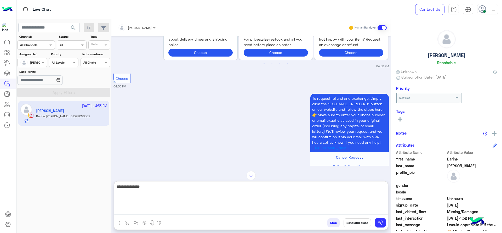
click at [188, 208] on textarea "**********" at bounding box center [250, 198] width 273 height 31
type textarea "**********"
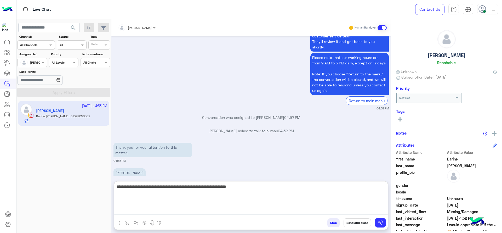
click at [289, 207] on textarea "**********" at bounding box center [250, 198] width 273 height 31
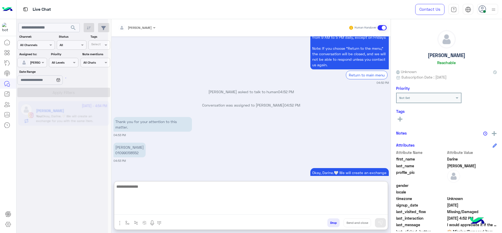
scroll to position [1599, 0]
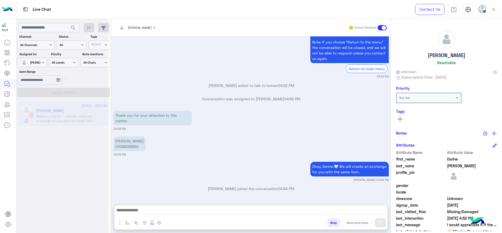
click at [130, 136] on p "[PERSON_NAME] 01099058552" at bounding box center [129, 143] width 32 height 15
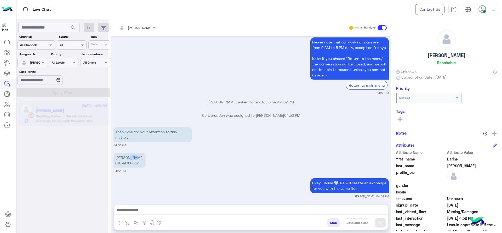
scroll to position [1576, 0]
click at [136, 153] on p "[PERSON_NAME] 01099058552" at bounding box center [129, 160] width 32 height 15
click at [135, 153] on p "[PERSON_NAME] 01099058552" at bounding box center [129, 160] width 32 height 15
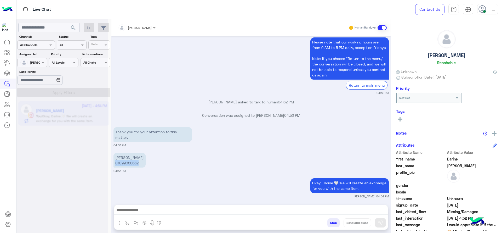
copy p "01099058552"
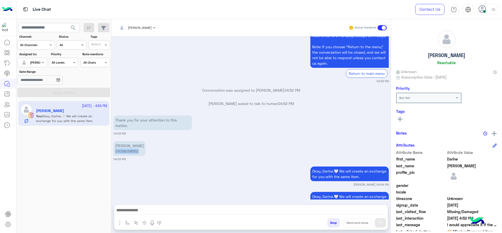
scroll to position [1603, 0]
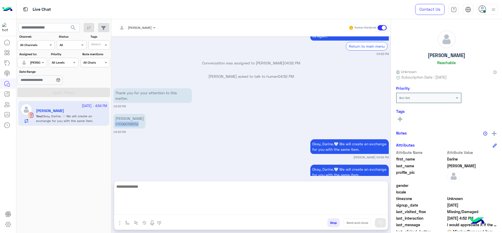
click at [205, 214] on textarea at bounding box center [250, 198] width 273 height 31
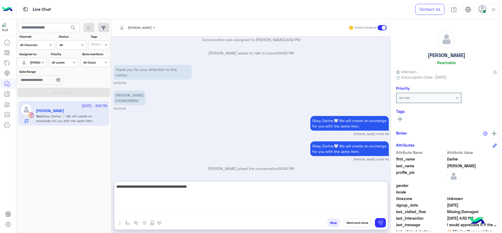
click at [143, 186] on textarea "**********" at bounding box center [250, 198] width 273 height 31
click at [232, 188] on textarea "**********" at bounding box center [250, 198] width 273 height 31
type textarea "**********"
click at [226, 185] on textarea "**********" at bounding box center [250, 198] width 273 height 31
click at [224, 191] on textarea "**********" at bounding box center [250, 198] width 273 height 31
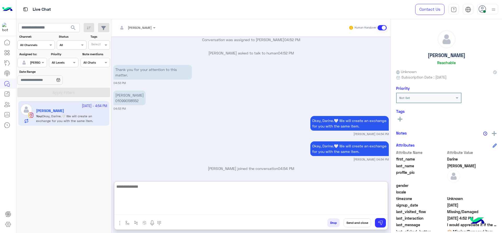
scroll to position [1652, 0]
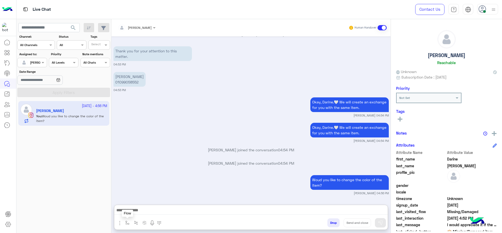
click at [126, 222] on img "button" at bounding box center [127, 222] width 4 height 4
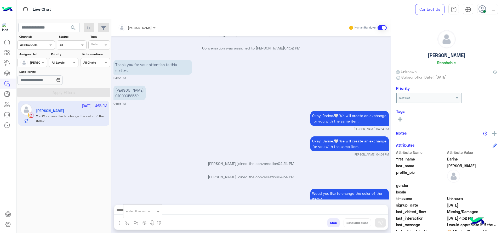
scroll to position [1628, 0]
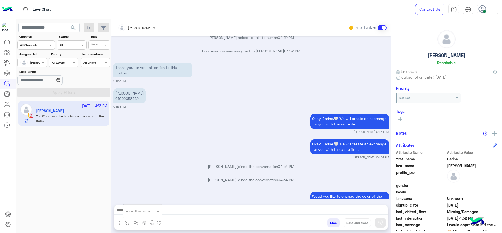
click at [142, 212] on input "text" at bounding box center [136, 210] width 21 height 5
type input "*"
click at [144, 201] on span "[PERSON_NAME]" at bounding box center [141, 201] width 30 height 5
type textarea "**********"
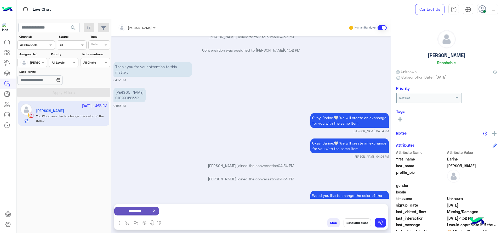
click at [128, 88] on p "[PERSON_NAME] 01099058552" at bounding box center [129, 95] width 32 height 15
click at [185, 112] on div "Okay, Darine.🤍 We will create an exchange for you with the same item. [PERSON_N…" at bounding box center [250, 122] width 275 height 21
click at [359, 222] on button "Send and close" at bounding box center [356, 222] width 27 height 9
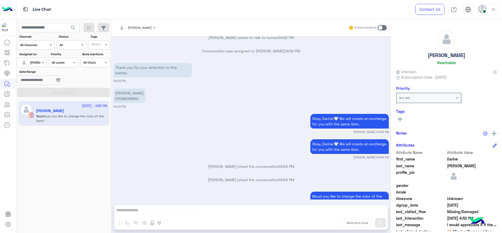
scroll to position [1642, 0]
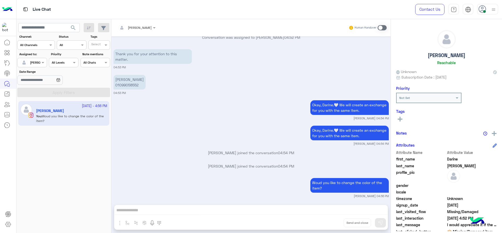
click at [485, 15] on div "Contact Us Help Center عربي English" at bounding box center [454, 9] width 95 height 19
click at [490, 8] on img at bounding box center [493, 9] width 7 height 7
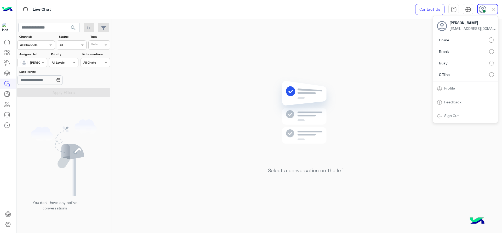
click at [491, 72] on label "Offline" at bounding box center [465, 74] width 57 height 9
click at [166, 58] on div "Select a conversation on the left" at bounding box center [306, 127] width 390 height 216
